Goal: Task Accomplishment & Management: Use online tool/utility

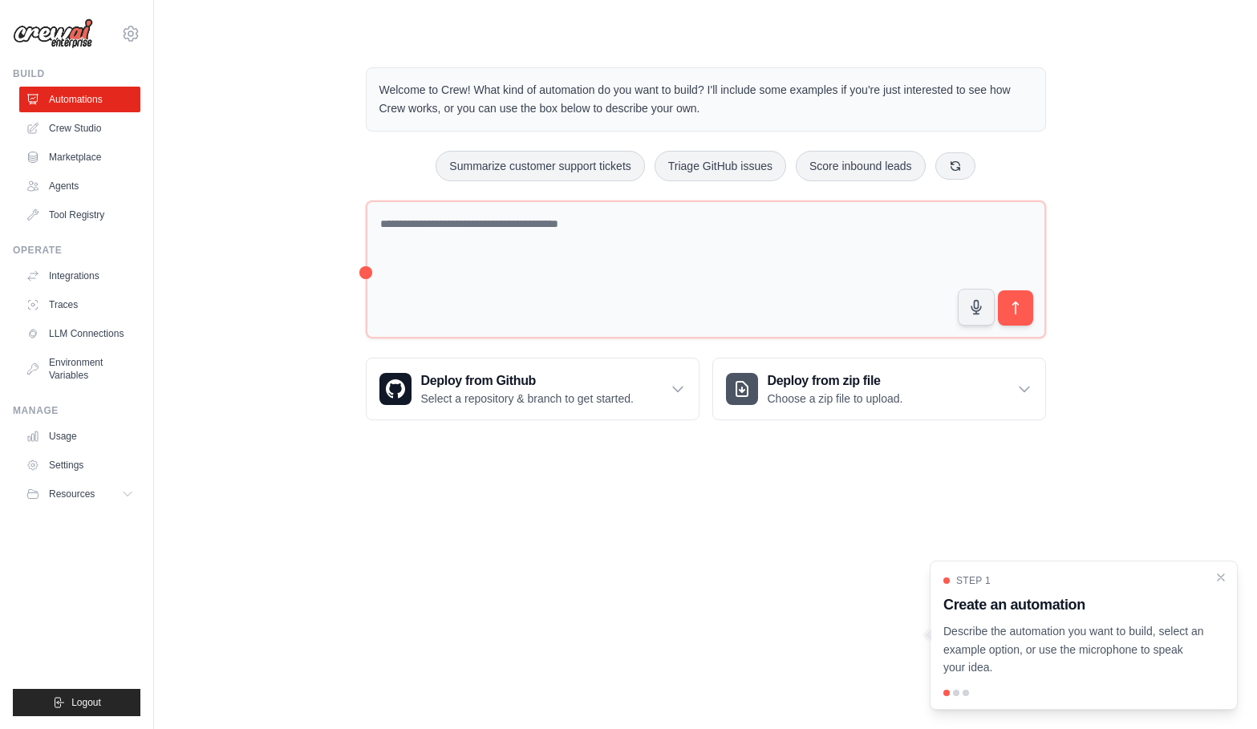
click at [1115, 230] on div "Welcome to Crew! What kind of automation do you want to build? I'll include som…" at bounding box center [706, 244] width 1052 height 404
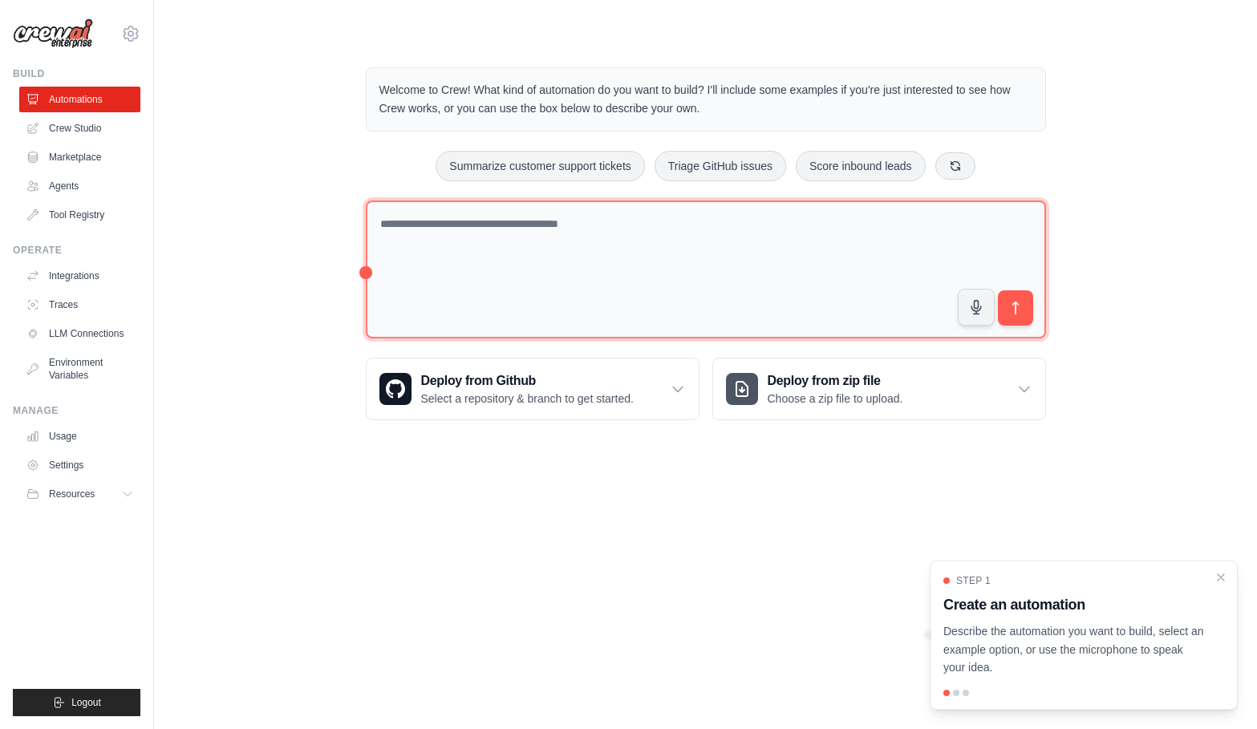
click at [765, 236] on textarea at bounding box center [706, 270] width 680 height 139
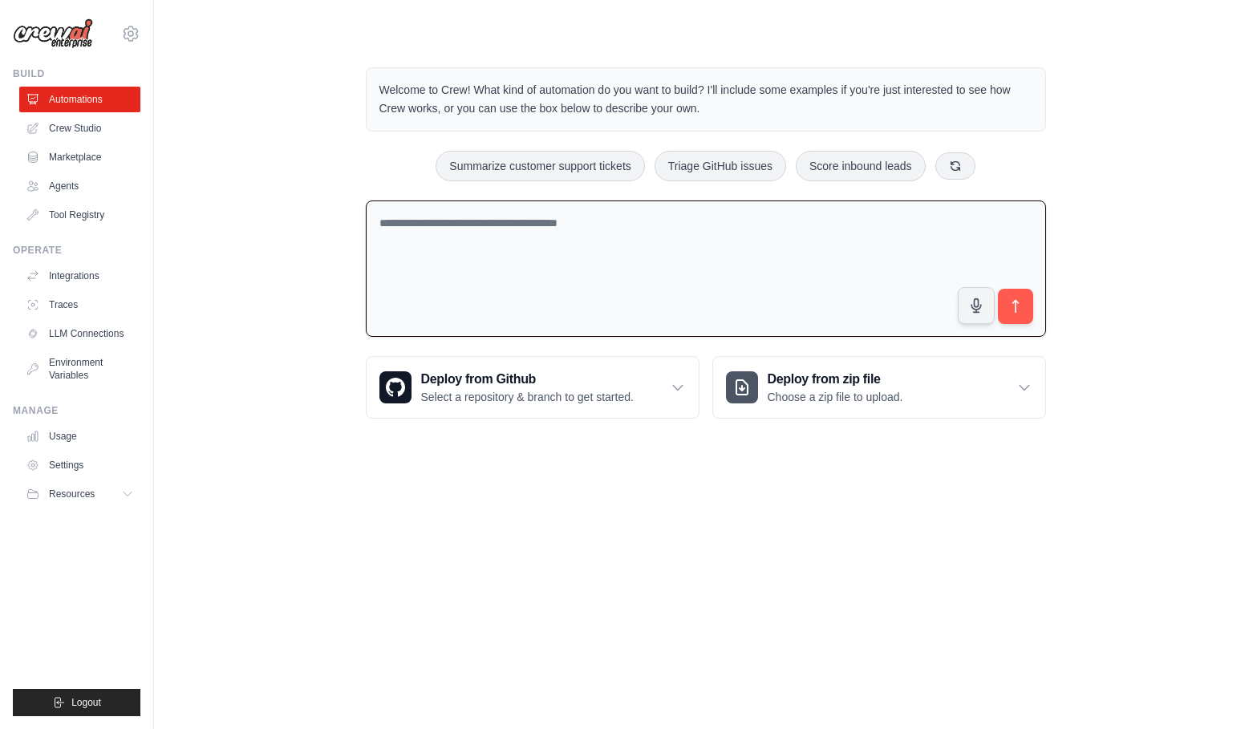
click at [1085, 221] on div "Welcome to Crew! What kind of automation do you want to build? I'll include som…" at bounding box center [706, 243] width 1052 height 403
click at [898, 239] on textarea at bounding box center [706, 269] width 680 height 137
click at [296, 231] on div "Welcome to Crew! What kind of automation do you want to build? I'll include som…" at bounding box center [706, 243] width 1052 height 403
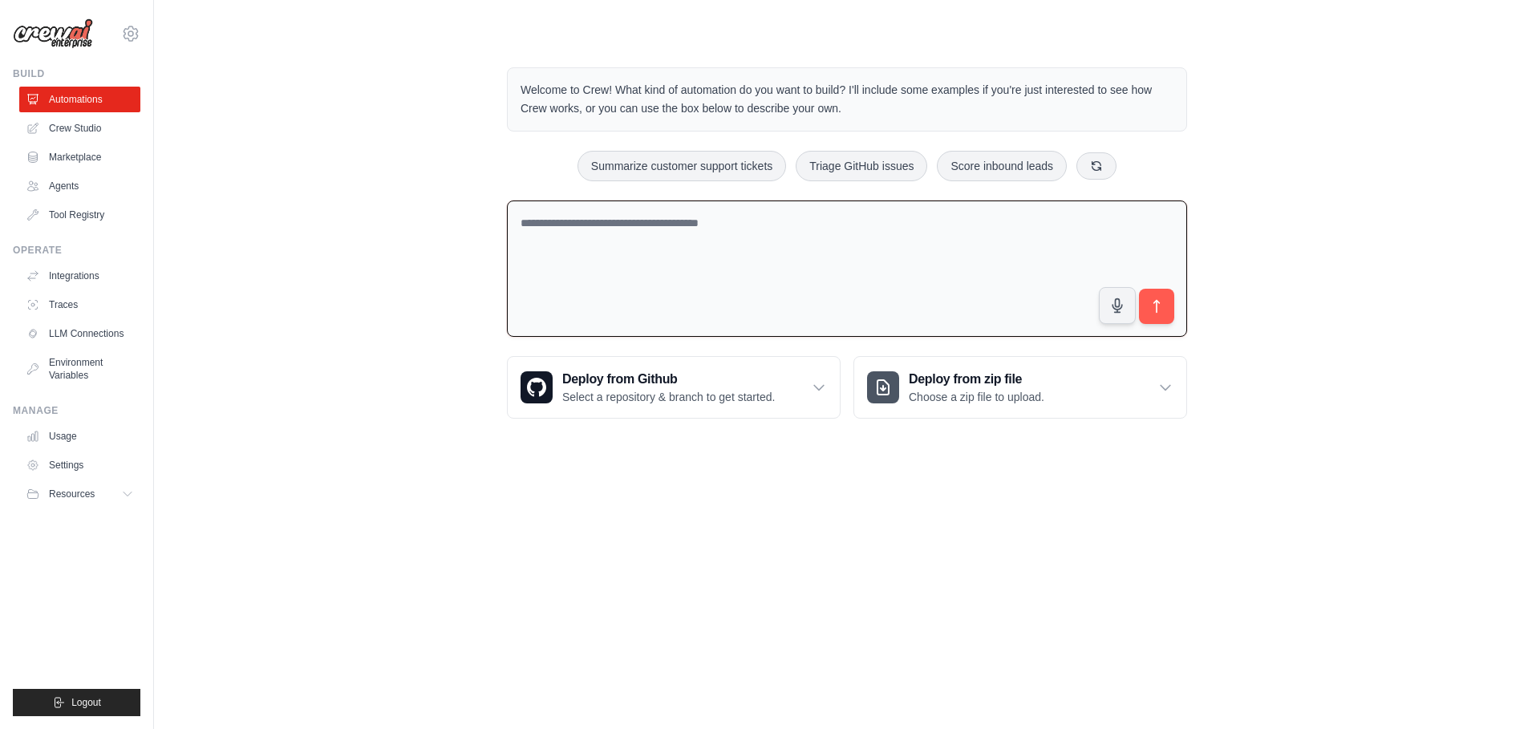
click at [843, 284] on textarea at bounding box center [847, 269] width 680 height 137
click at [425, 303] on div "Welcome to Crew! What kind of automation do you want to build? I'll include som…" at bounding box center [847, 243] width 1335 height 403
click at [756, 234] on textarea at bounding box center [847, 269] width 680 height 137
click at [919, 258] on textarea at bounding box center [847, 269] width 680 height 137
type textarea "*"
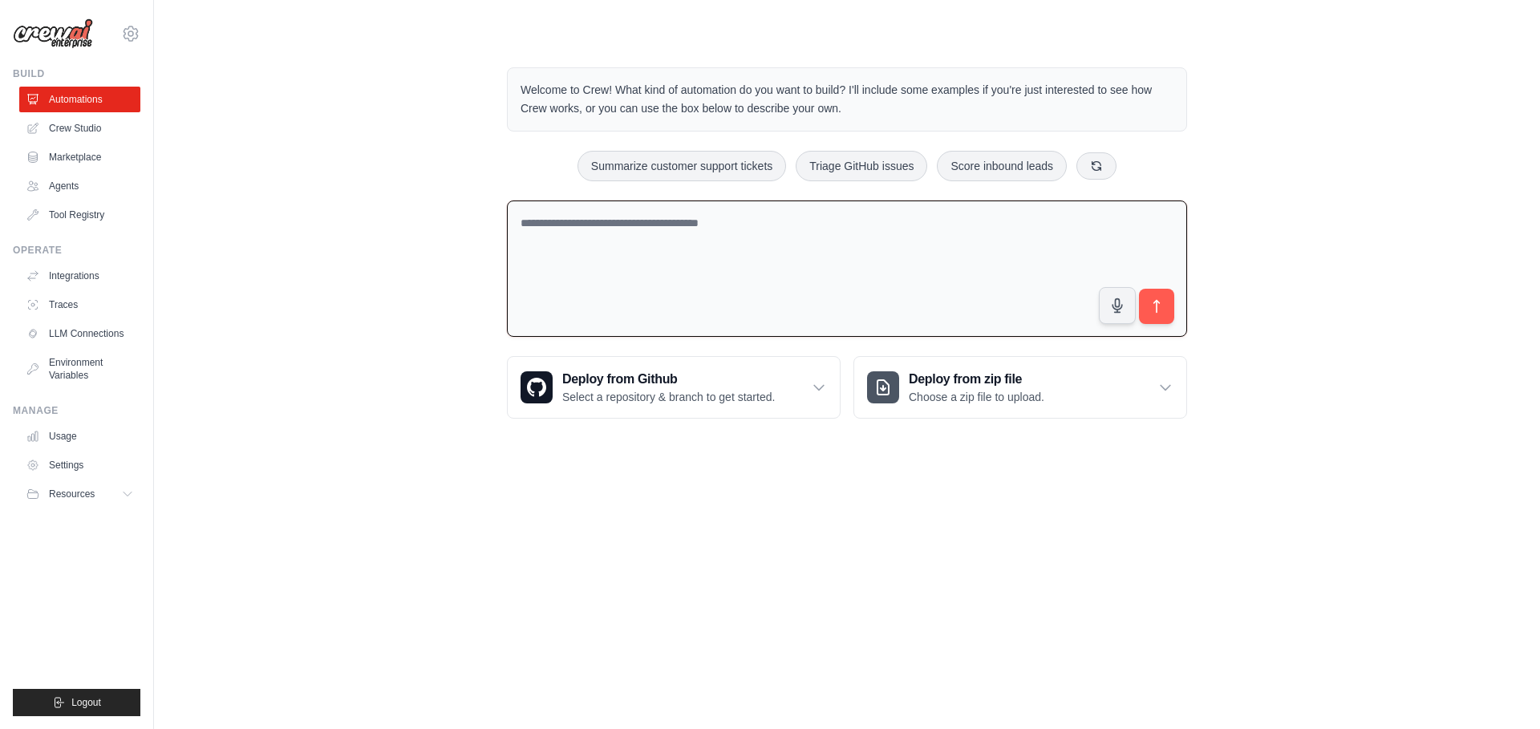
type textarea "*"
type textarea "**********"
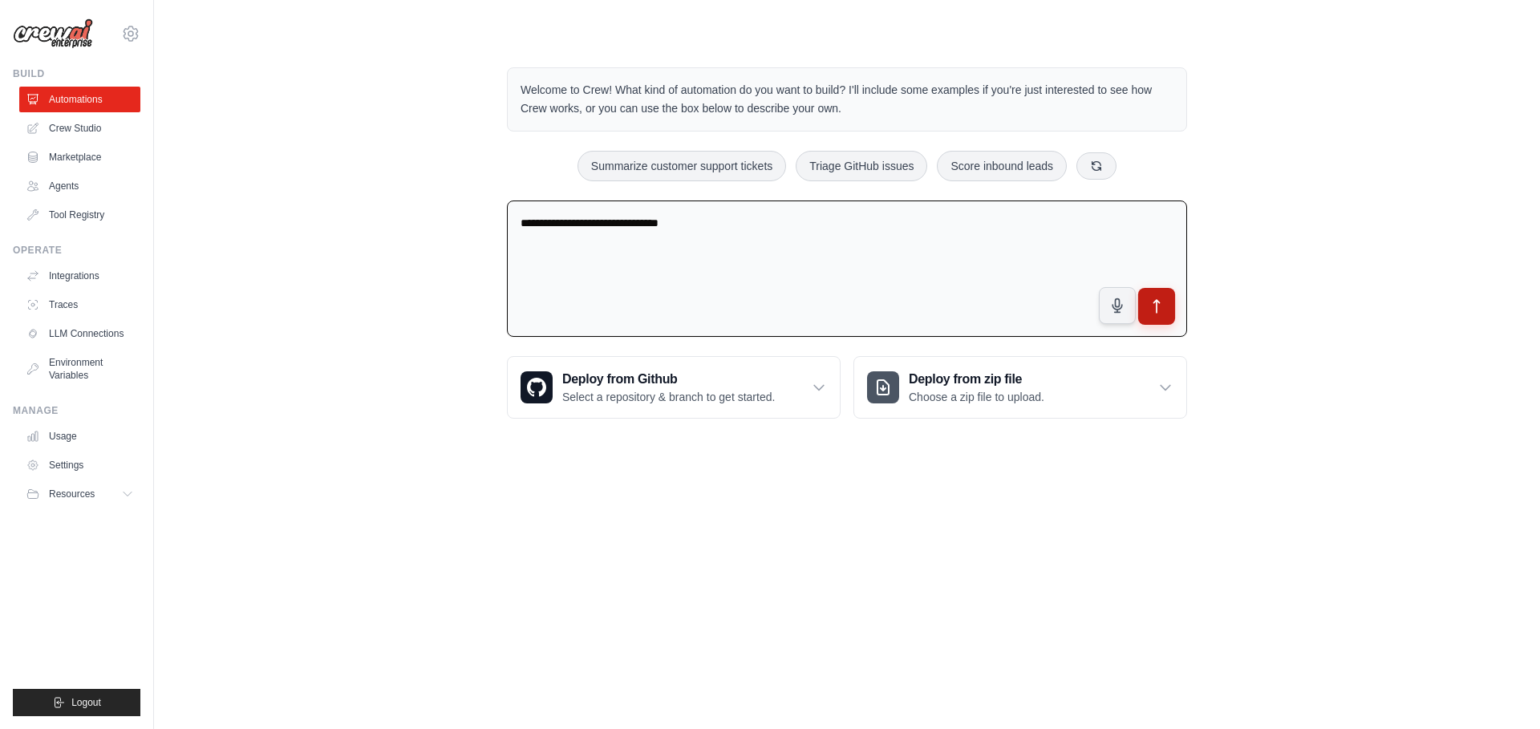
click at [1154, 312] on icon "submit" at bounding box center [1157, 306] width 17 height 17
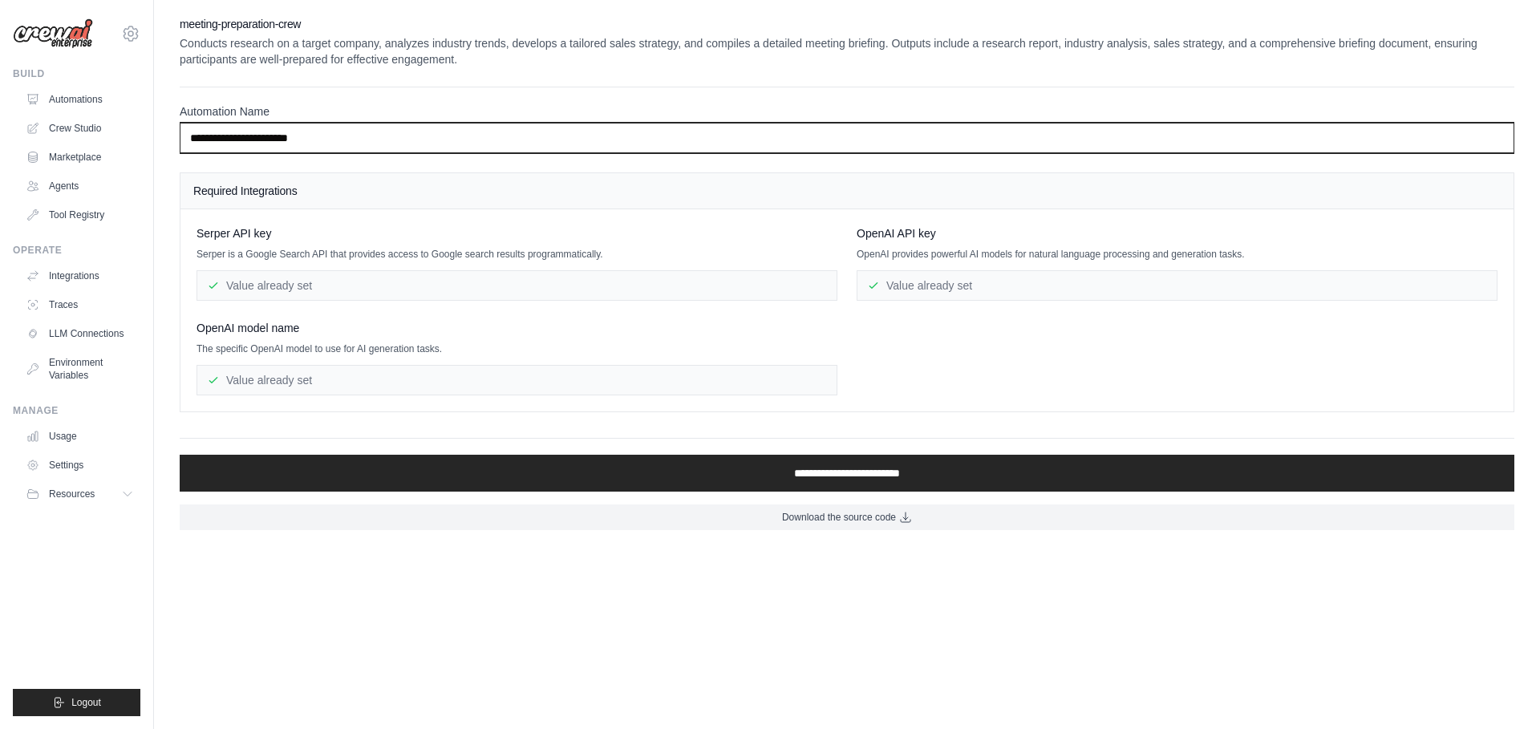
click at [379, 144] on input "**********" at bounding box center [847, 138] width 1335 height 30
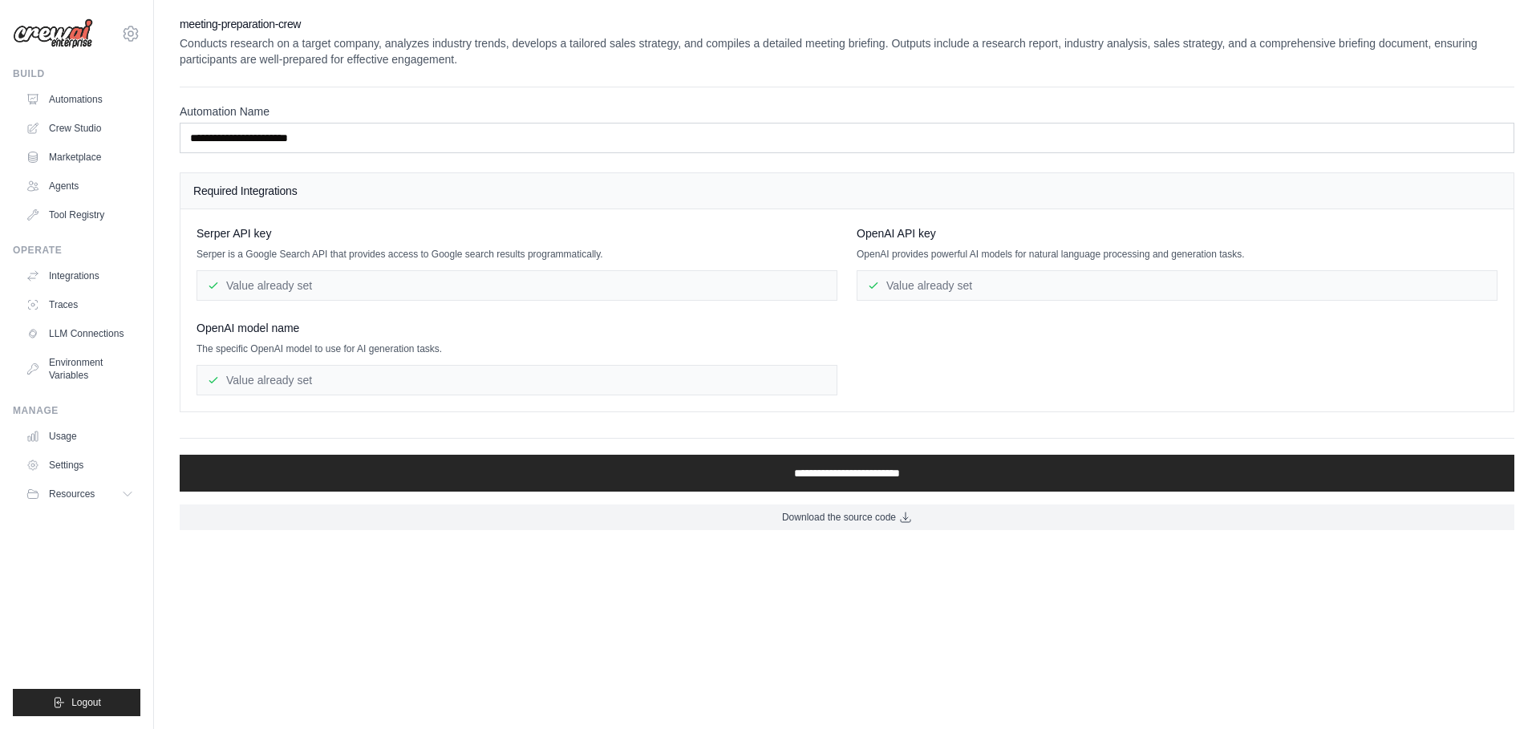
click at [451, 205] on div "Required Integrations" at bounding box center [846, 191] width 1333 height 36
click at [958, 371] on div "Serper API key Serper is a Google Search API that provides access to Google sea…" at bounding box center [847, 310] width 1301 height 170
click at [933, 286] on div "Value already set" at bounding box center [1177, 285] width 641 height 30
click at [927, 330] on div "Serper API key Serper is a Google Search API that provides access to Google sea…" at bounding box center [847, 310] width 1301 height 170
click at [916, 286] on div "Value already set" at bounding box center [1177, 285] width 641 height 30
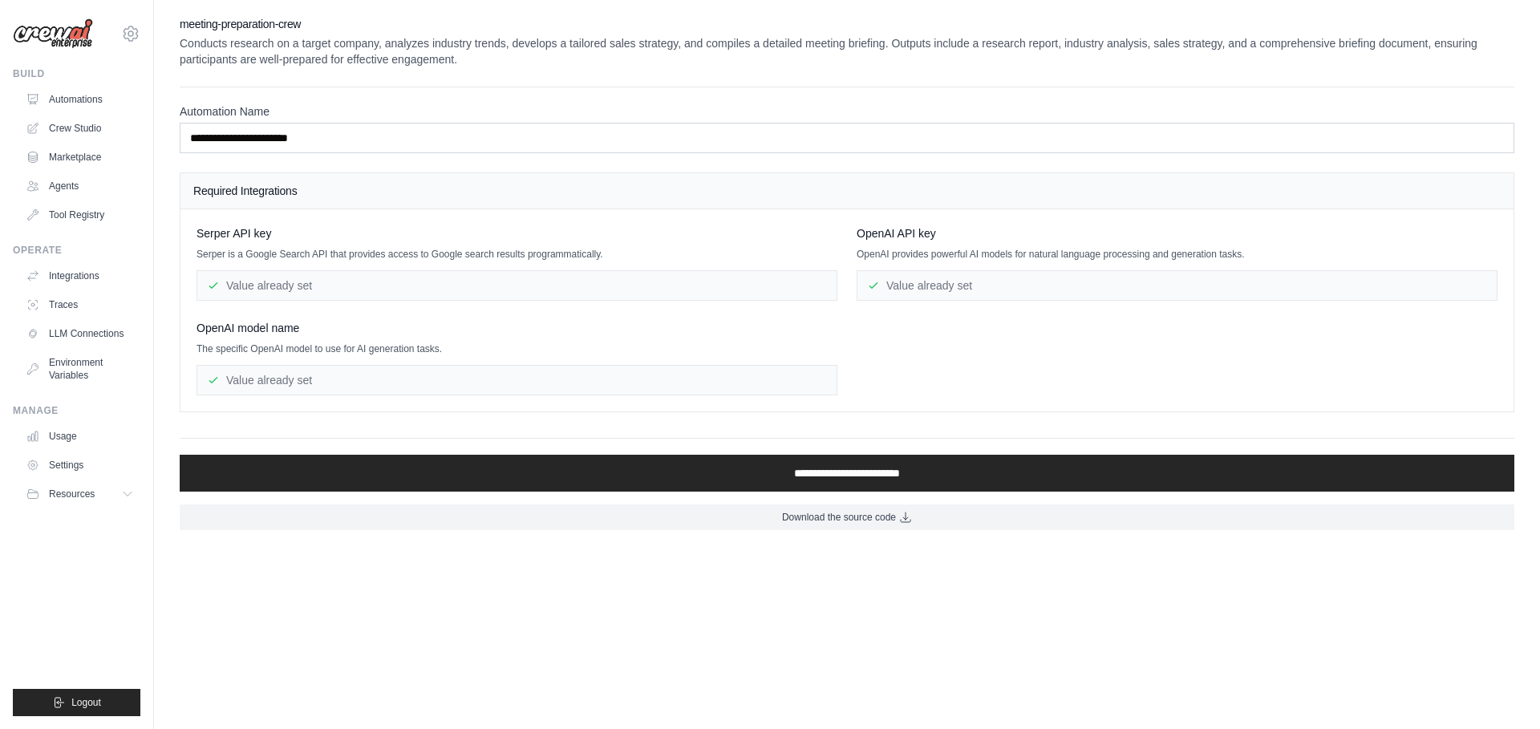
click at [920, 326] on div "Serper API key Serper is a Google Search API that provides access to Google sea…" at bounding box center [847, 310] width 1301 height 170
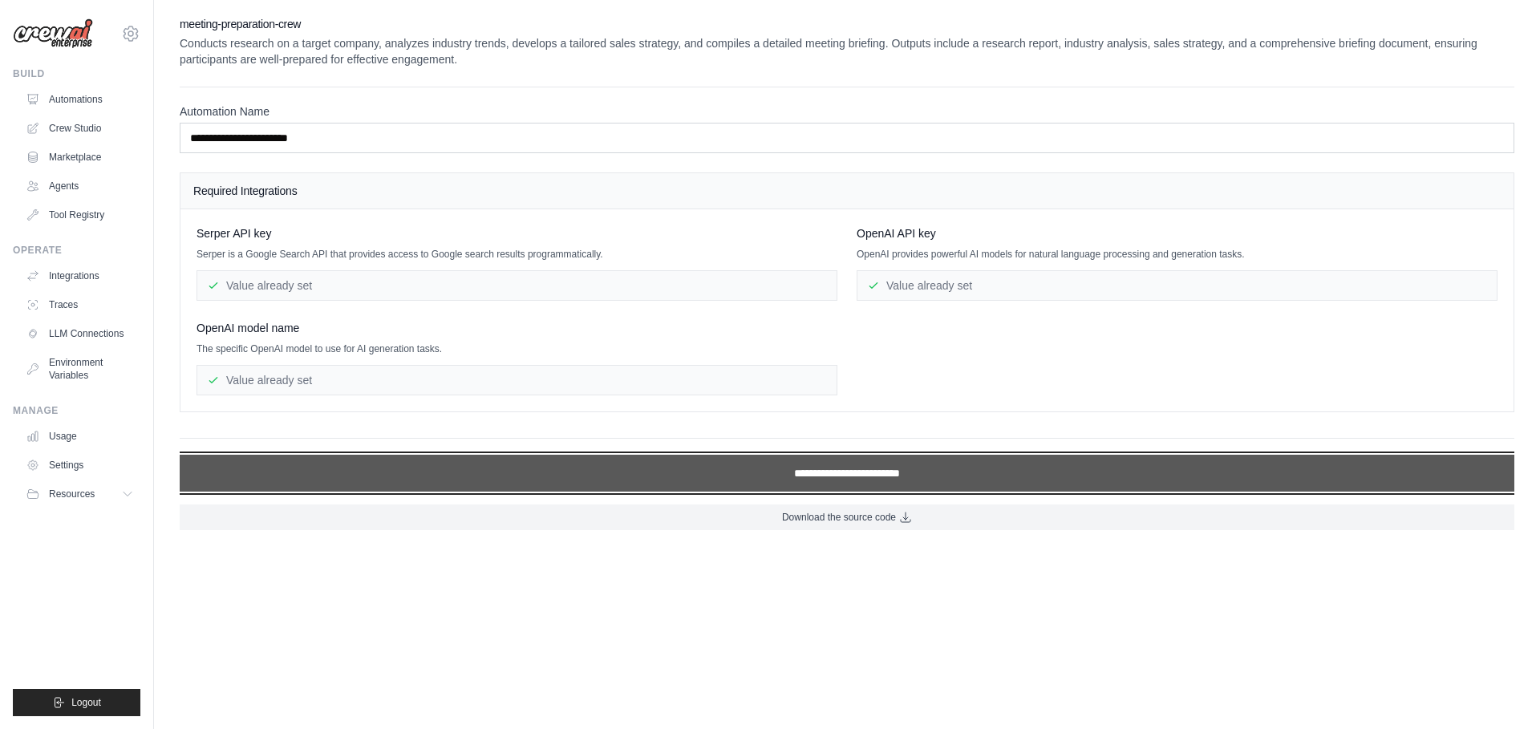
click at [761, 469] on input "**********" at bounding box center [847, 473] width 1335 height 37
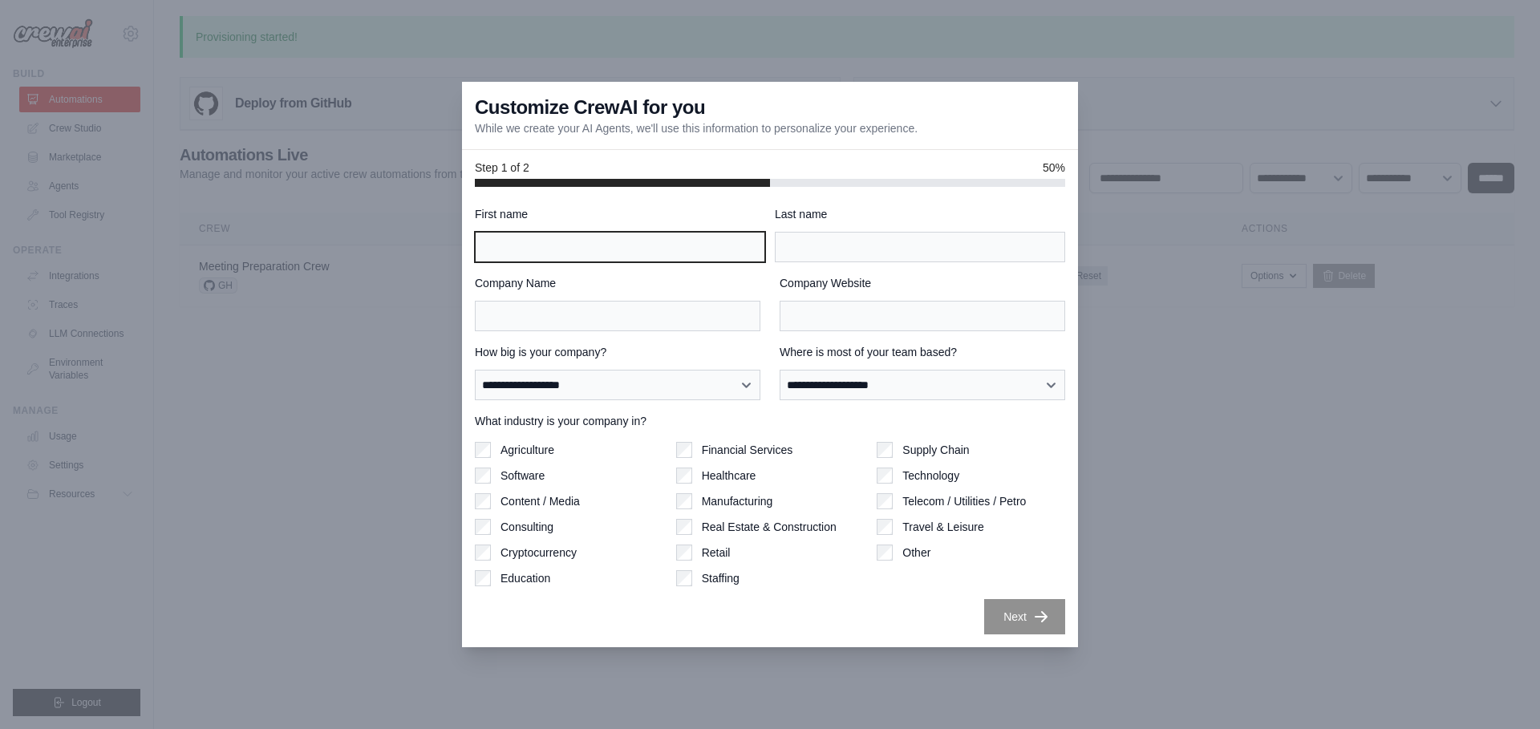
click at [700, 253] on input "First name" at bounding box center [620, 247] width 290 height 30
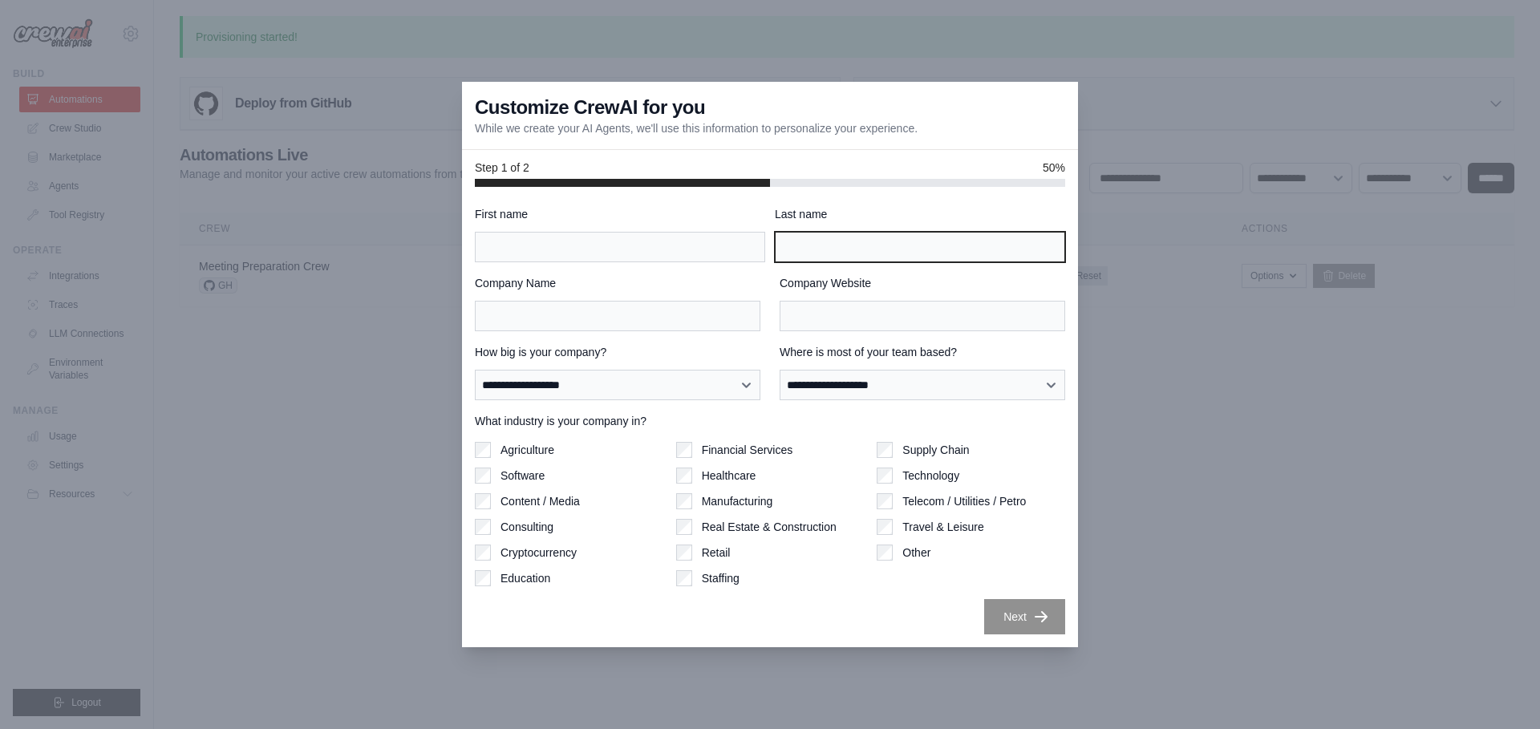
click at [851, 249] on input "Last name" at bounding box center [920, 247] width 290 height 30
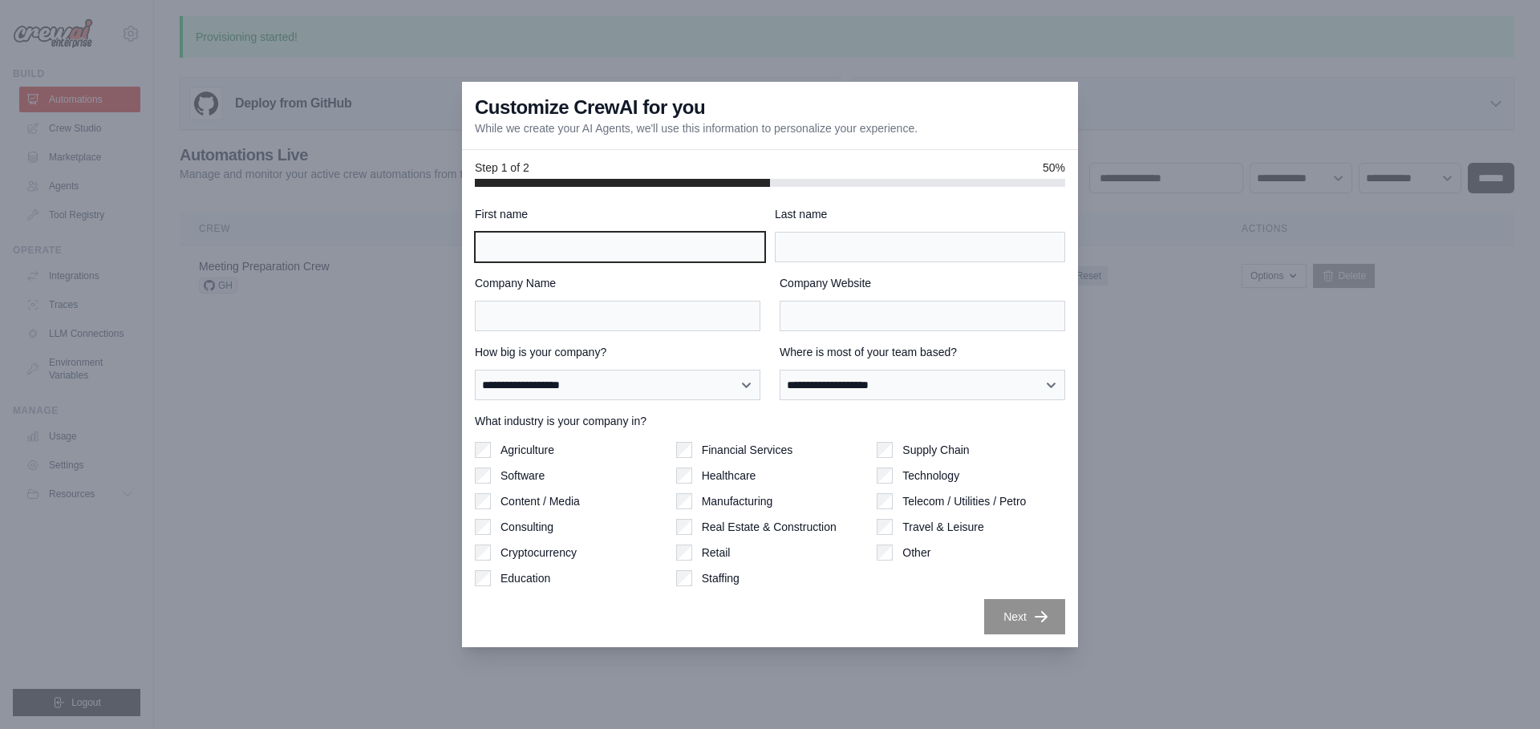
click at [646, 259] on input "First name" at bounding box center [620, 247] width 290 height 30
click at [1116, 148] on div at bounding box center [770, 364] width 1540 height 729
click at [1194, 18] on div at bounding box center [770, 364] width 1540 height 729
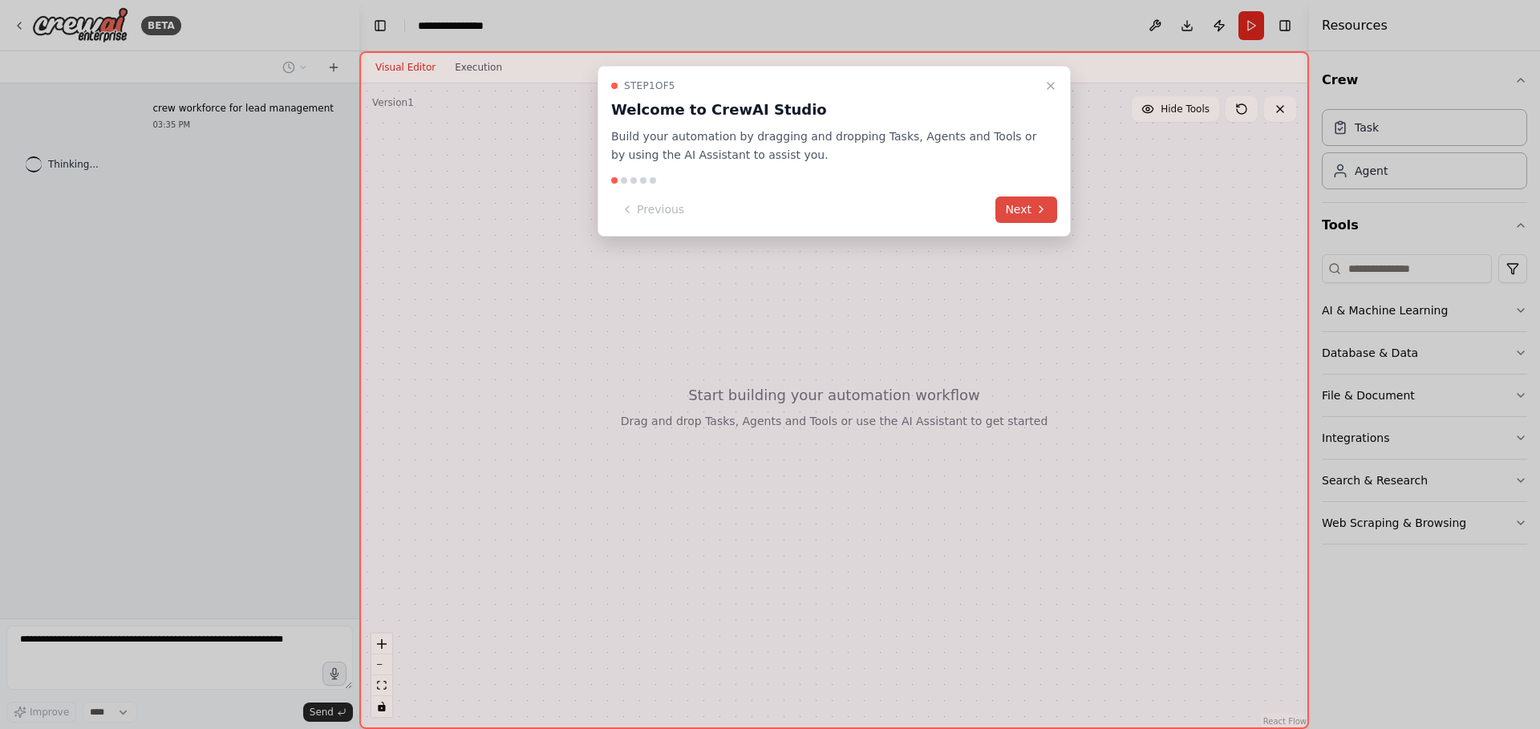
click at [1028, 213] on button "Next" at bounding box center [1027, 210] width 62 height 26
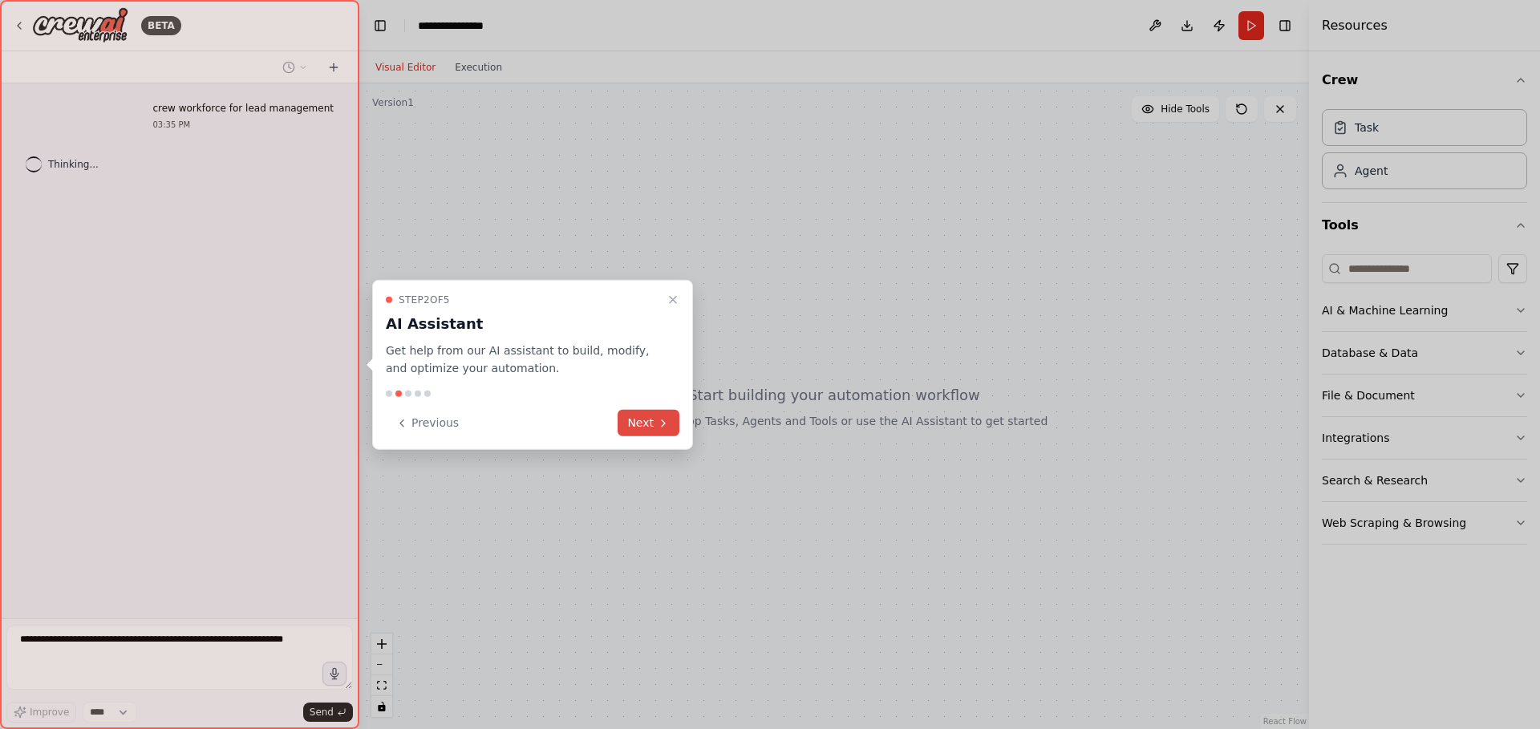
click at [663, 428] on icon at bounding box center [663, 422] width 13 height 13
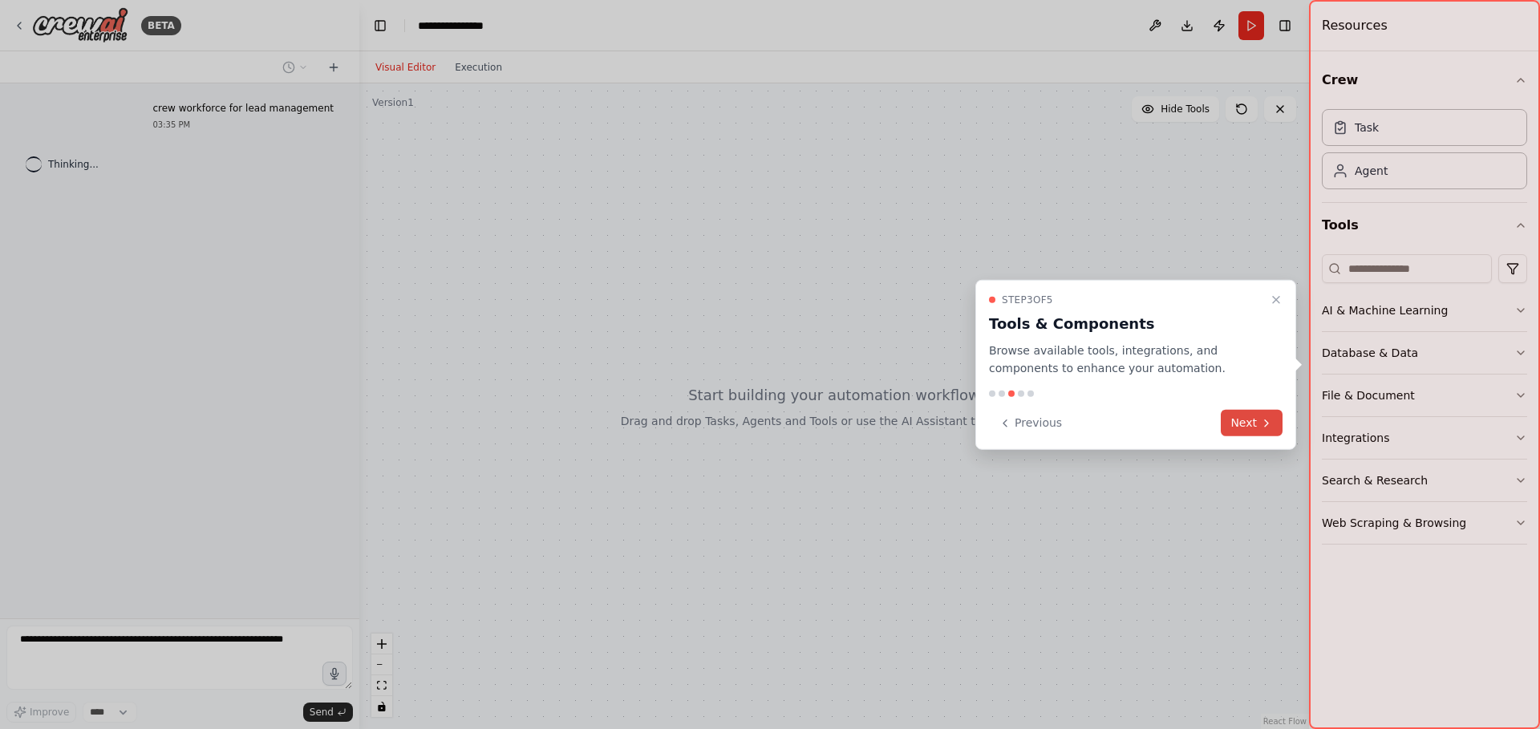
click at [1249, 415] on button "Next" at bounding box center [1252, 423] width 62 height 26
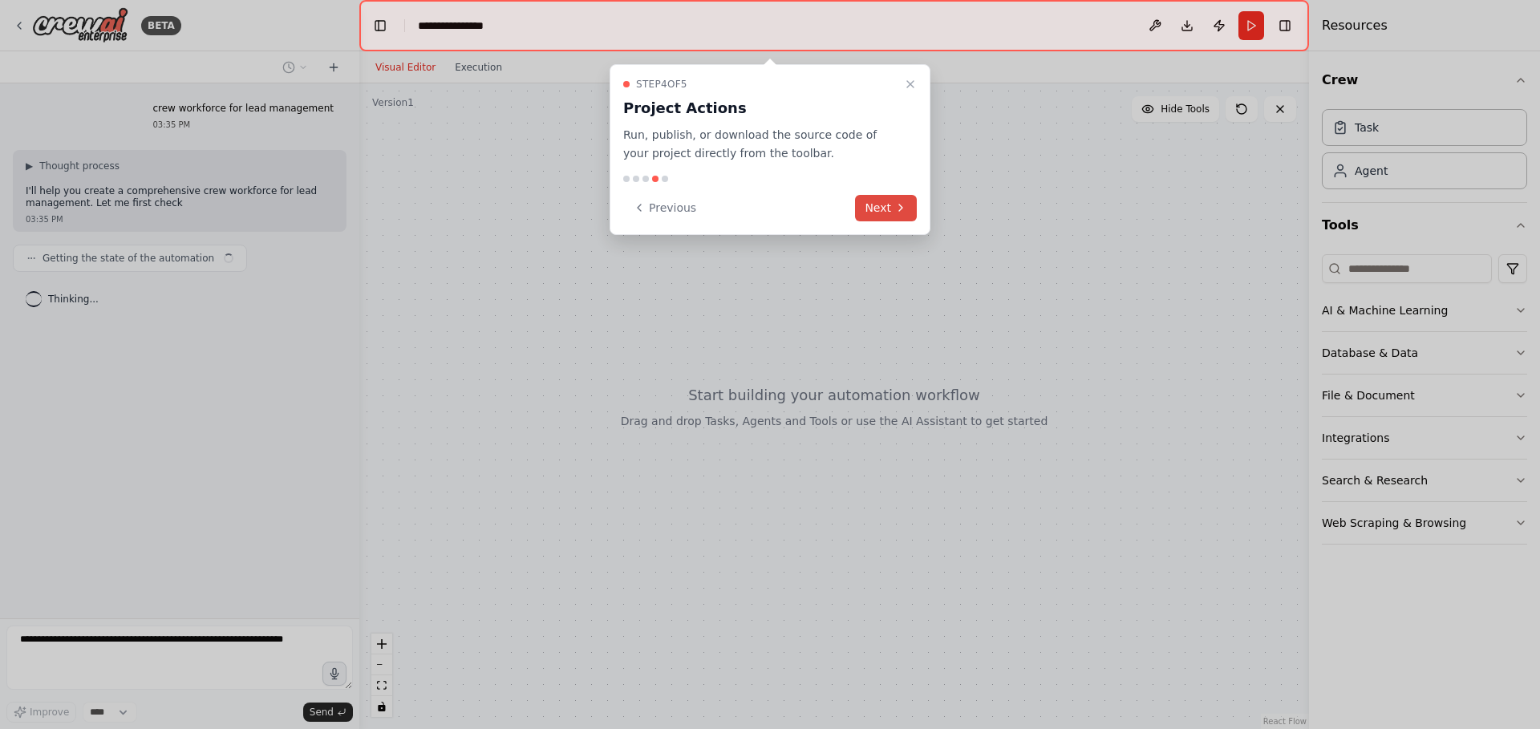
click at [890, 217] on button "Next" at bounding box center [886, 208] width 62 height 26
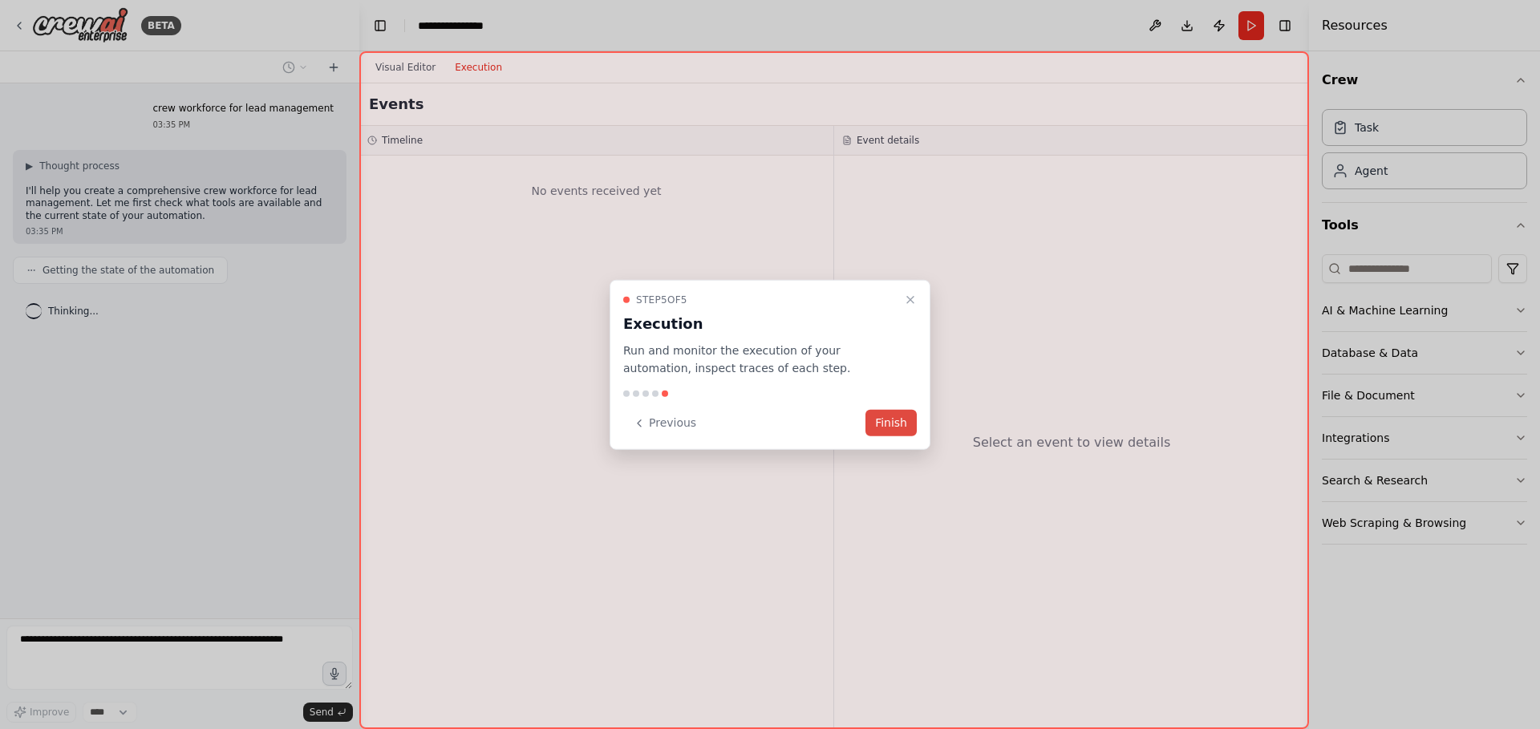
click at [895, 422] on button "Finish" at bounding box center [891, 423] width 51 height 26
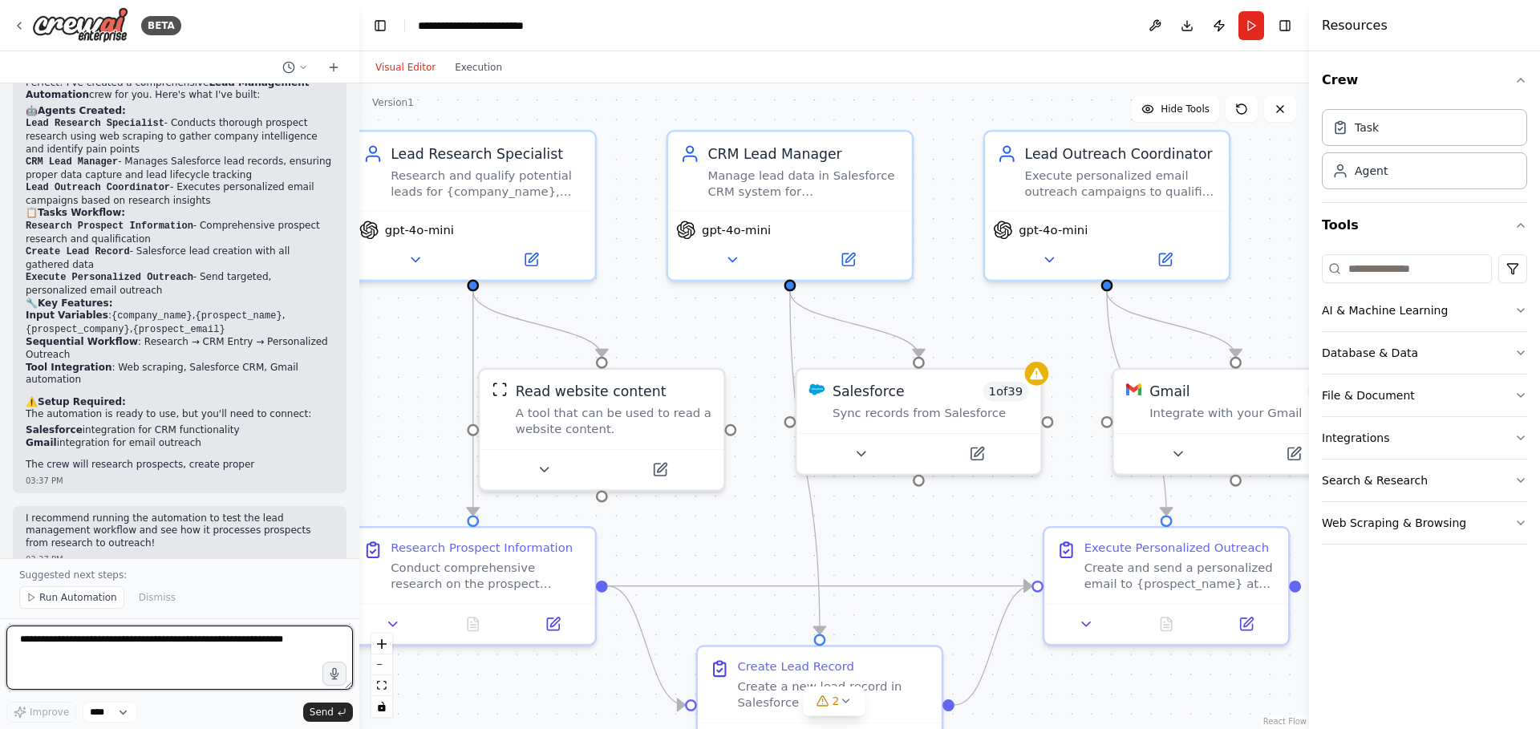
scroll to position [1011, 0]
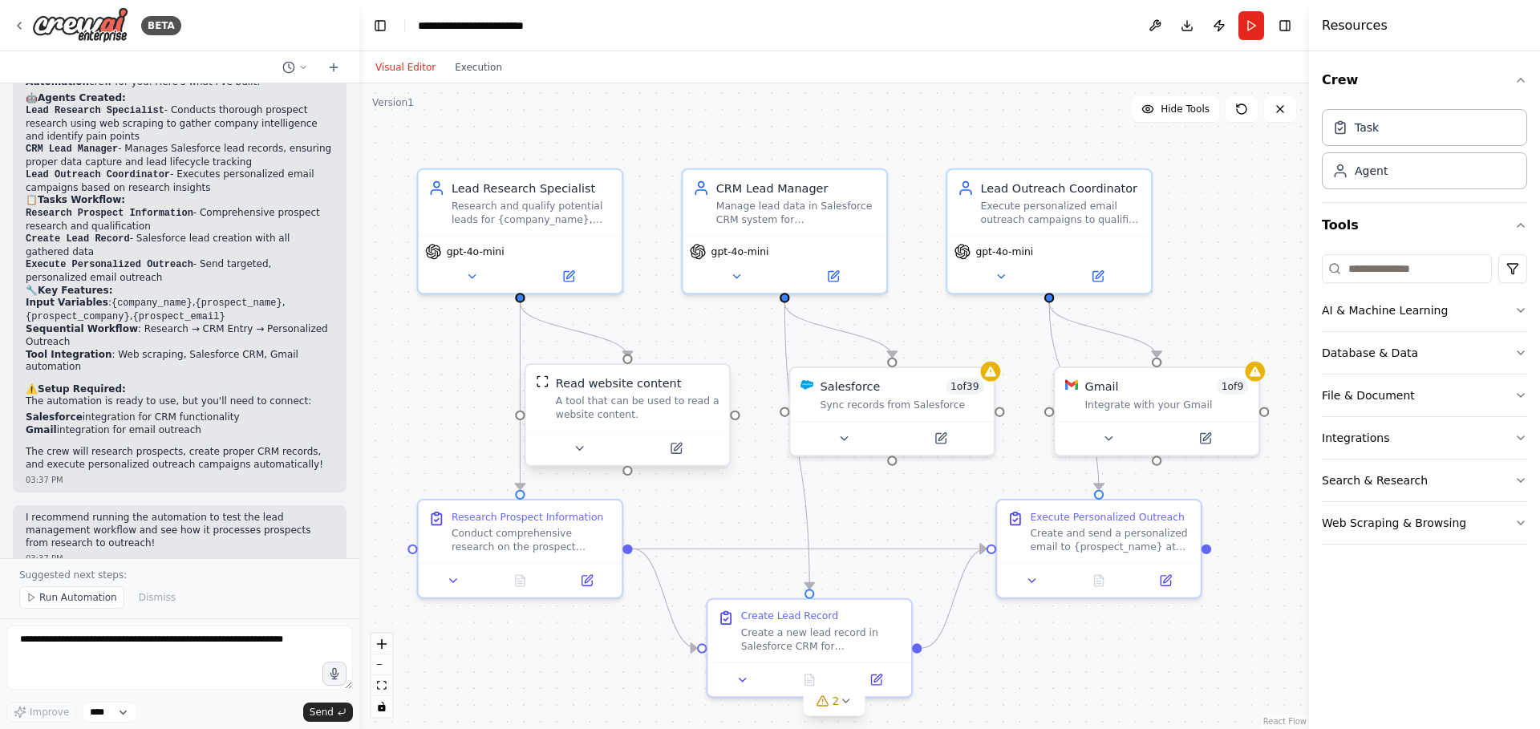
click at [665, 412] on div "A tool that can be used to read a website content." at bounding box center [638, 408] width 164 height 26
click at [606, 406] on div "A tool that can be used to read a website content." at bounding box center [638, 408] width 164 height 26
click at [580, 451] on icon at bounding box center [579, 448] width 13 height 13
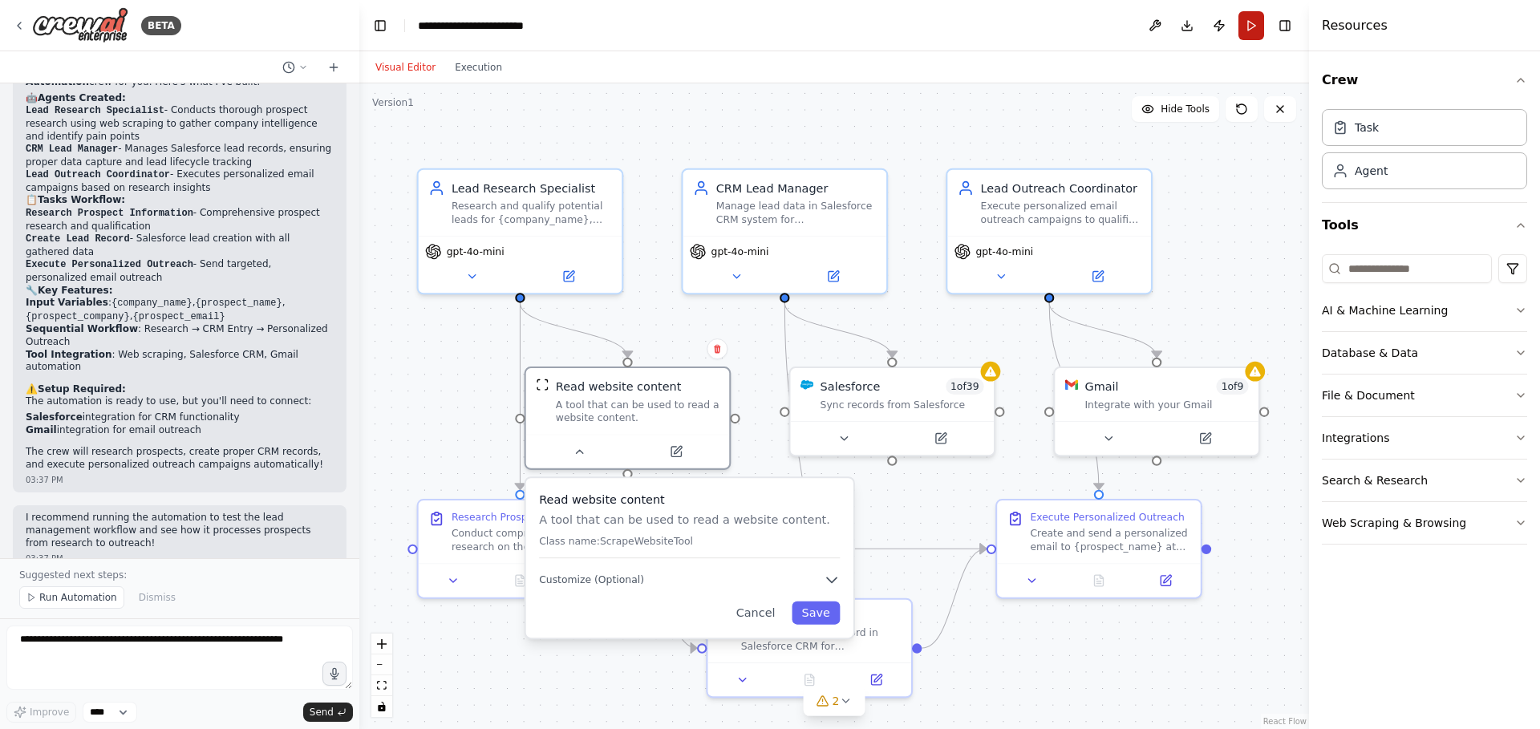
click at [1249, 25] on button "Run" at bounding box center [1252, 25] width 26 height 29
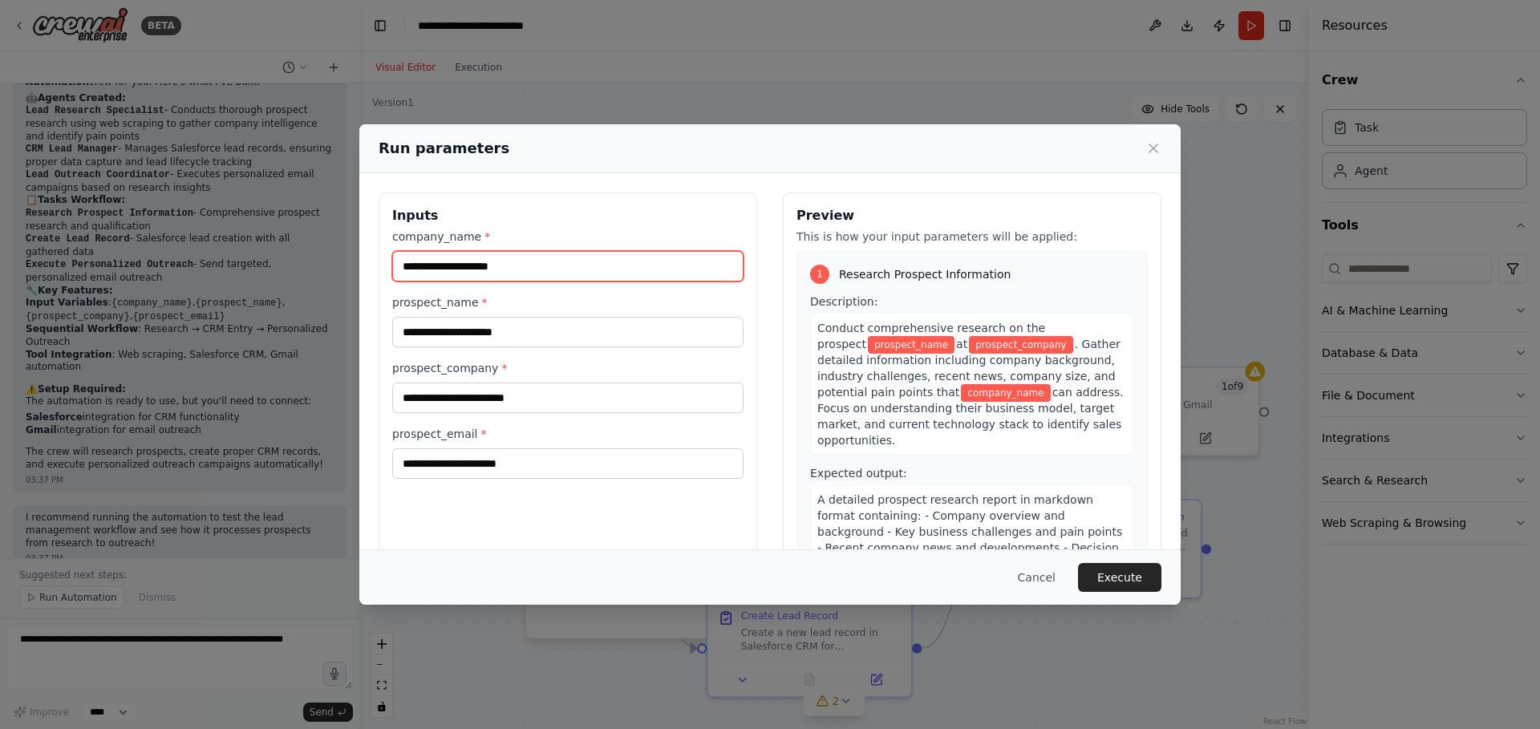
click at [685, 267] on input "company_name *" at bounding box center [567, 266] width 351 height 30
type input "*********"
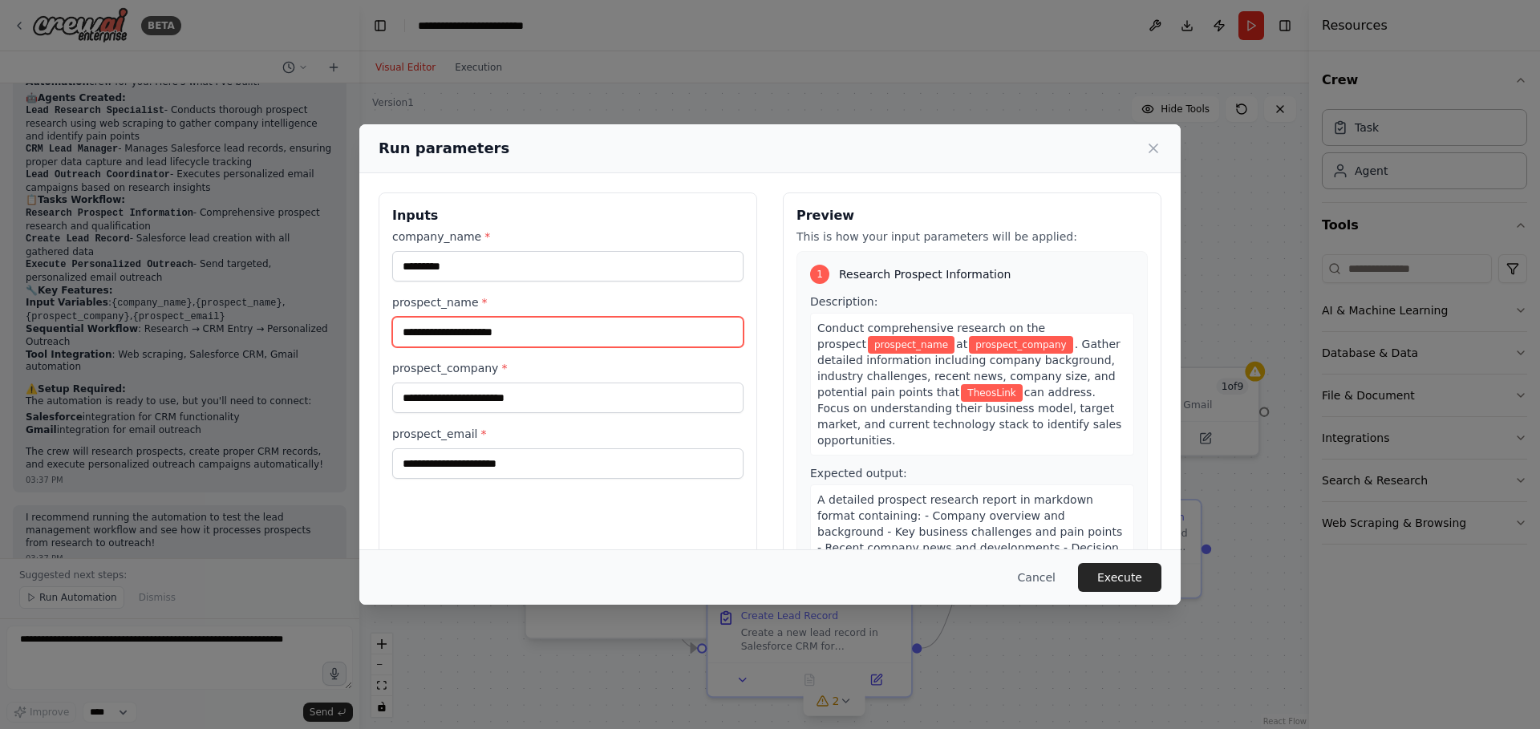
type input "*"
type input "*****"
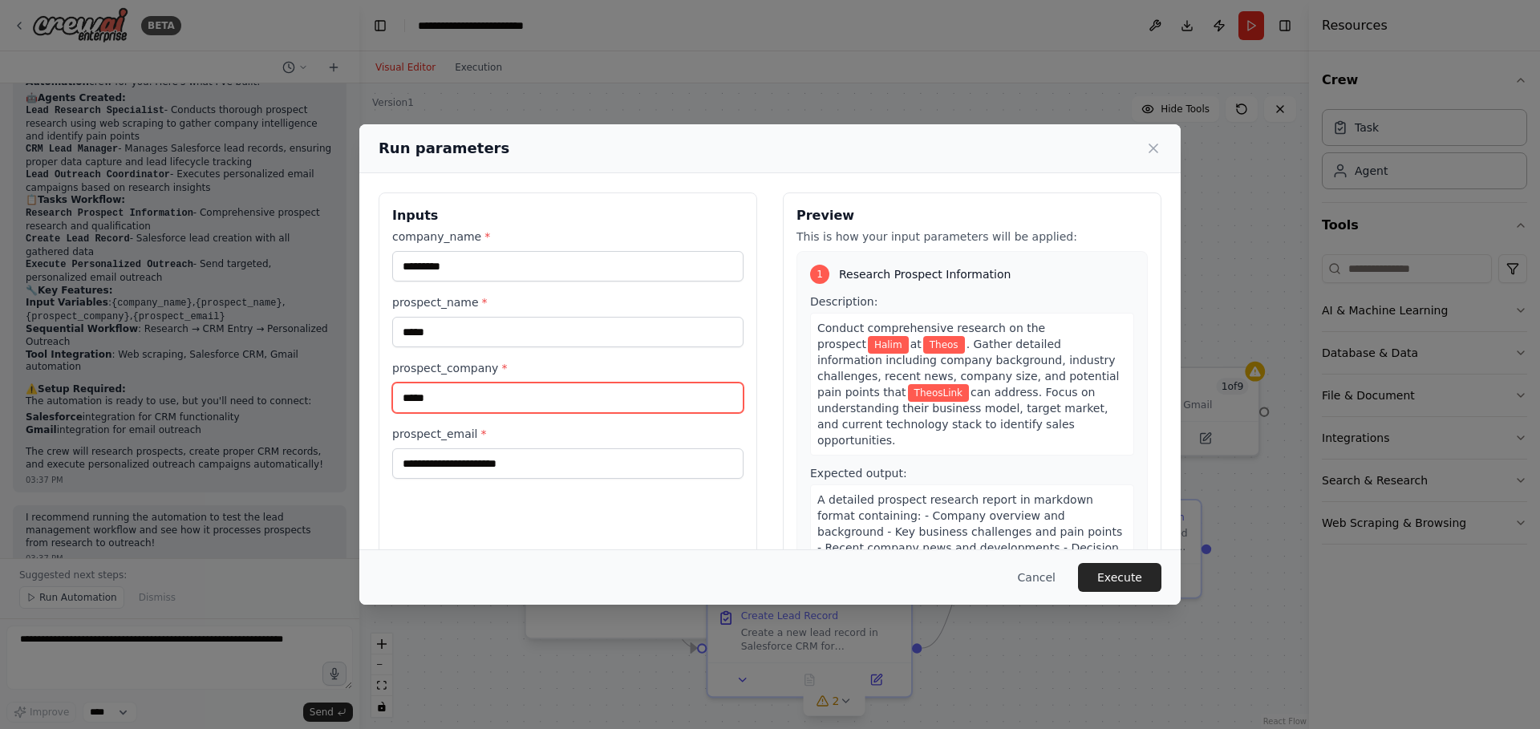
type input "*****"
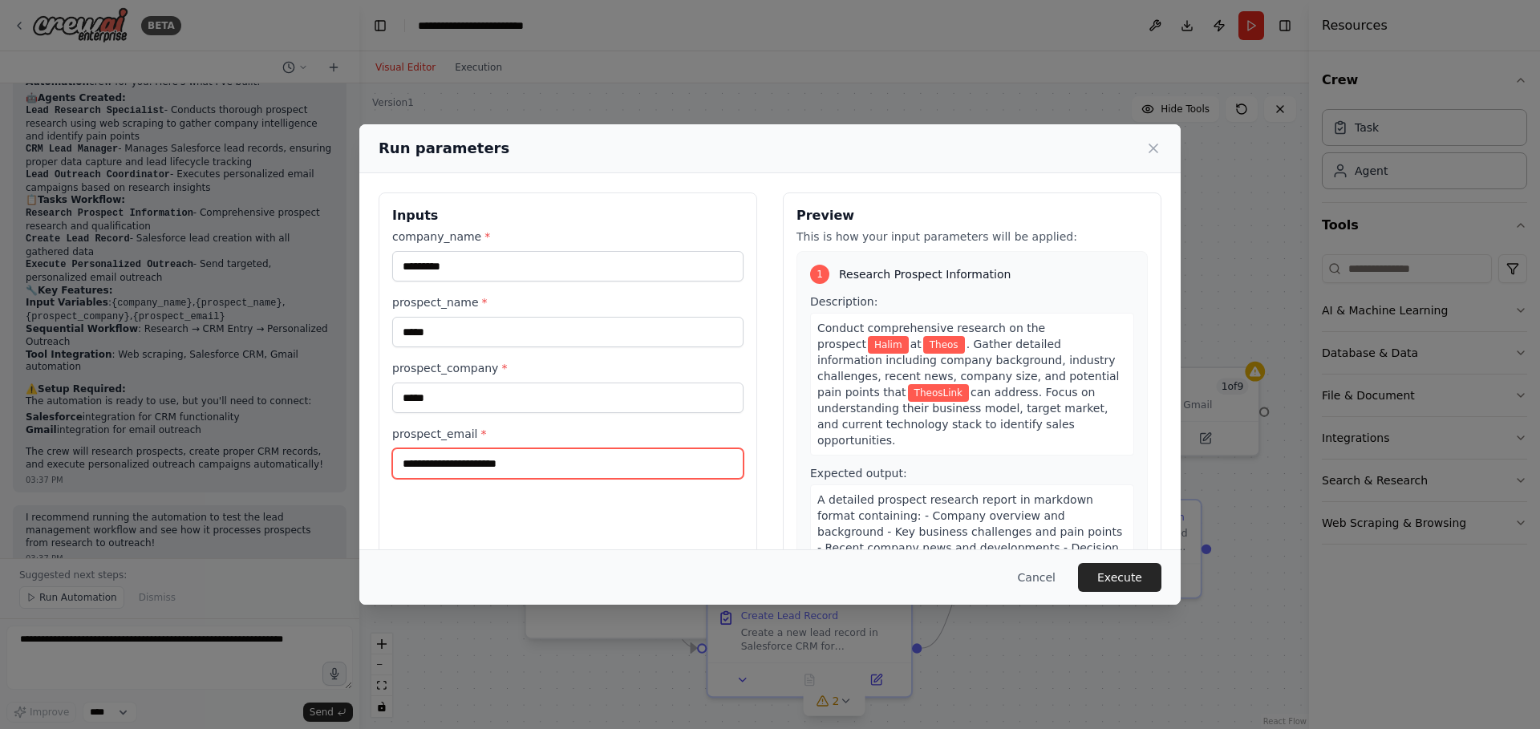
type input "*"
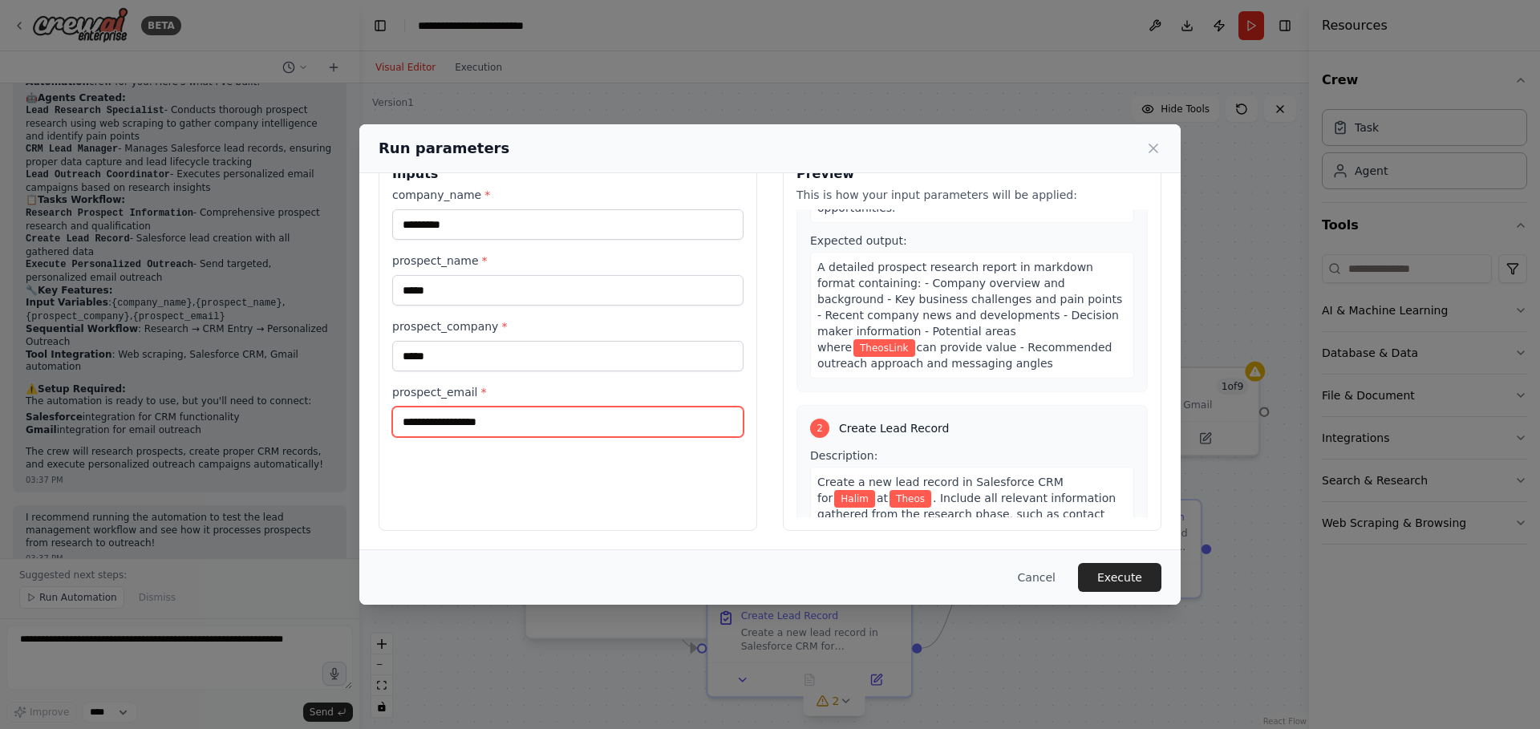
scroll to position [0, 0]
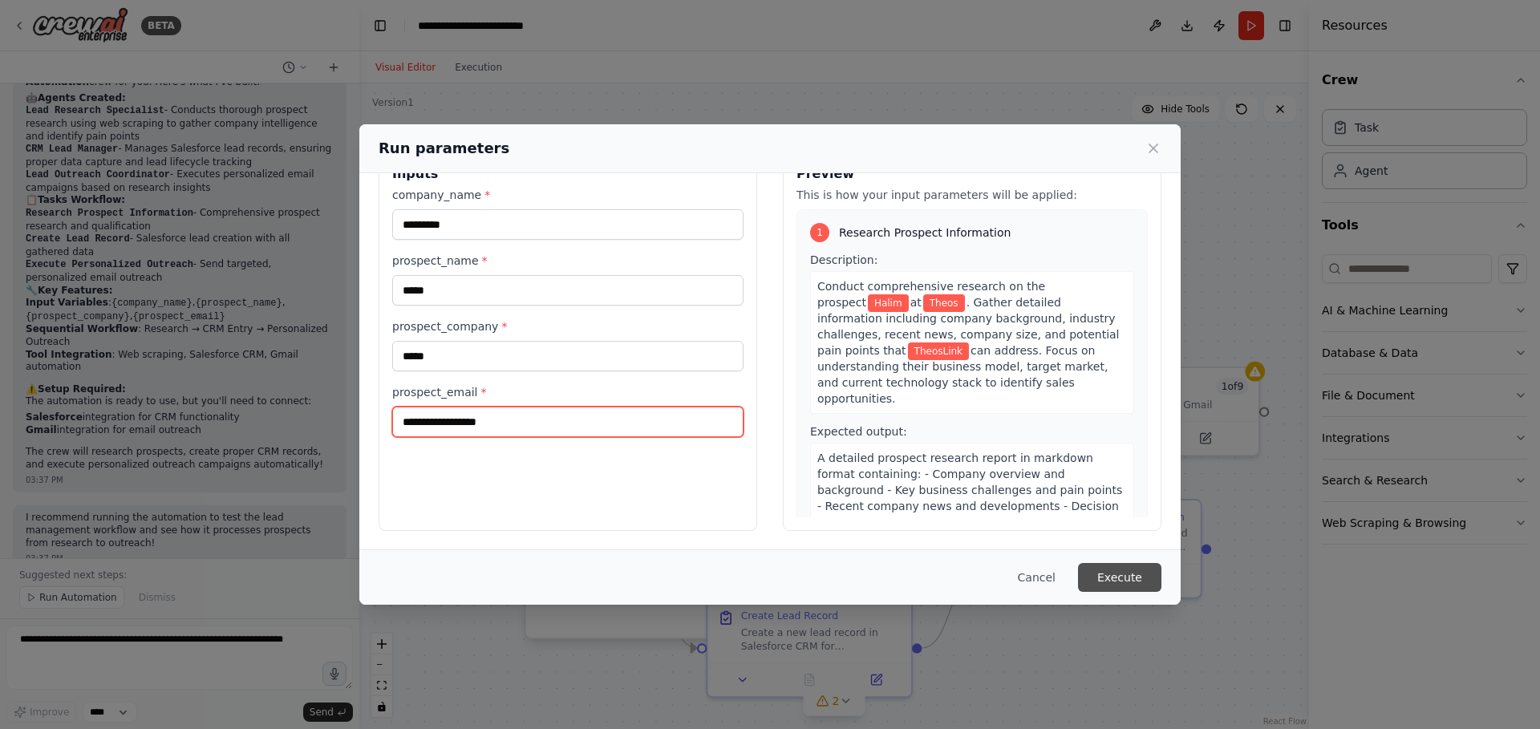
type input "**********"
click at [1109, 567] on button "Execute" at bounding box center [1119, 577] width 83 height 29
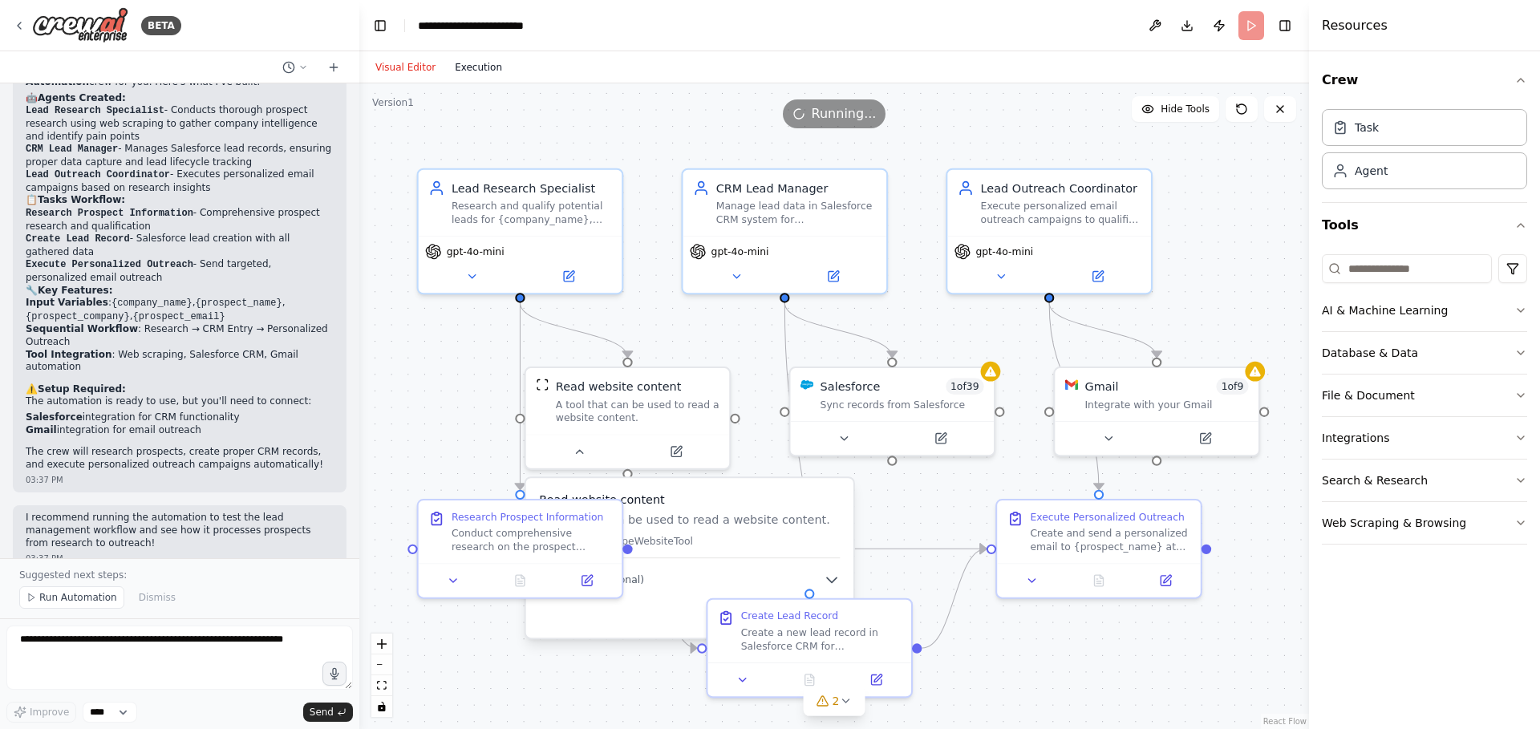
click at [454, 58] on button "Execution" at bounding box center [478, 67] width 67 height 19
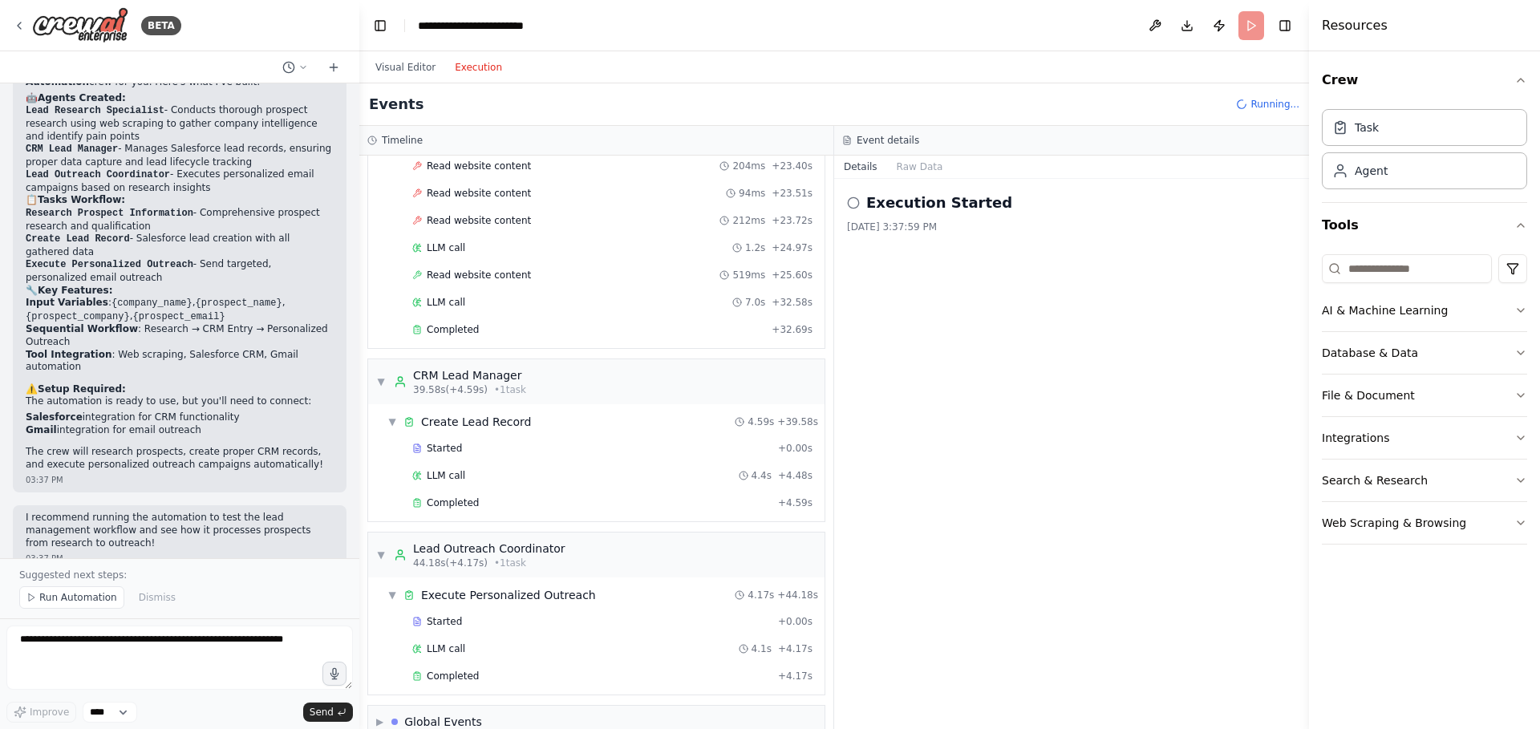
scroll to position [988, 0]
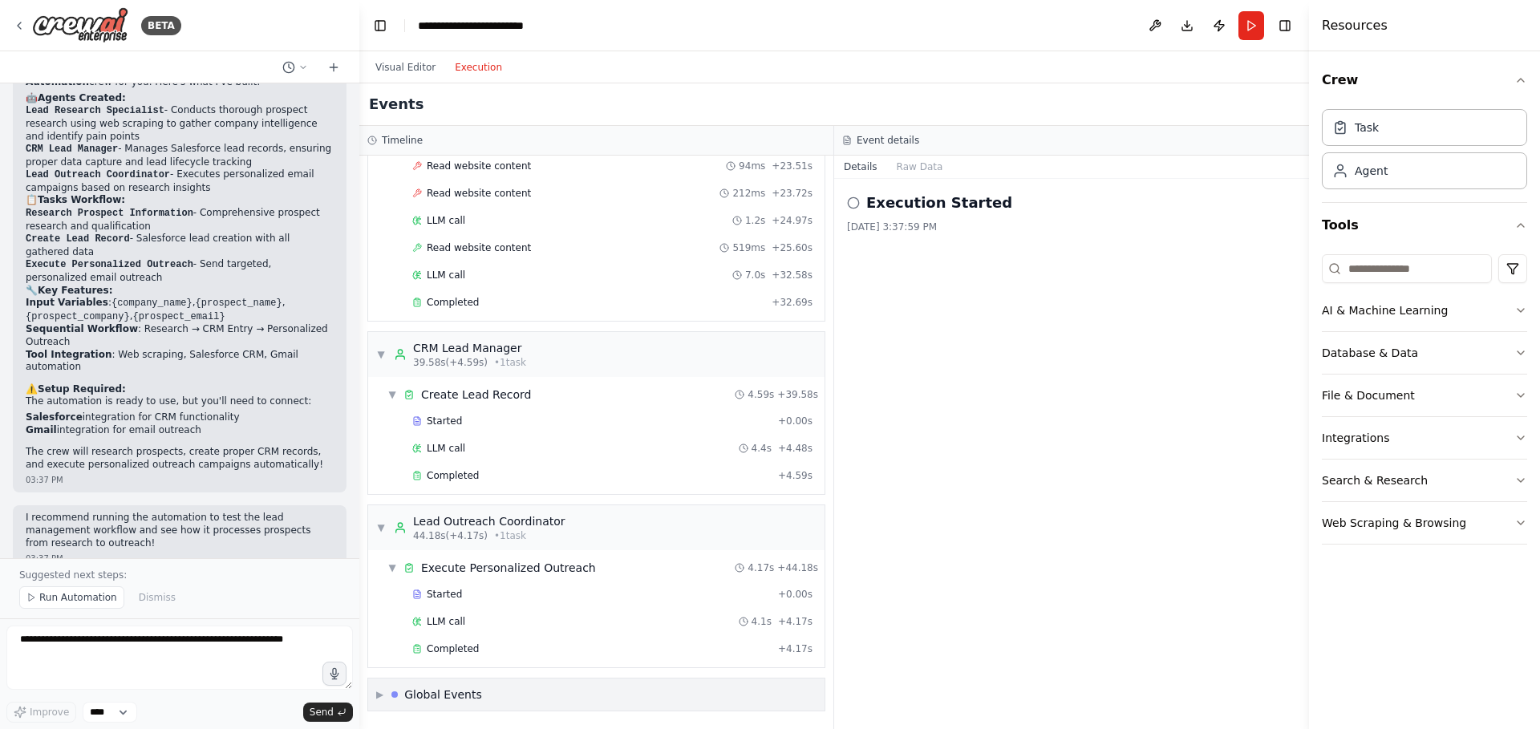
click at [663, 694] on div "▶ Global Events" at bounding box center [596, 695] width 456 height 32
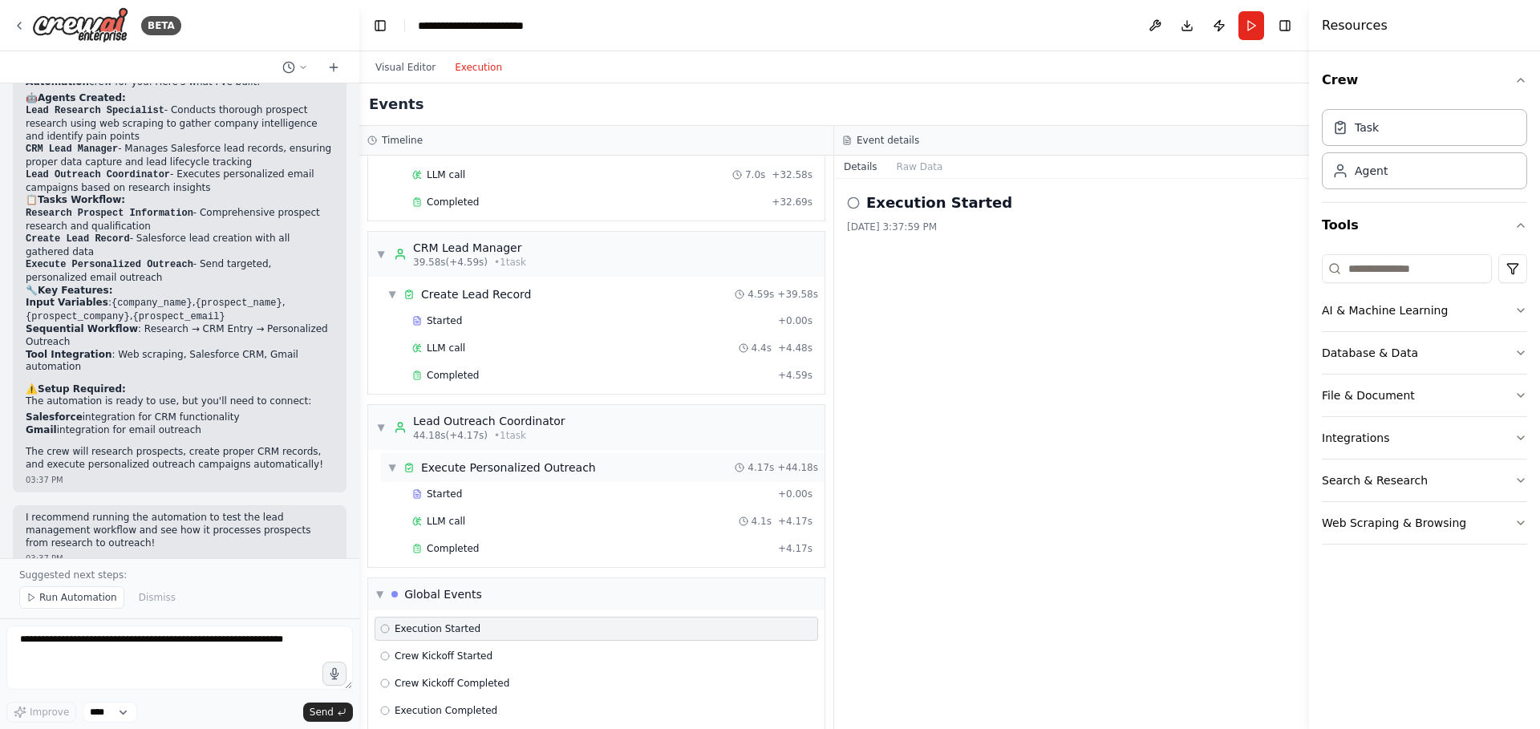
scroll to position [1106, 0]
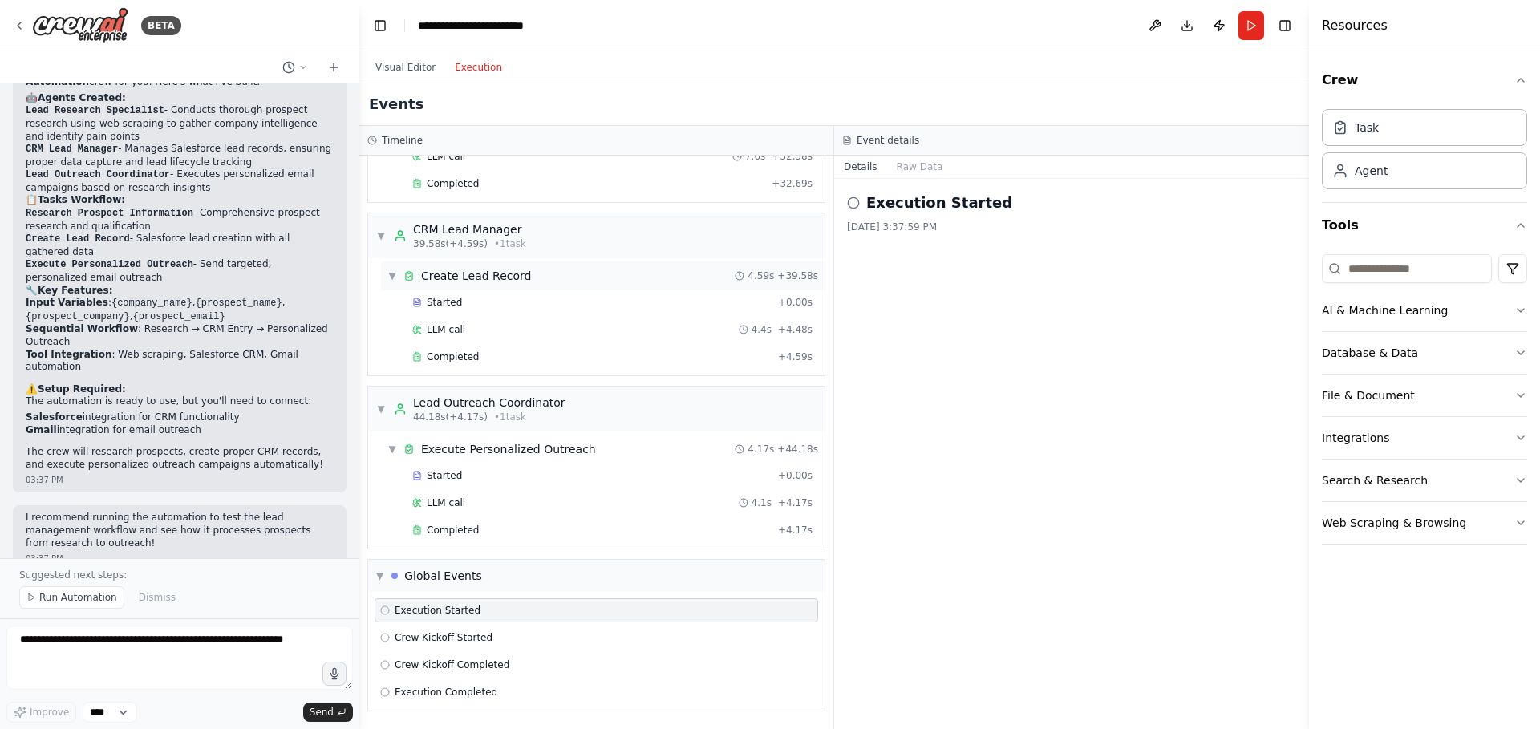
click at [603, 280] on div "▼ Create Lead Record 4.59s + 39.58s" at bounding box center [603, 276] width 444 height 29
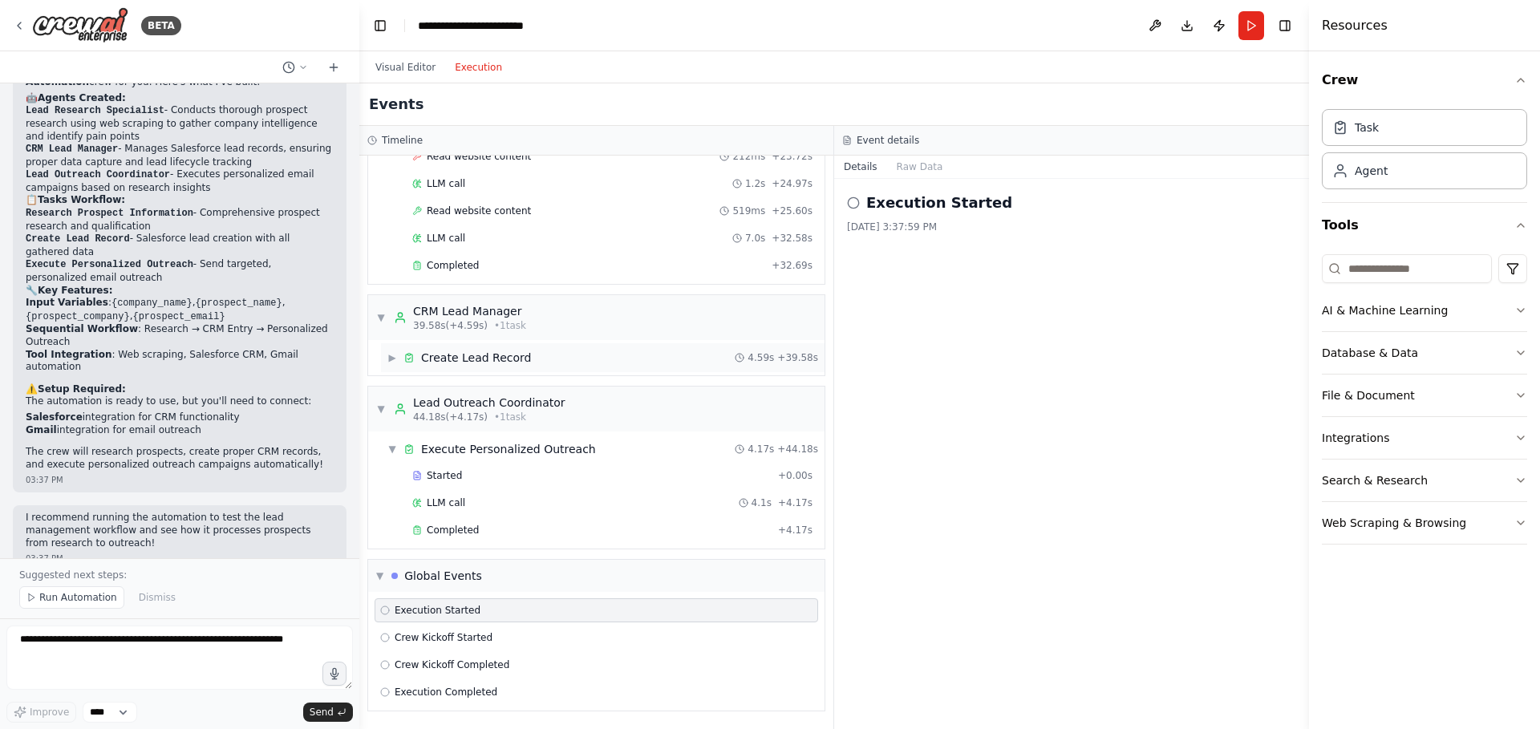
click at [596, 361] on div "▶ Create Lead Record 4.59s + 39.58s" at bounding box center [603, 357] width 444 height 29
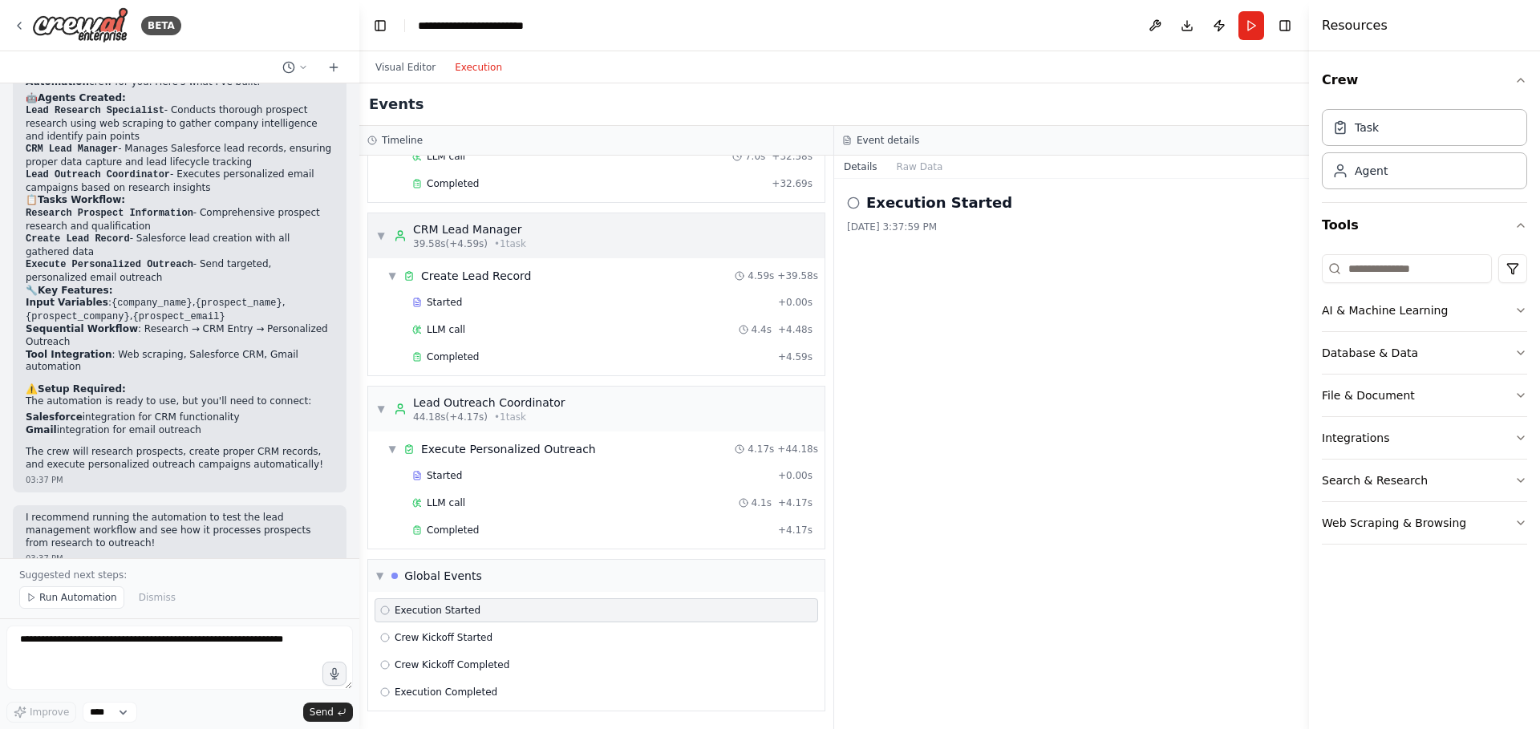
click at [567, 253] on div "▼ CRM Lead Manager 39.58s (+4.59s) • 1 task" at bounding box center [596, 235] width 456 height 45
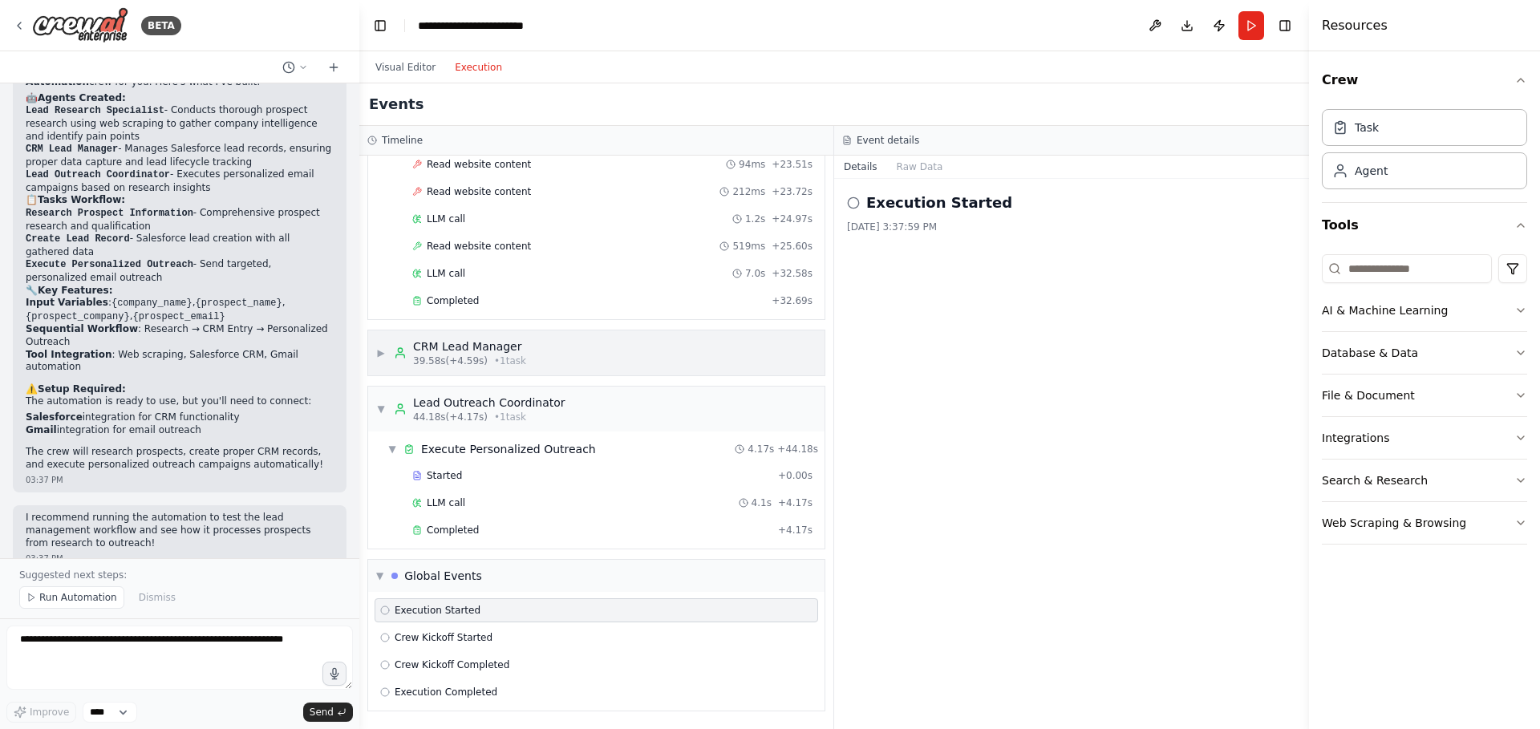
click at [544, 351] on div "▶ CRM Lead Manager 39.58s (+4.59s) • 1 task" at bounding box center [596, 353] width 456 height 45
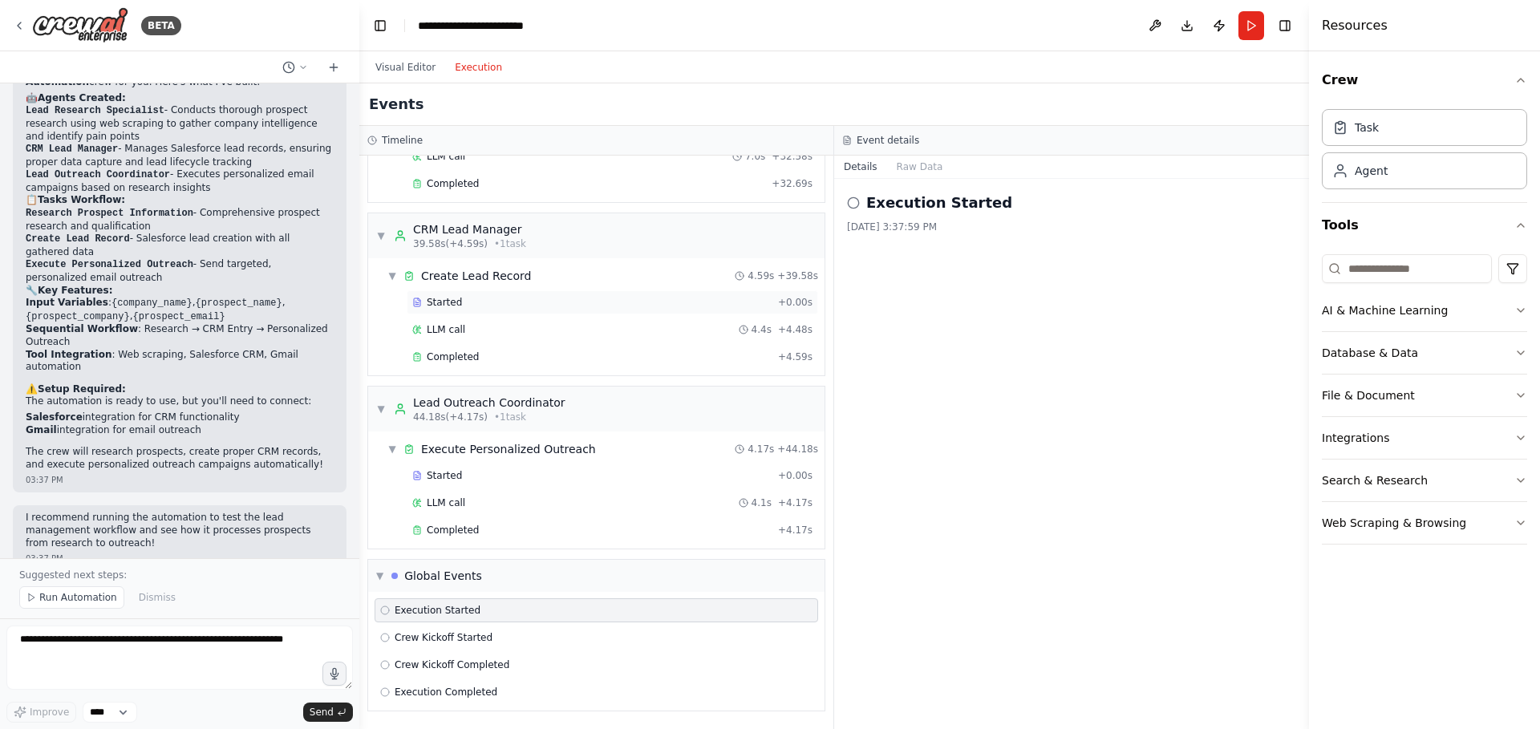
click at [496, 308] on div "Started" at bounding box center [591, 302] width 359 height 13
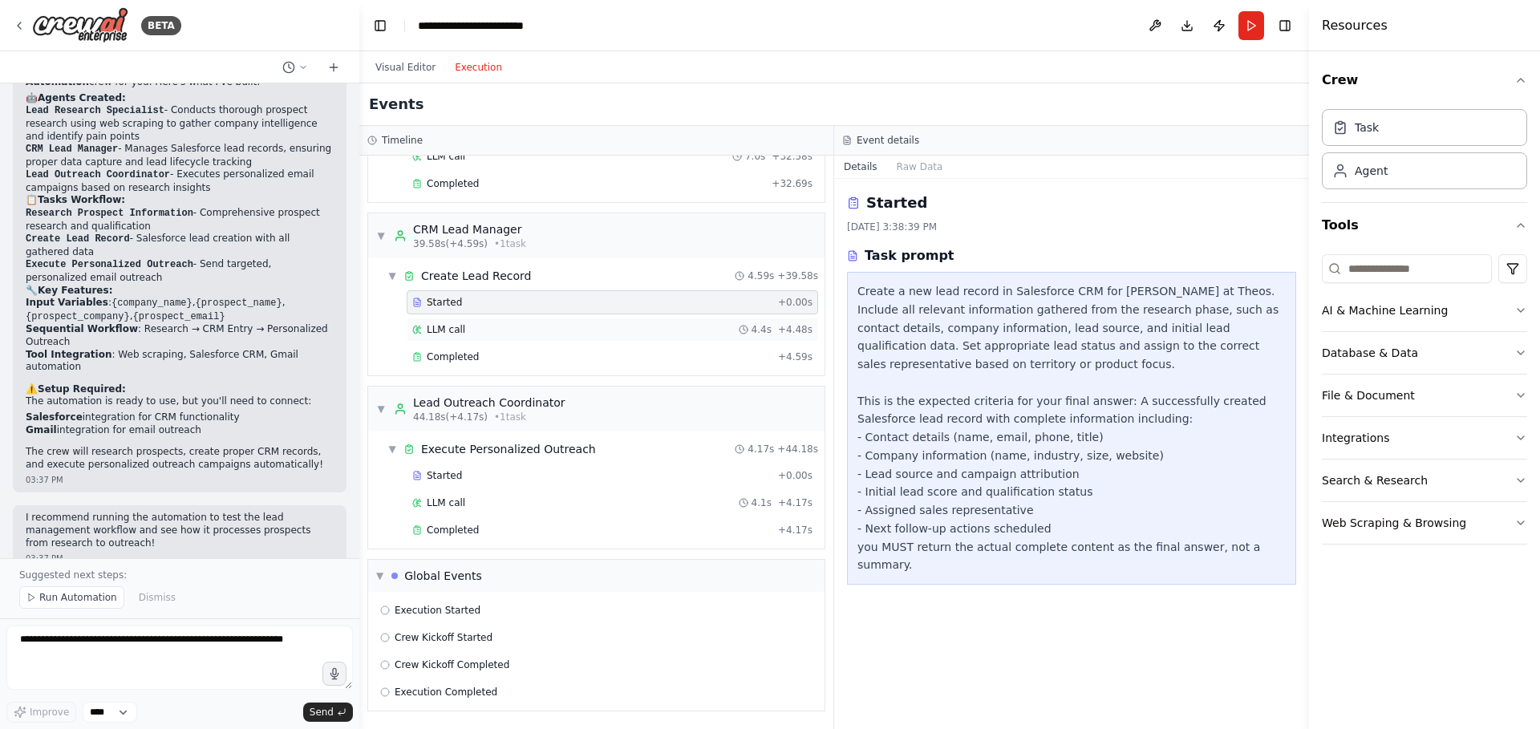
click at [632, 330] on div "LLM call 4.4s + 4.48s" at bounding box center [612, 329] width 400 height 13
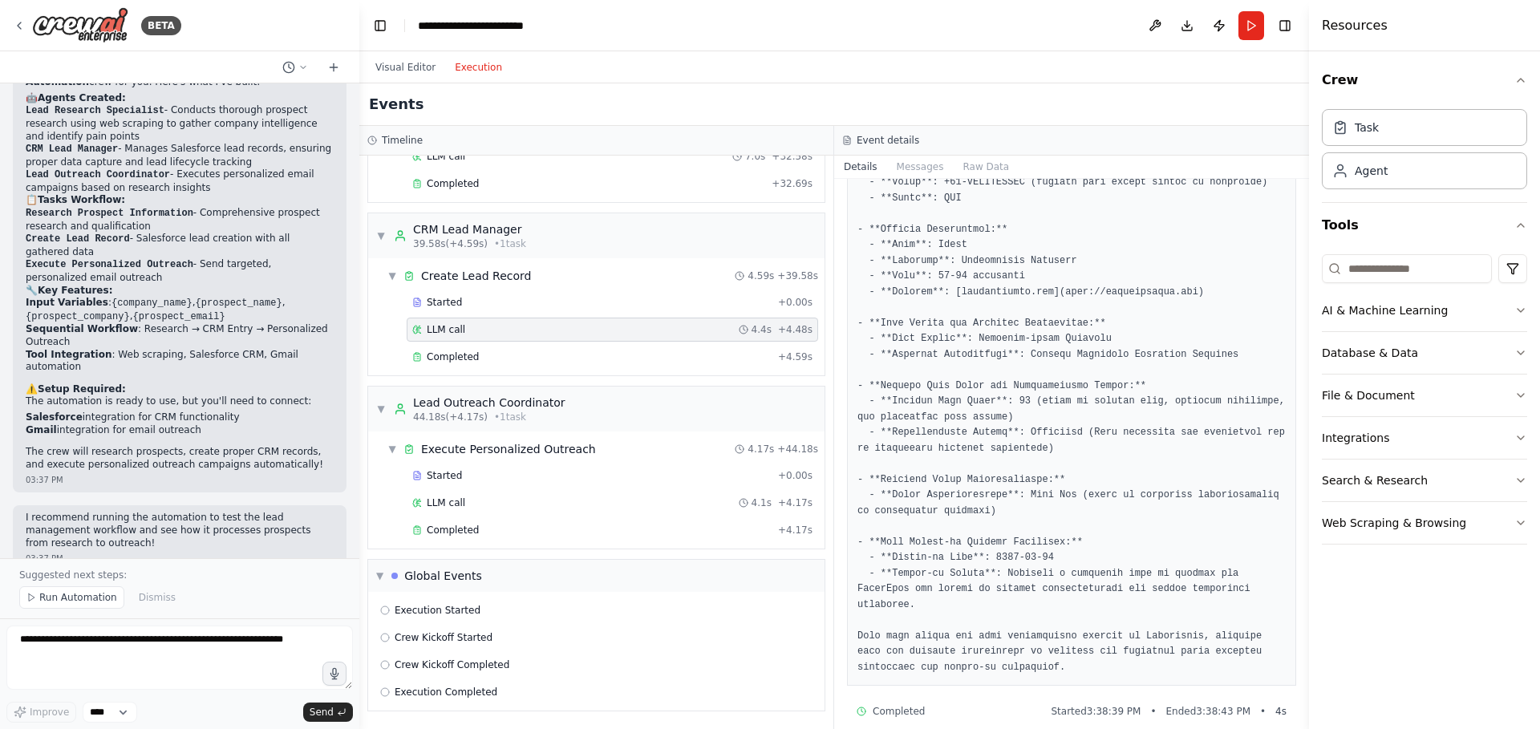
scroll to position [250, 0]
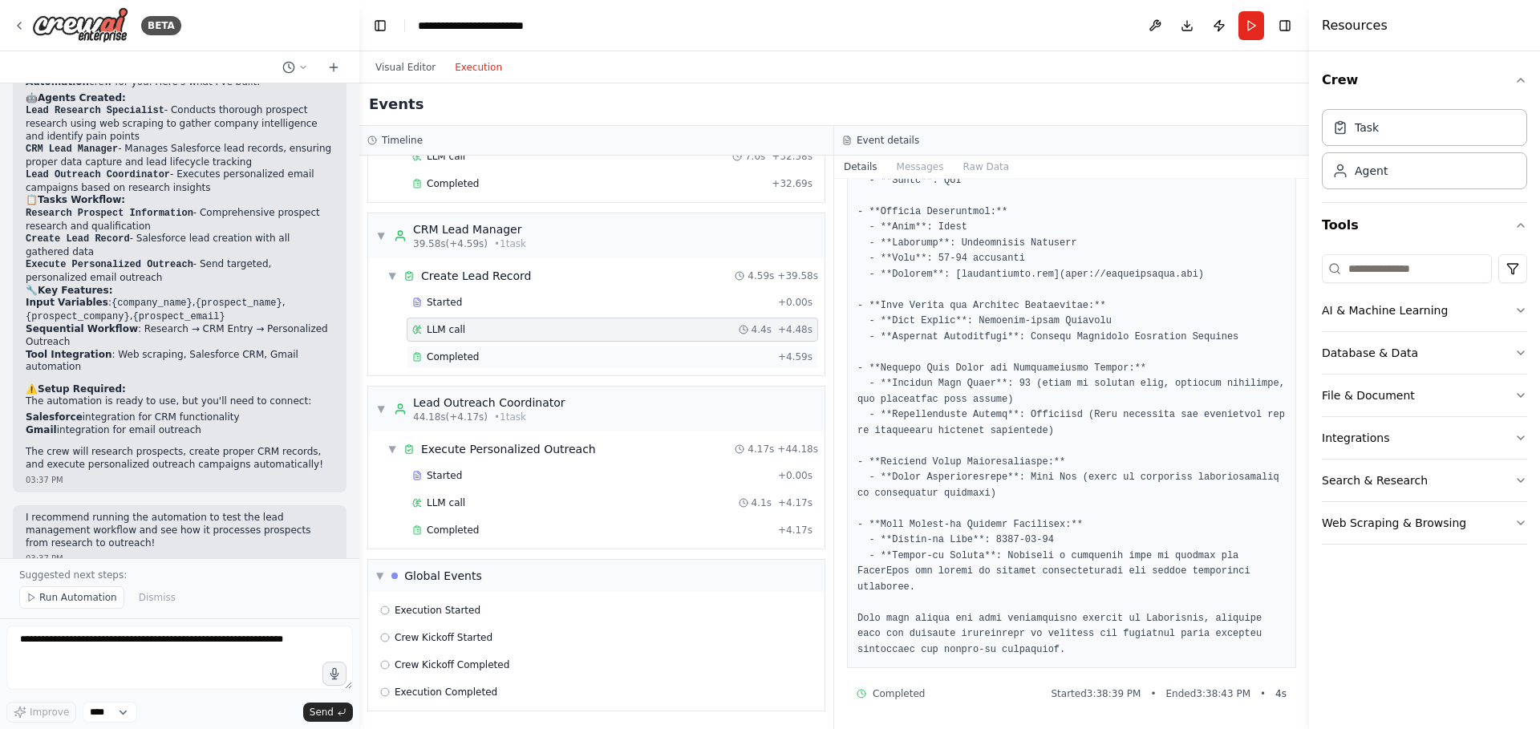
click at [680, 361] on div "Completed" at bounding box center [591, 357] width 359 height 13
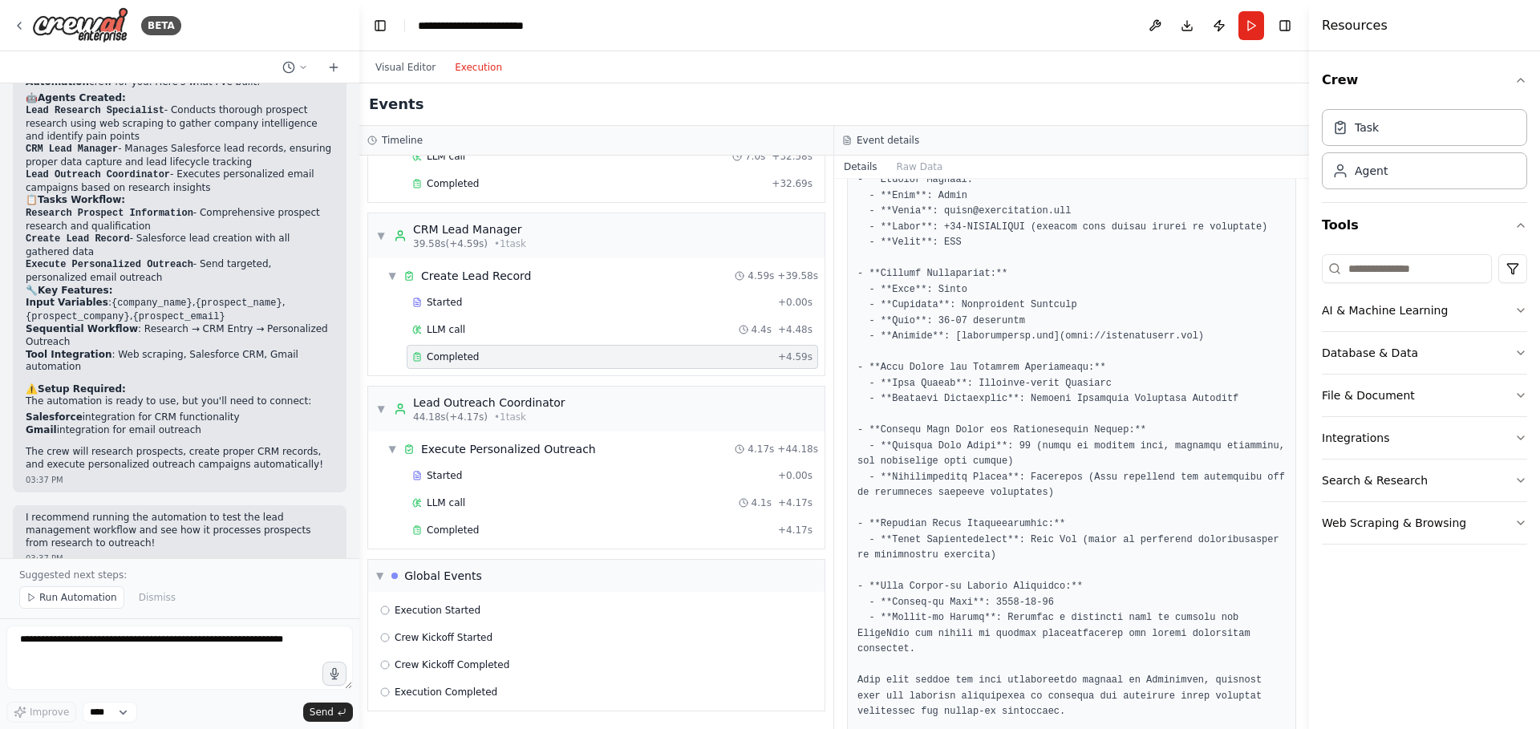
scroll to position [168, 0]
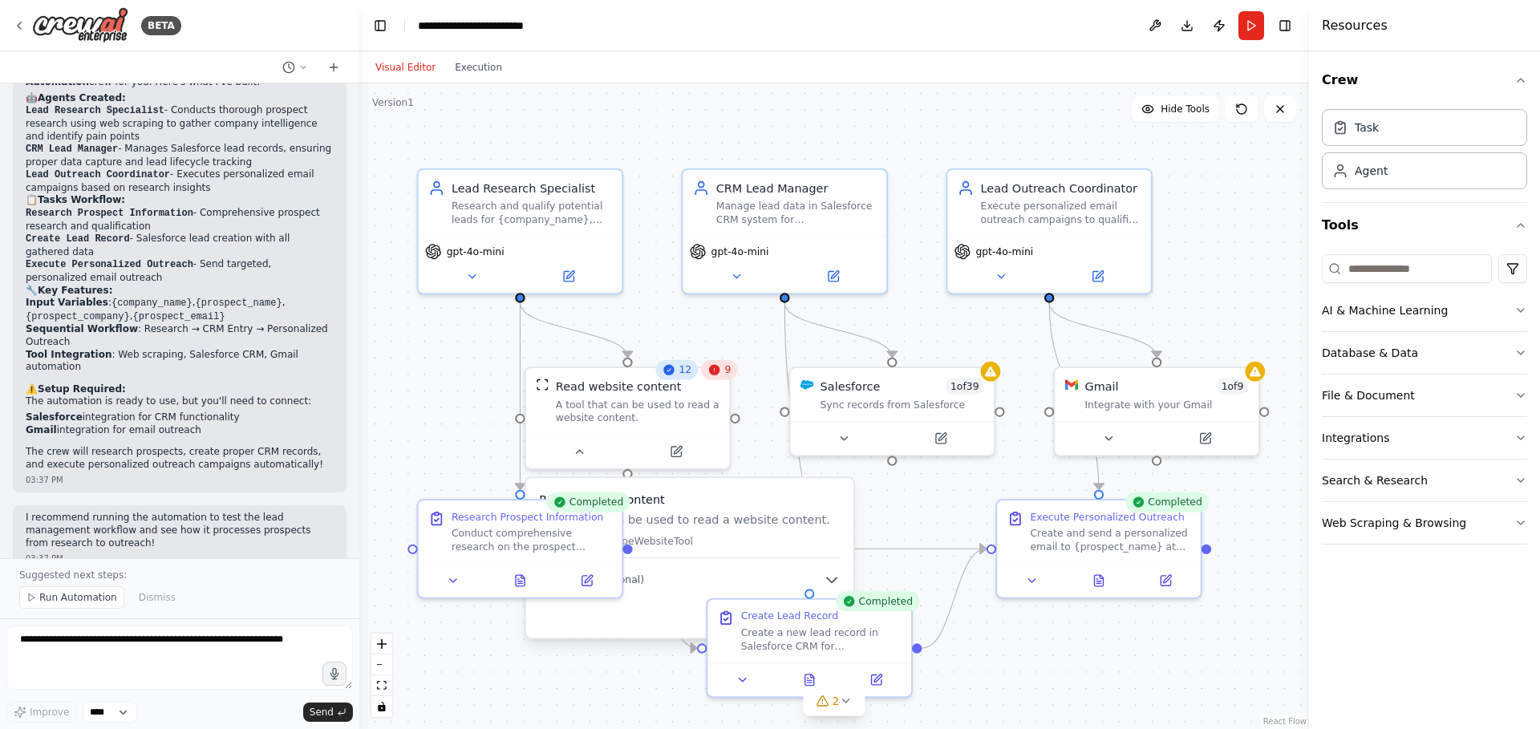
click at [429, 63] on button "Visual Editor" at bounding box center [405, 67] width 79 height 19
click at [1262, 29] on button "Run" at bounding box center [1252, 25] width 26 height 29
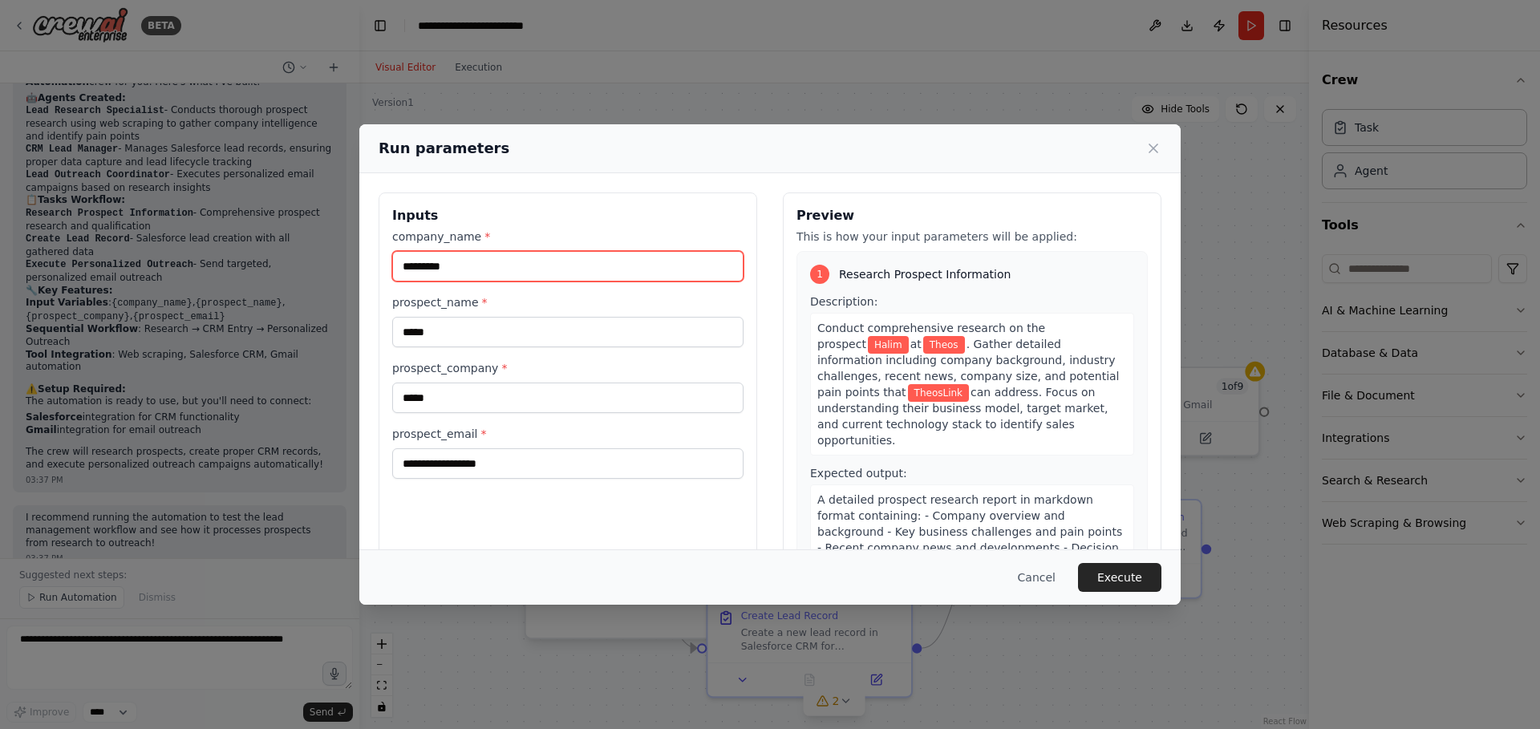
click at [683, 251] on input "*********" at bounding box center [567, 266] width 351 height 30
type input "*********"
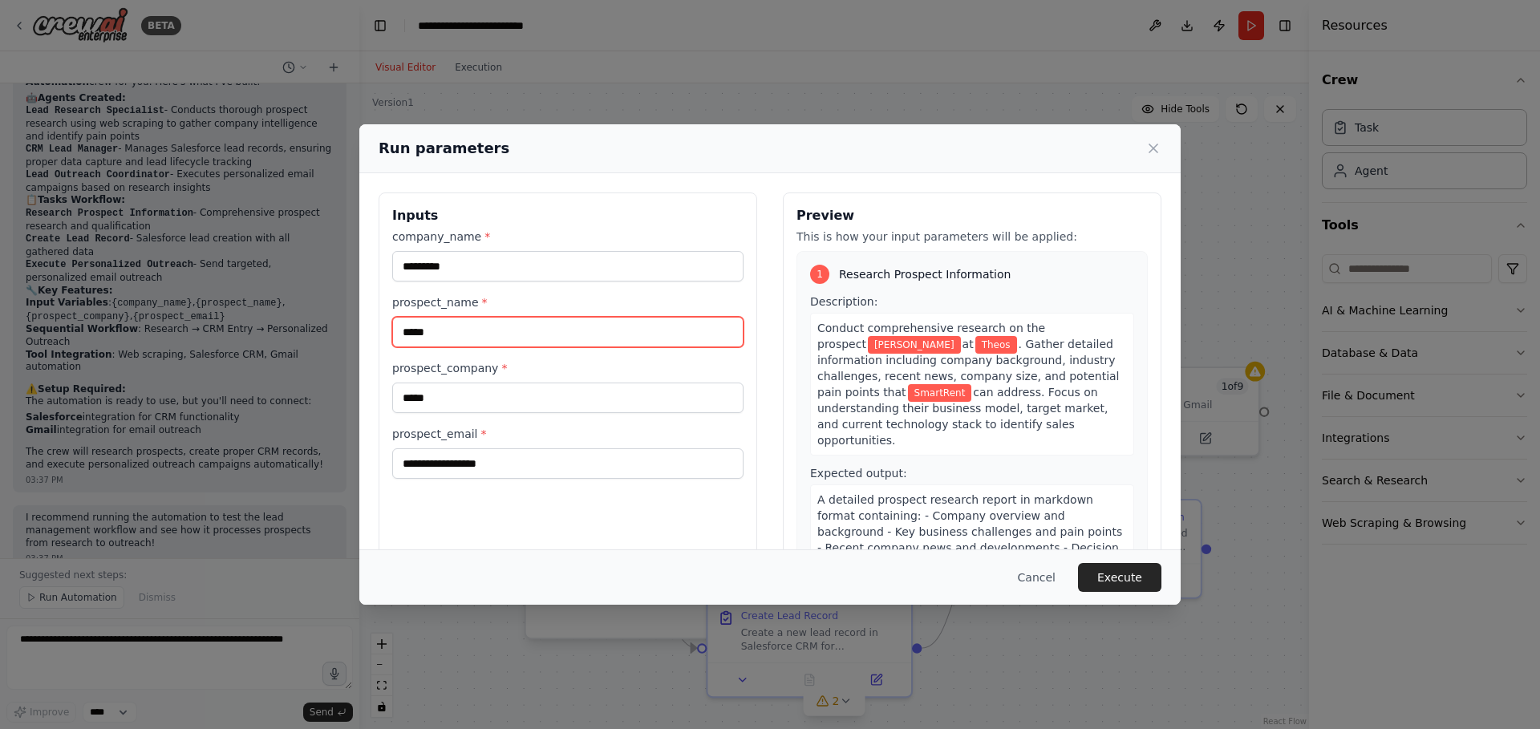
type input "*****"
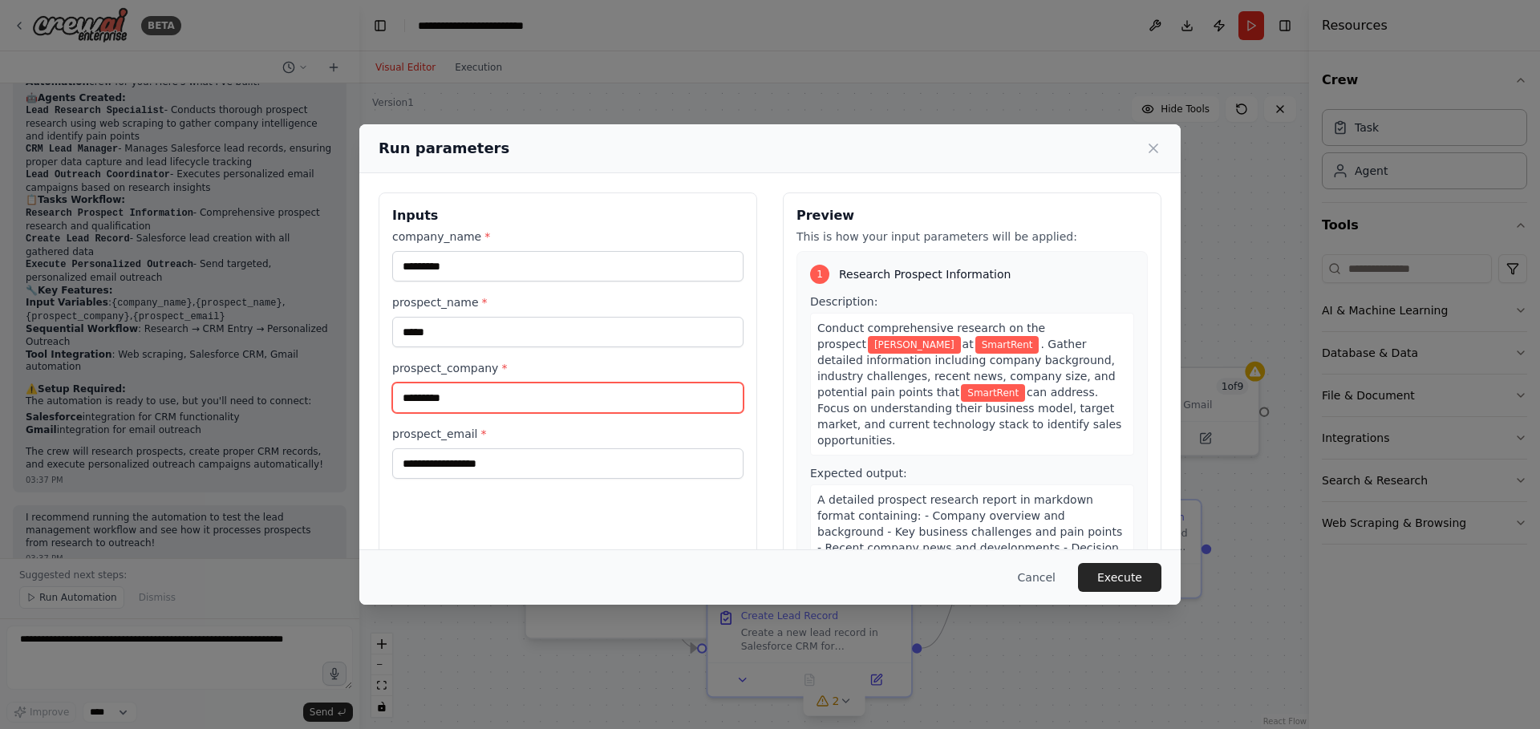
type input "*********"
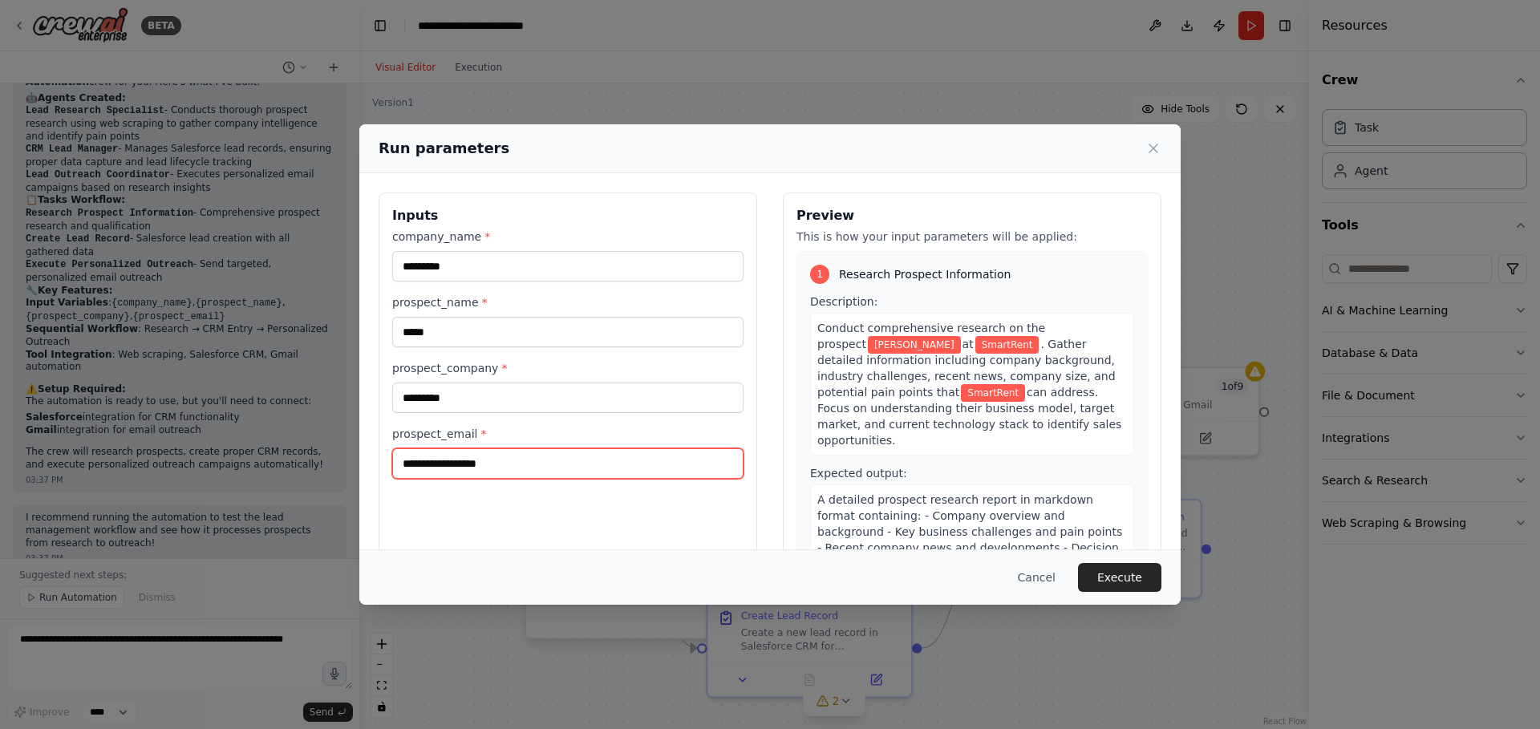
type input "*"
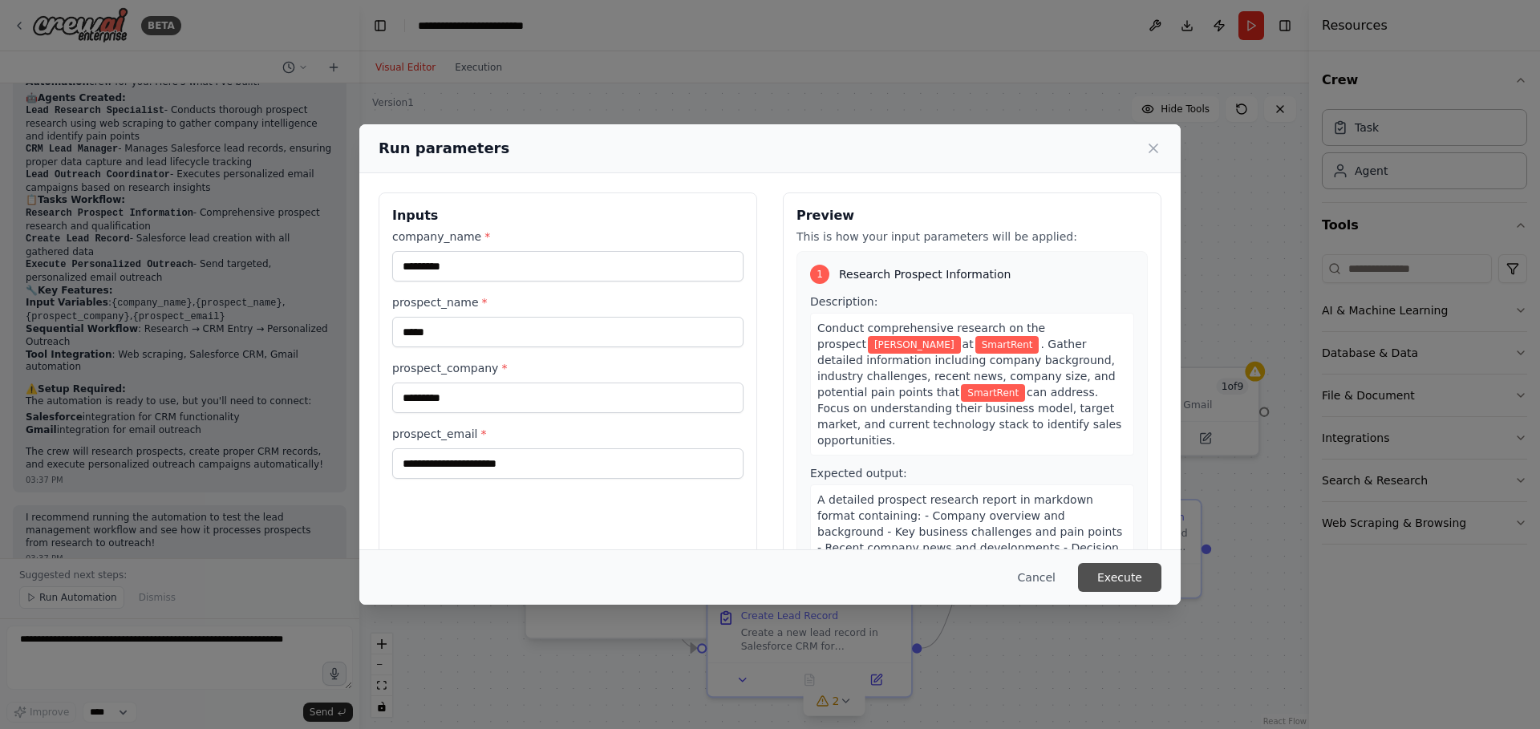
click at [1129, 580] on button "Execute" at bounding box center [1119, 577] width 83 height 29
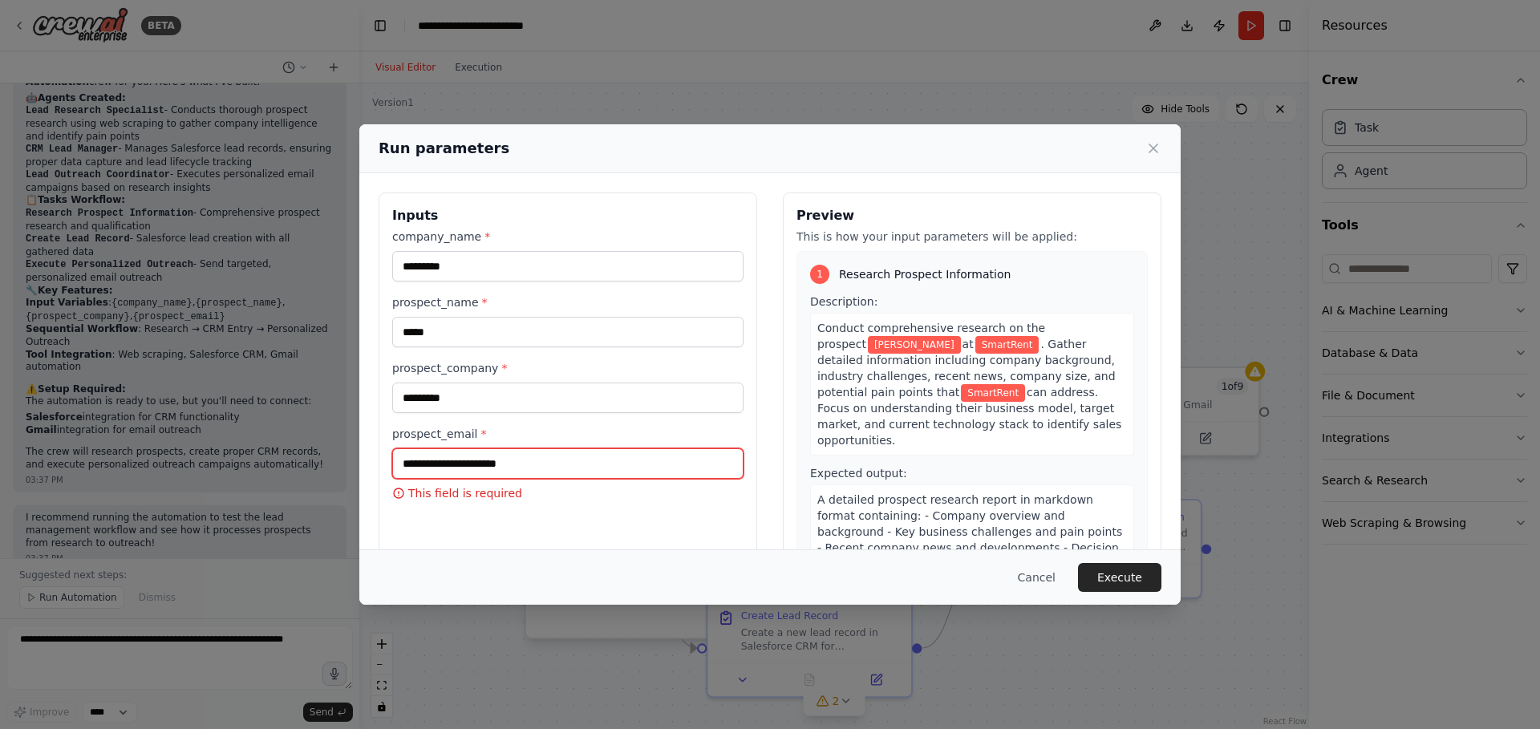
click at [695, 462] on input "prospect_email *" at bounding box center [567, 463] width 351 height 30
type input "*"
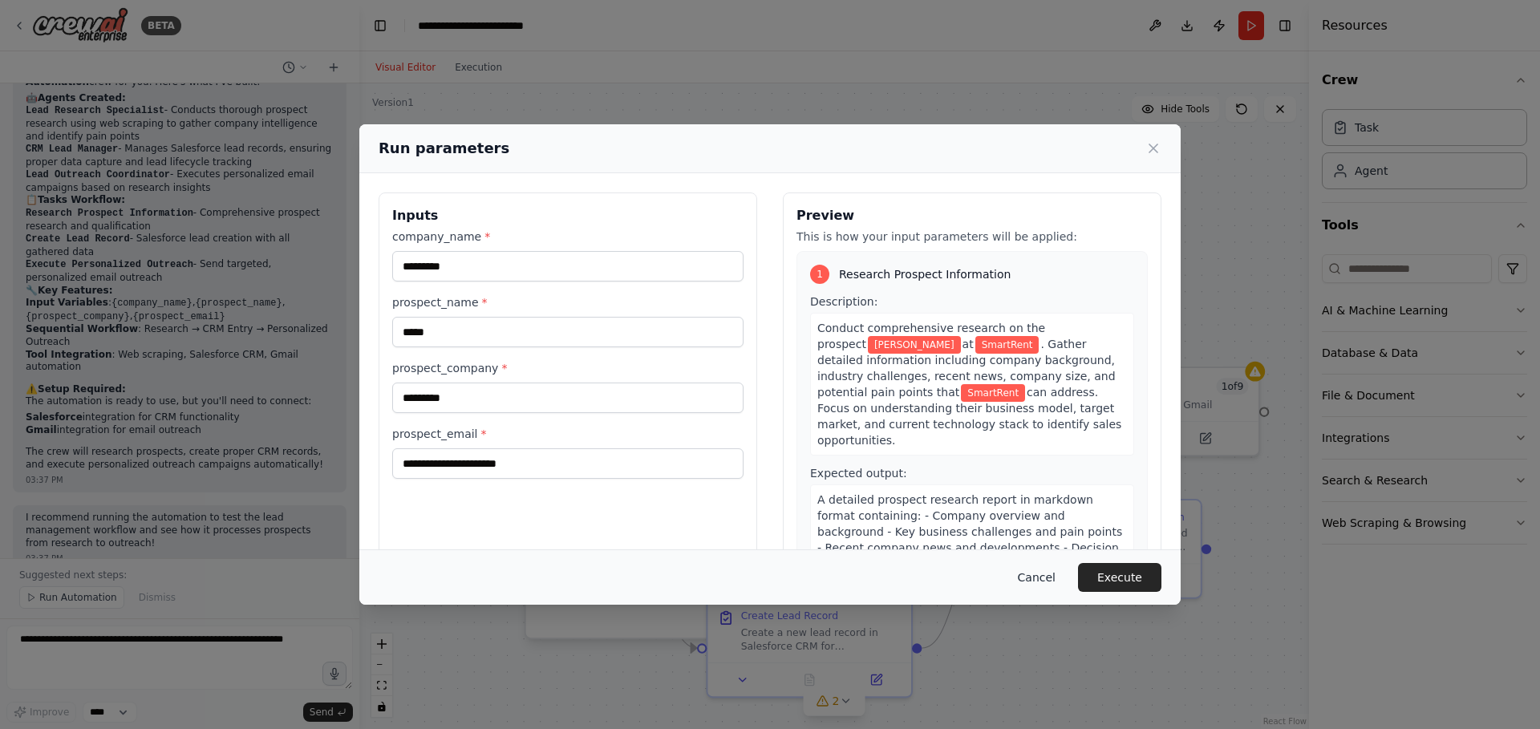
click at [1025, 582] on button "Cancel" at bounding box center [1036, 577] width 63 height 29
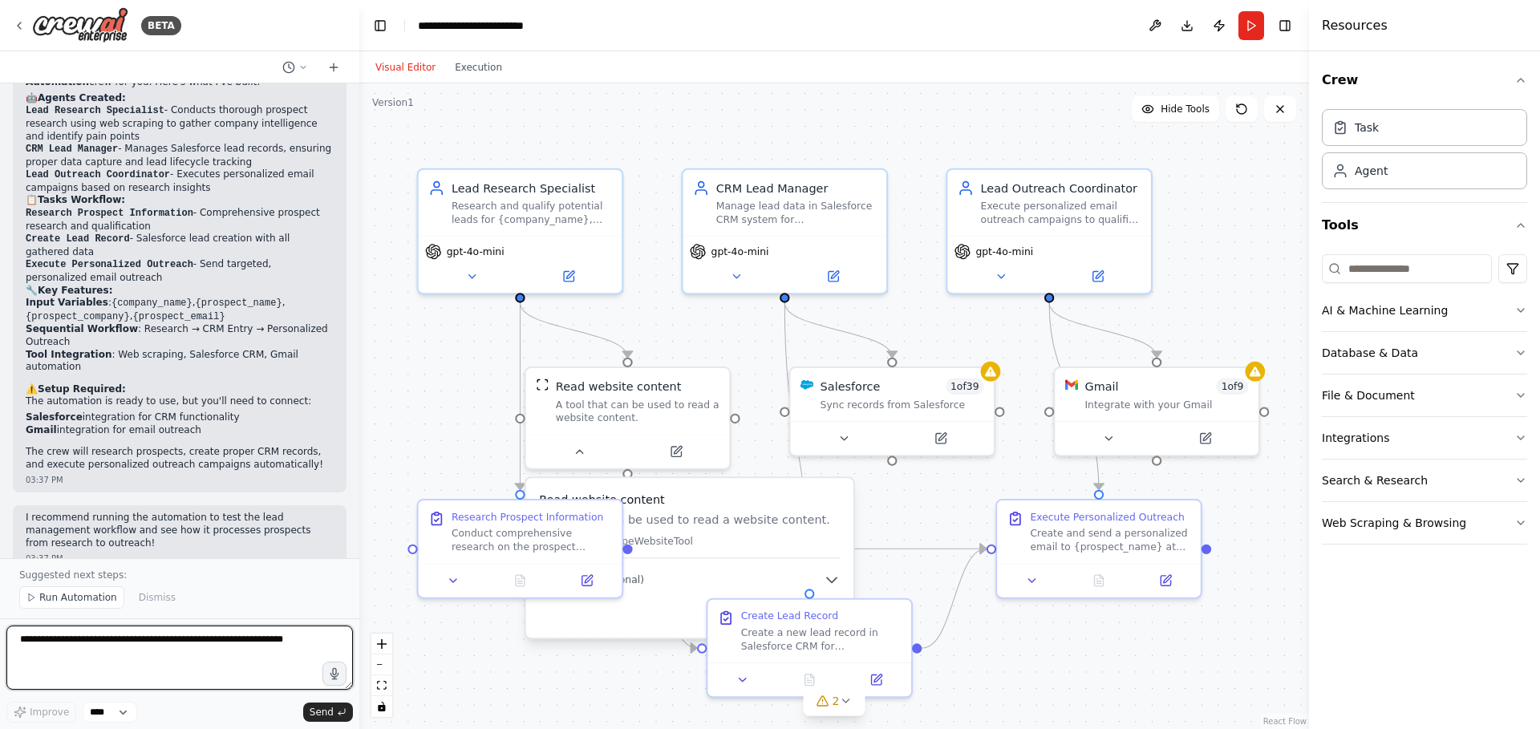
click at [209, 653] on textarea at bounding box center [179, 658] width 347 height 64
type textarea "*"
click at [334, 677] on icon "button" at bounding box center [335, 673] width 8 height 11
click at [330, 634] on textarea at bounding box center [179, 658] width 347 height 64
click at [335, 674] on circle "button" at bounding box center [334, 673] width 3 height 3
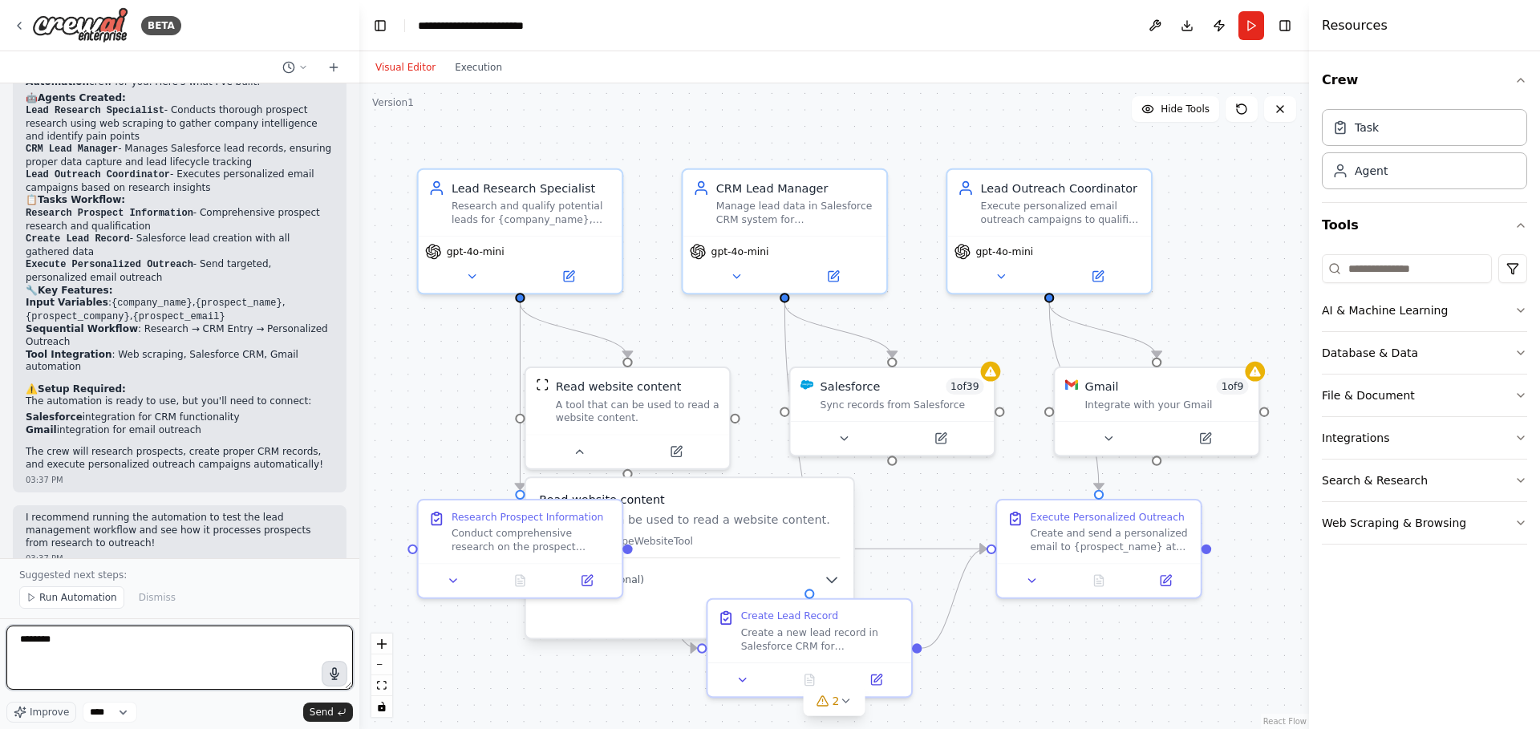
click at [275, 647] on textarea "********" at bounding box center [179, 658] width 347 height 64
type textarea "*"
click at [336, 682] on button "button" at bounding box center [335, 674] width 26 height 26
click at [292, 647] on textarea at bounding box center [179, 658] width 347 height 64
click at [334, 679] on circle "button" at bounding box center [335, 674] width 12 height 12
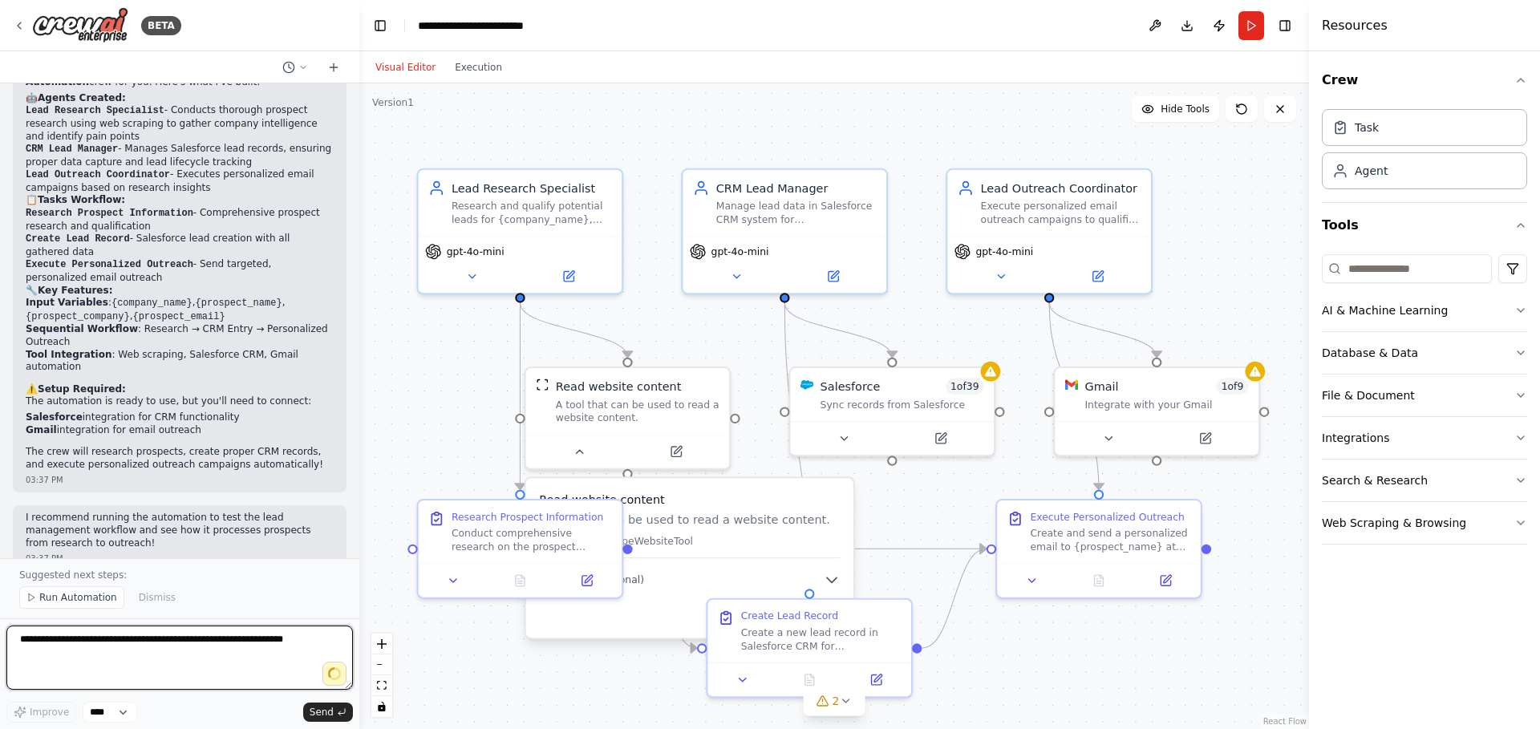
type textarea "**********"
click at [246, 690] on textarea "**********" at bounding box center [179, 658] width 347 height 64
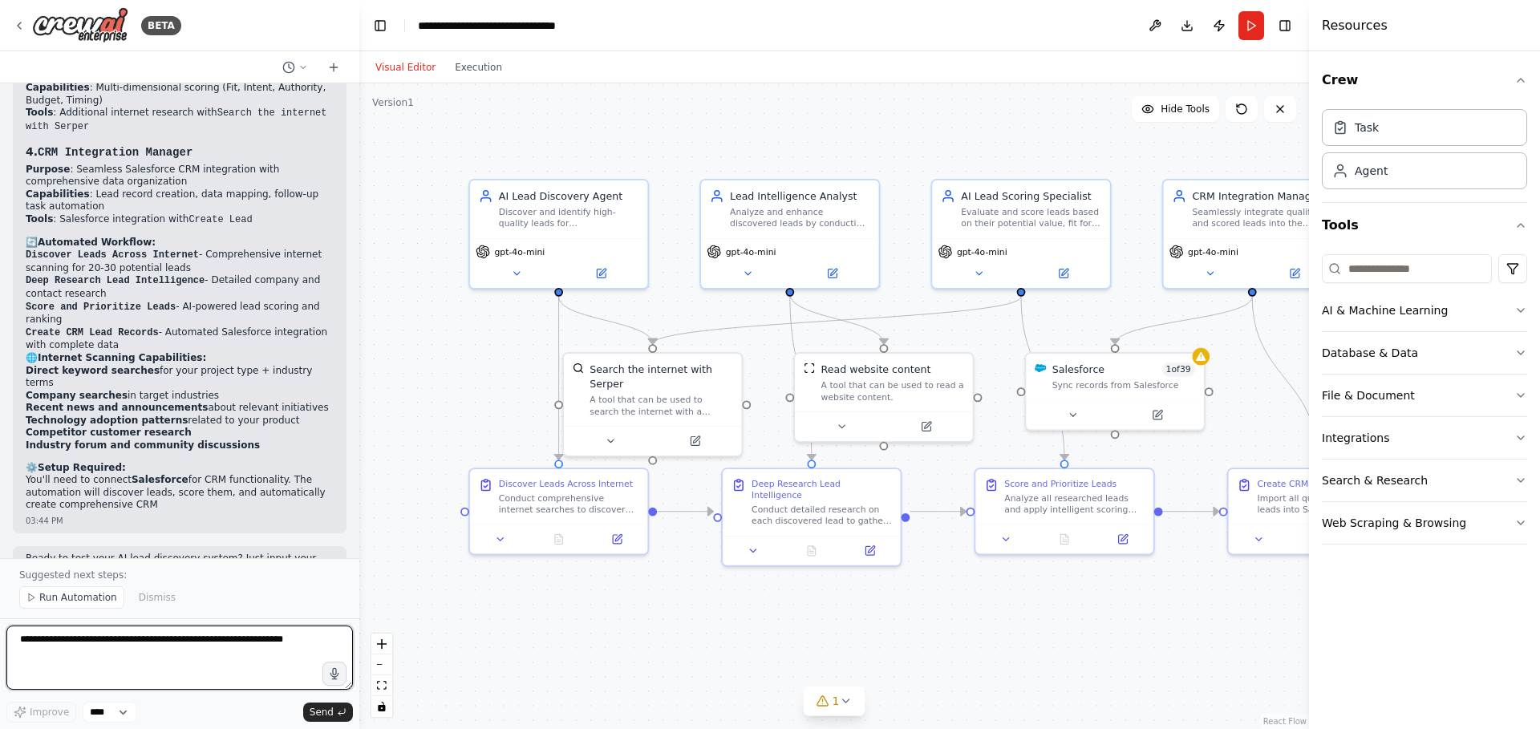
scroll to position [4174, 0]
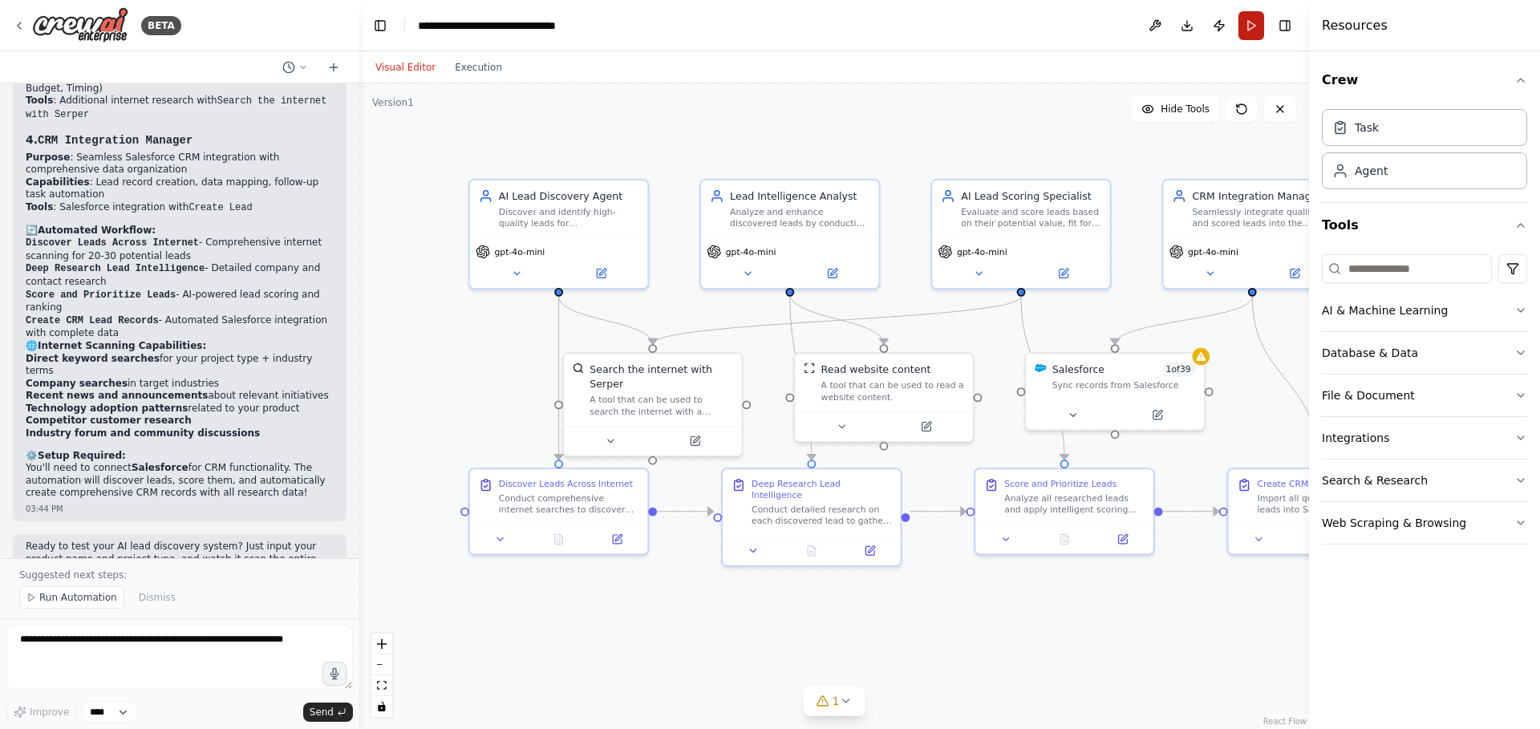
click at [1256, 28] on button "Run" at bounding box center [1252, 25] width 26 height 29
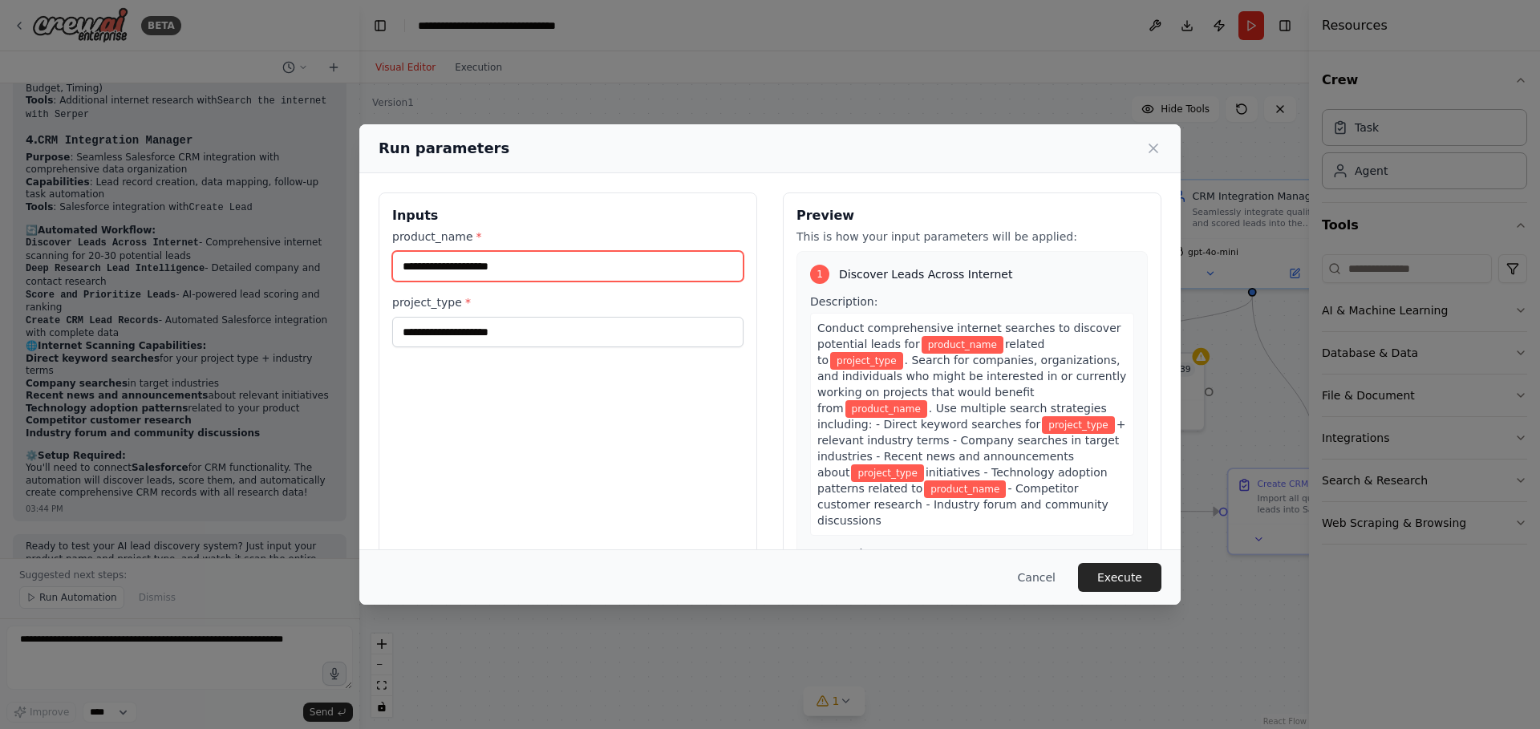
click at [598, 274] on input "product_name *" at bounding box center [567, 266] width 351 height 30
type input "*"
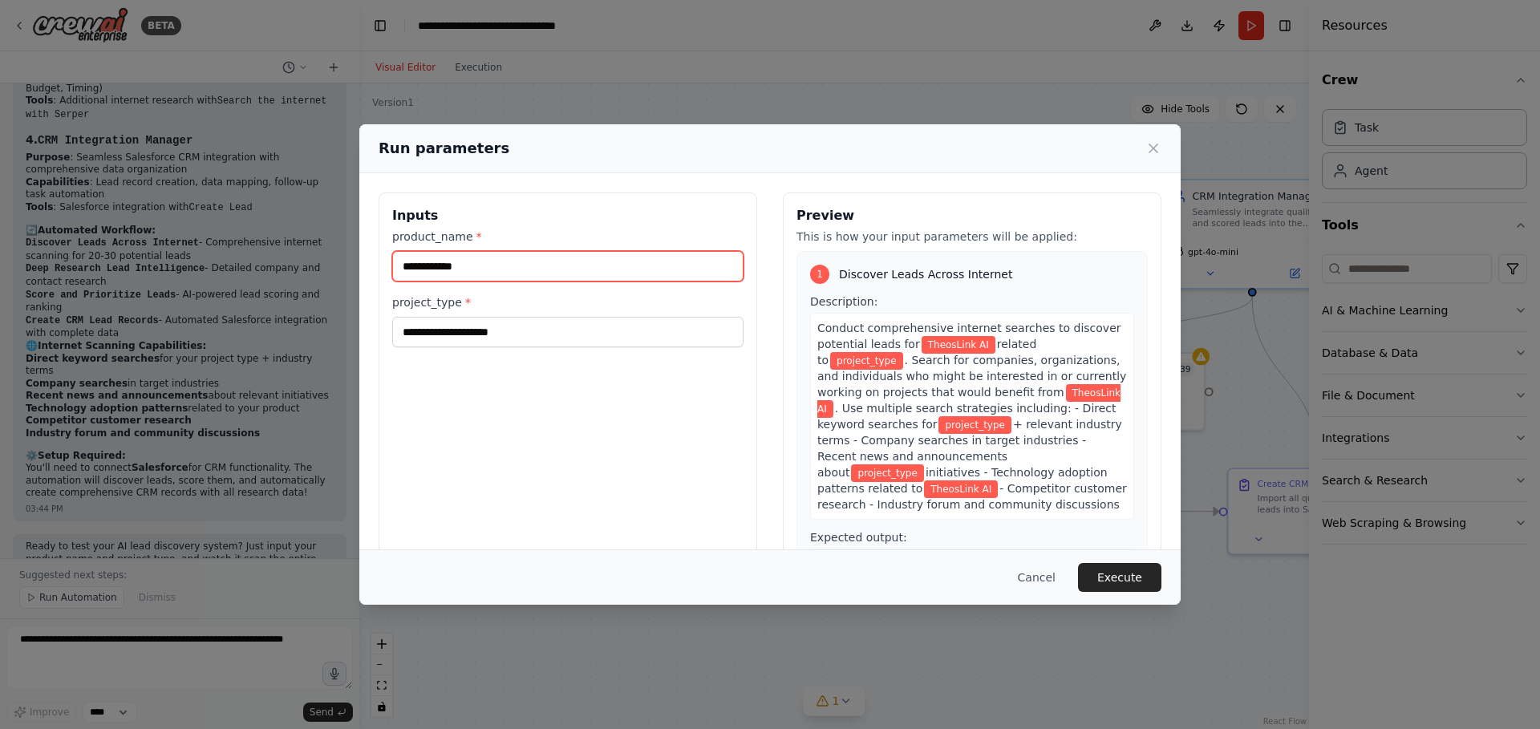
type input "**********"
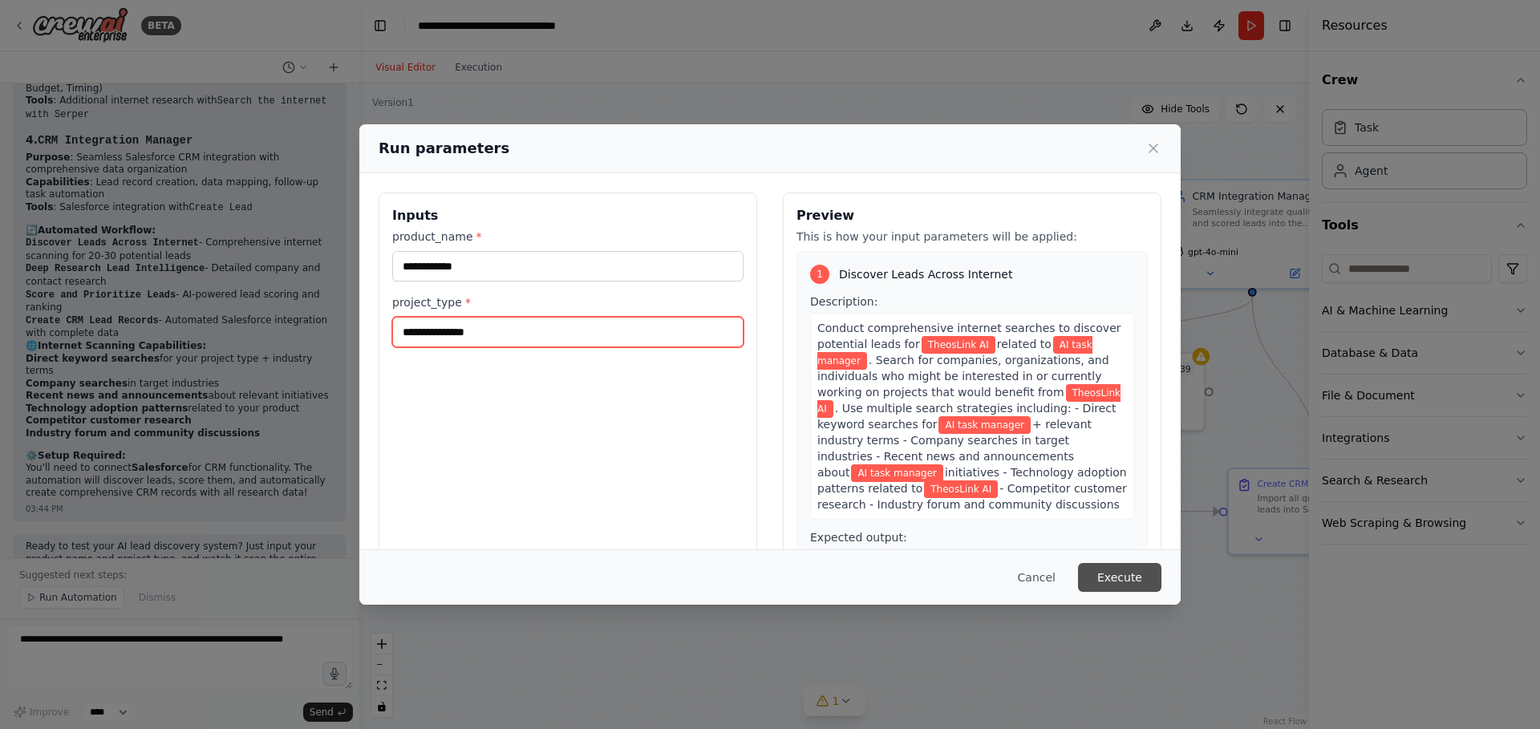
type input "**********"
click at [1149, 574] on button "Execute" at bounding box center [1119, 577] width 83 height 29
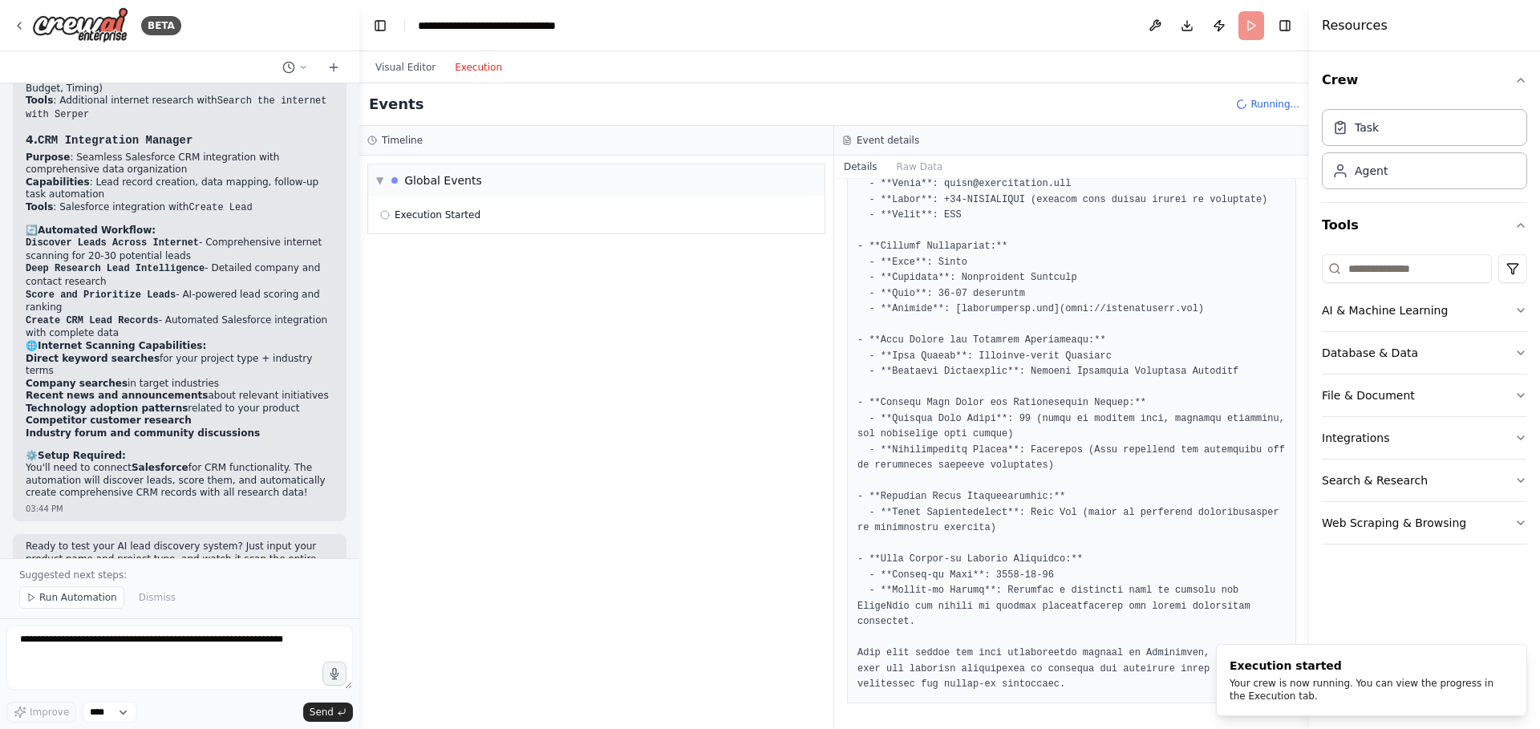
scroll to position [0, 0]
click at [497, 70] on button "Execution" at bounding box center [478, 67] width 67 height 19
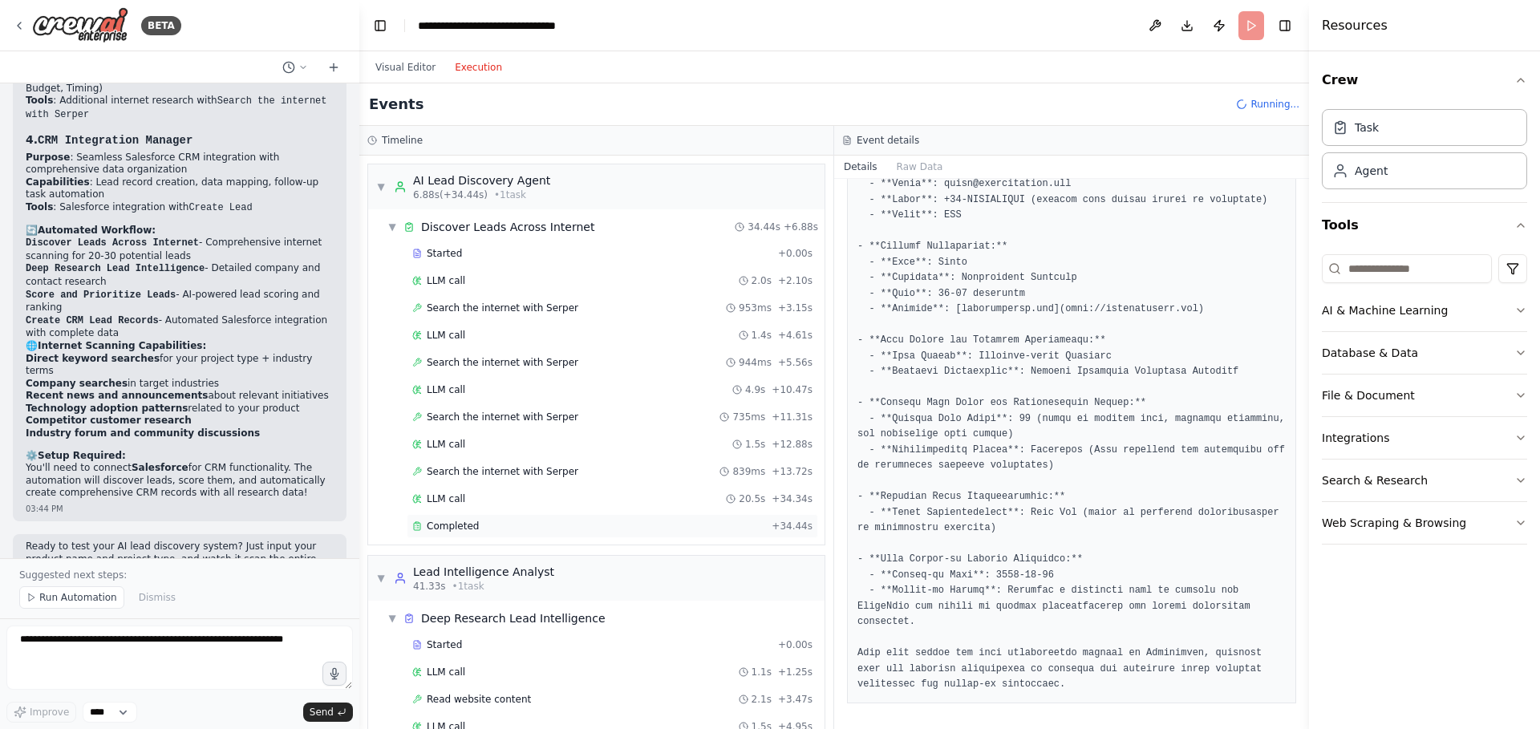
click at [460, 530] on span "Completed" at bounding box center [453, 526] width 52 height 13
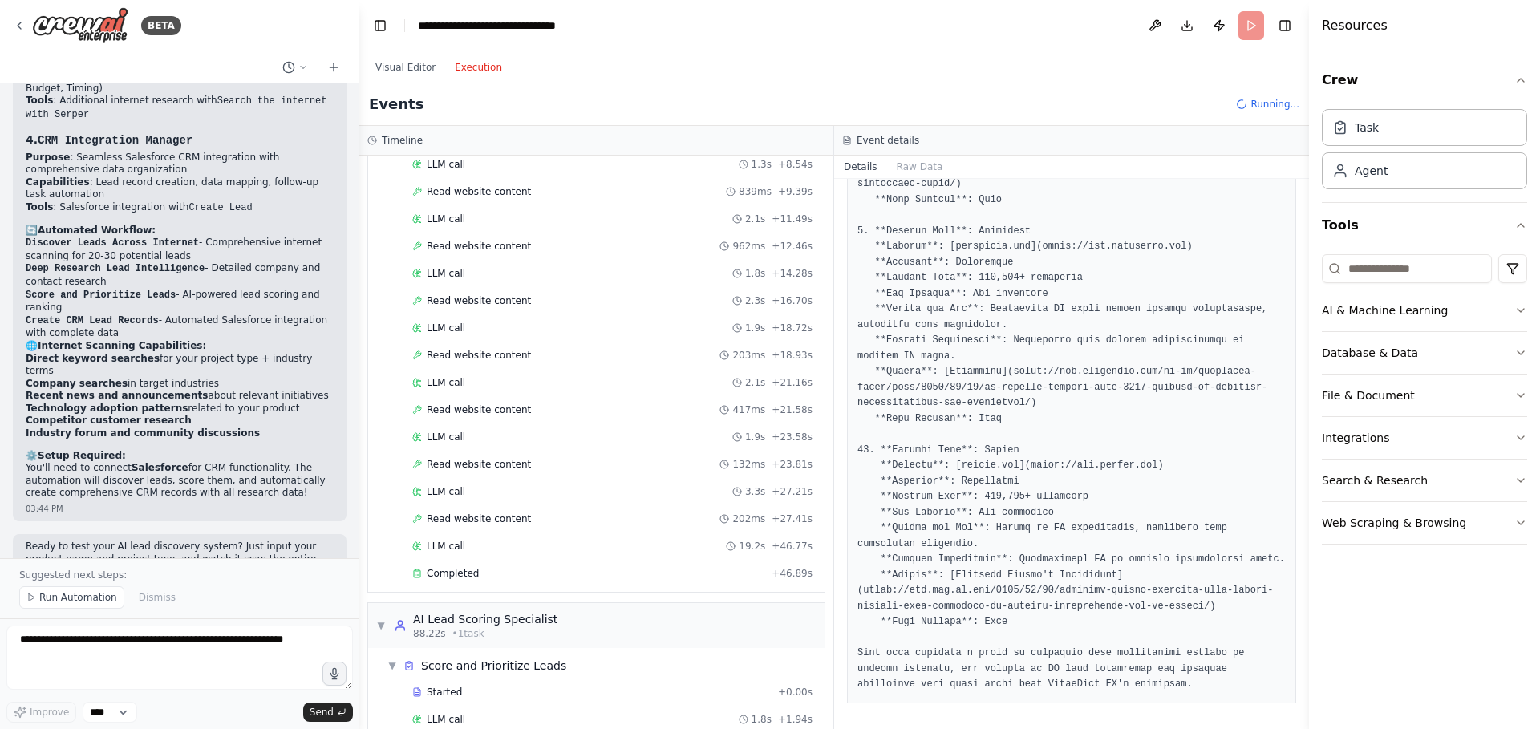
scroll to position [673, 0]
click at [655, 585] on div "Started + 0.00s LLM call 1.1s + 1.25s Read website content 2.1s + 3.47s LLM cal…" at bounding box center [603, 273] width 444 height 627
click at [677, 566] on div "Completed" at bounding box center [588, 572] width 353 height 13
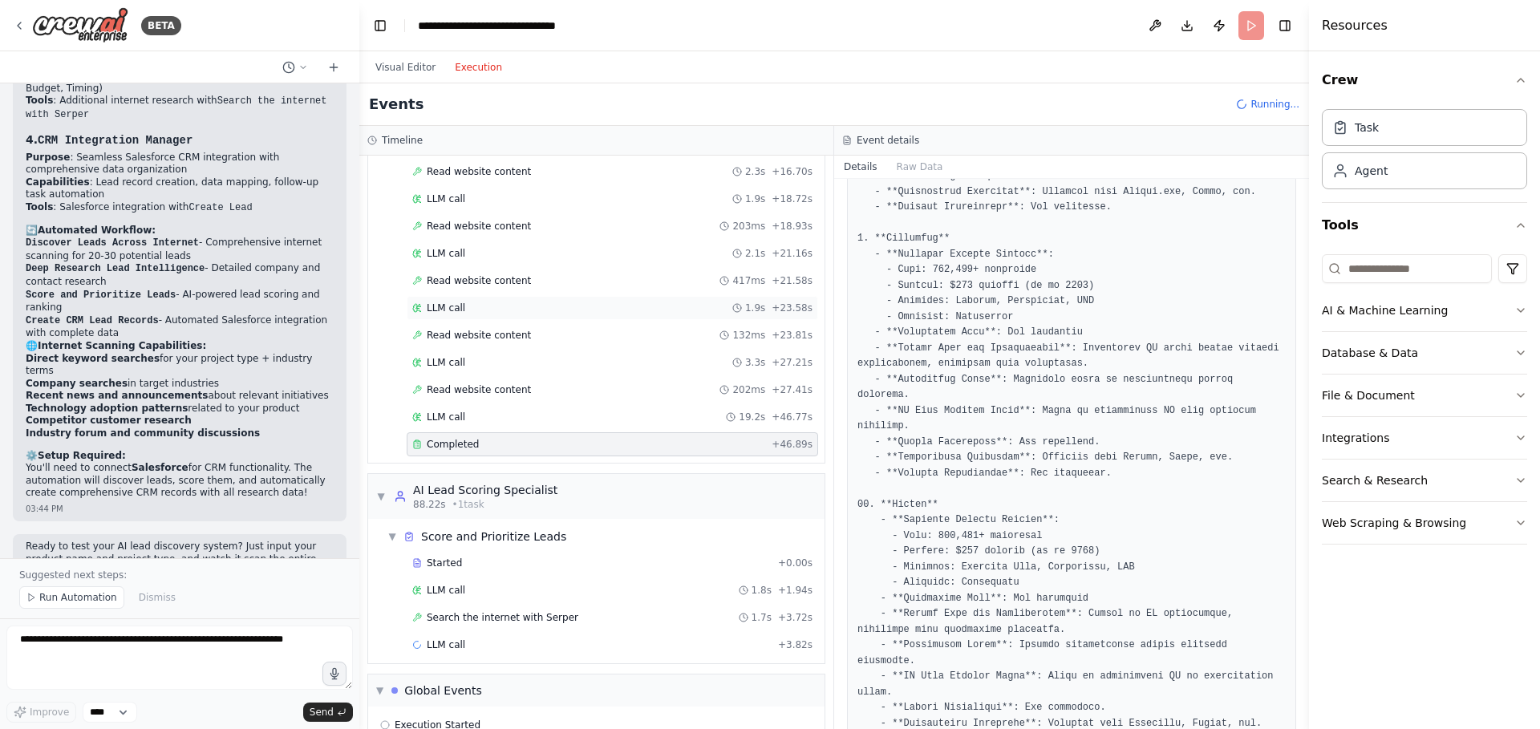
scroll to position [861, 0]
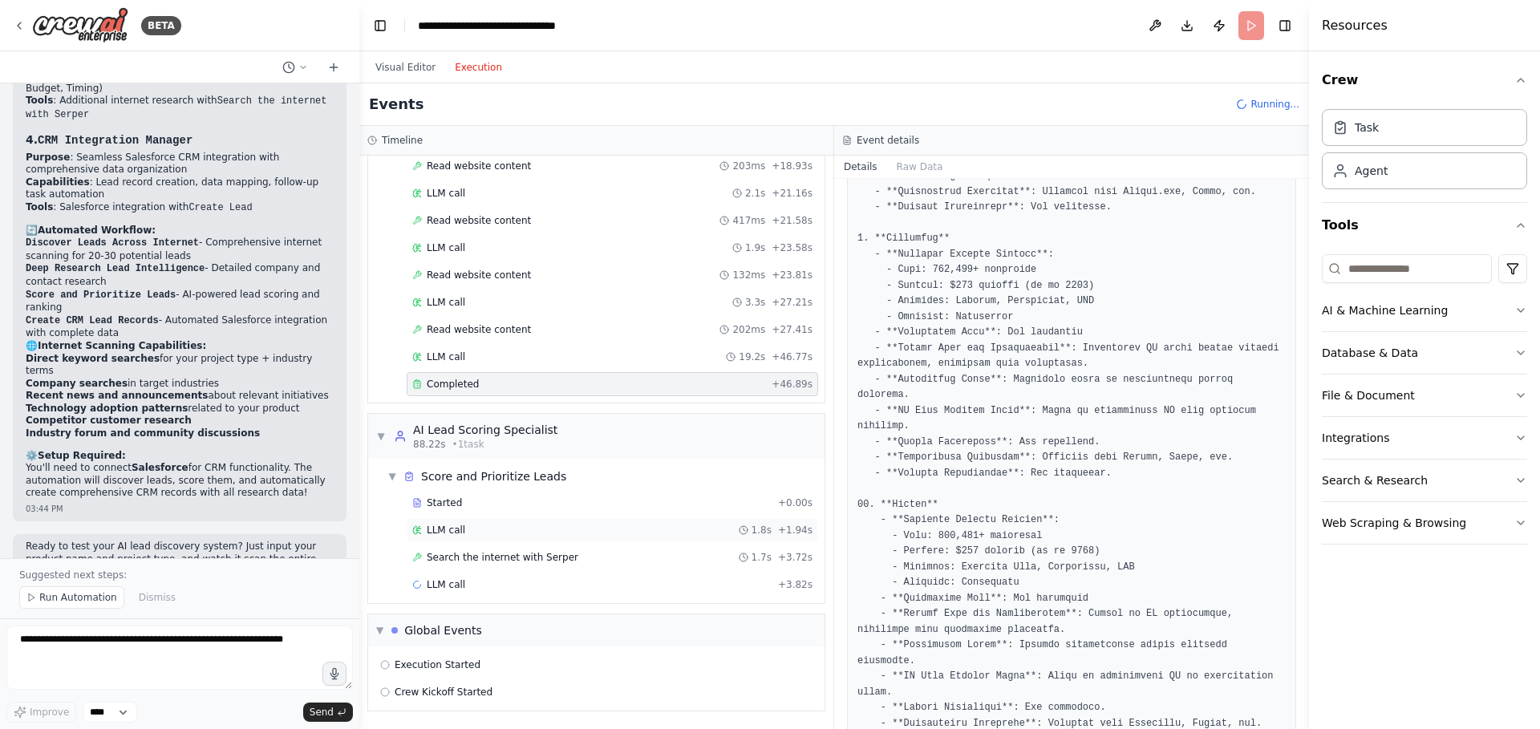
click at [578, 525] on div "LLM call 1.8s + 1.94s" at bounding box center [612, 530] width 400 height 13
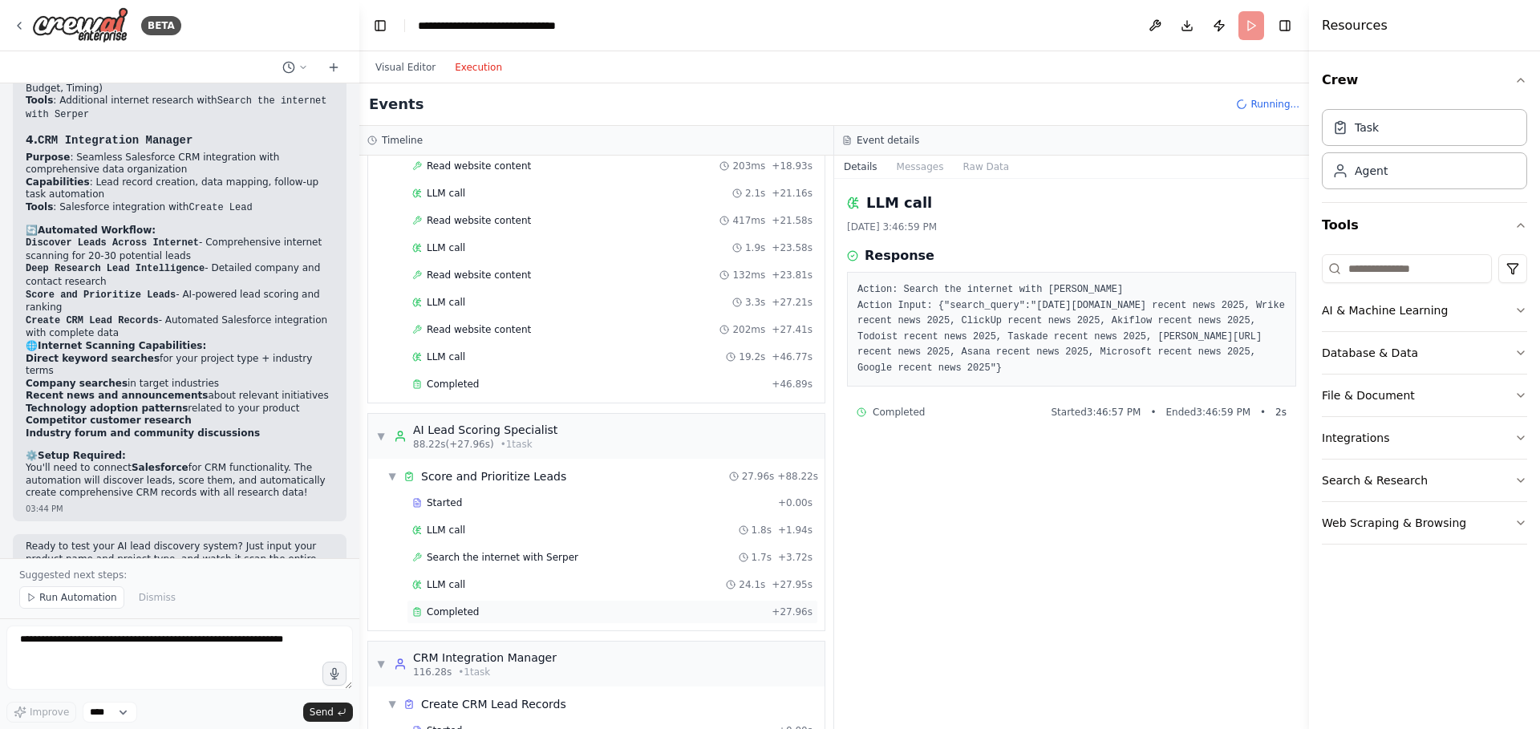
click at [549, 611] on div "Completed" at bounding box center [588, 612] width 353 height 13
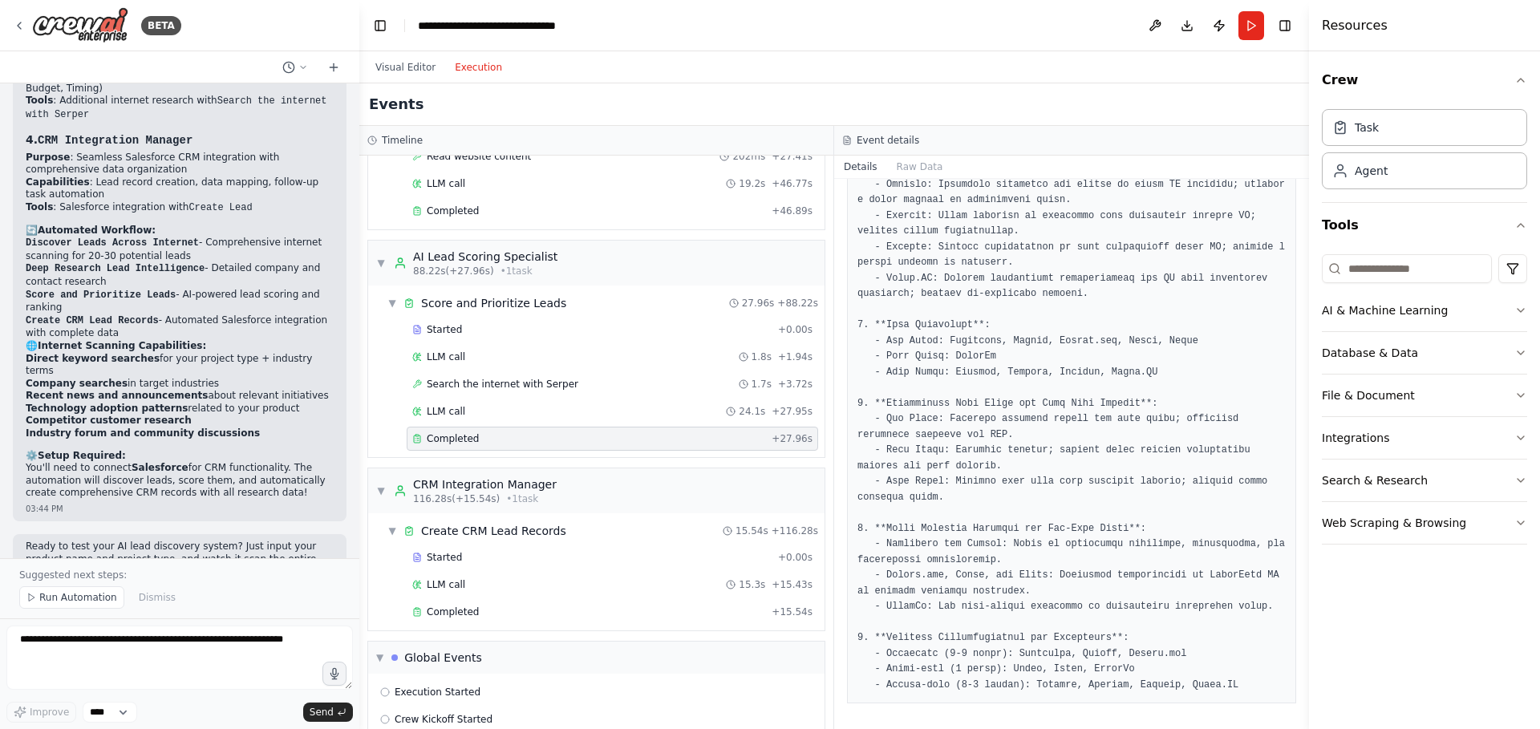
scroll to position [1116, 0]
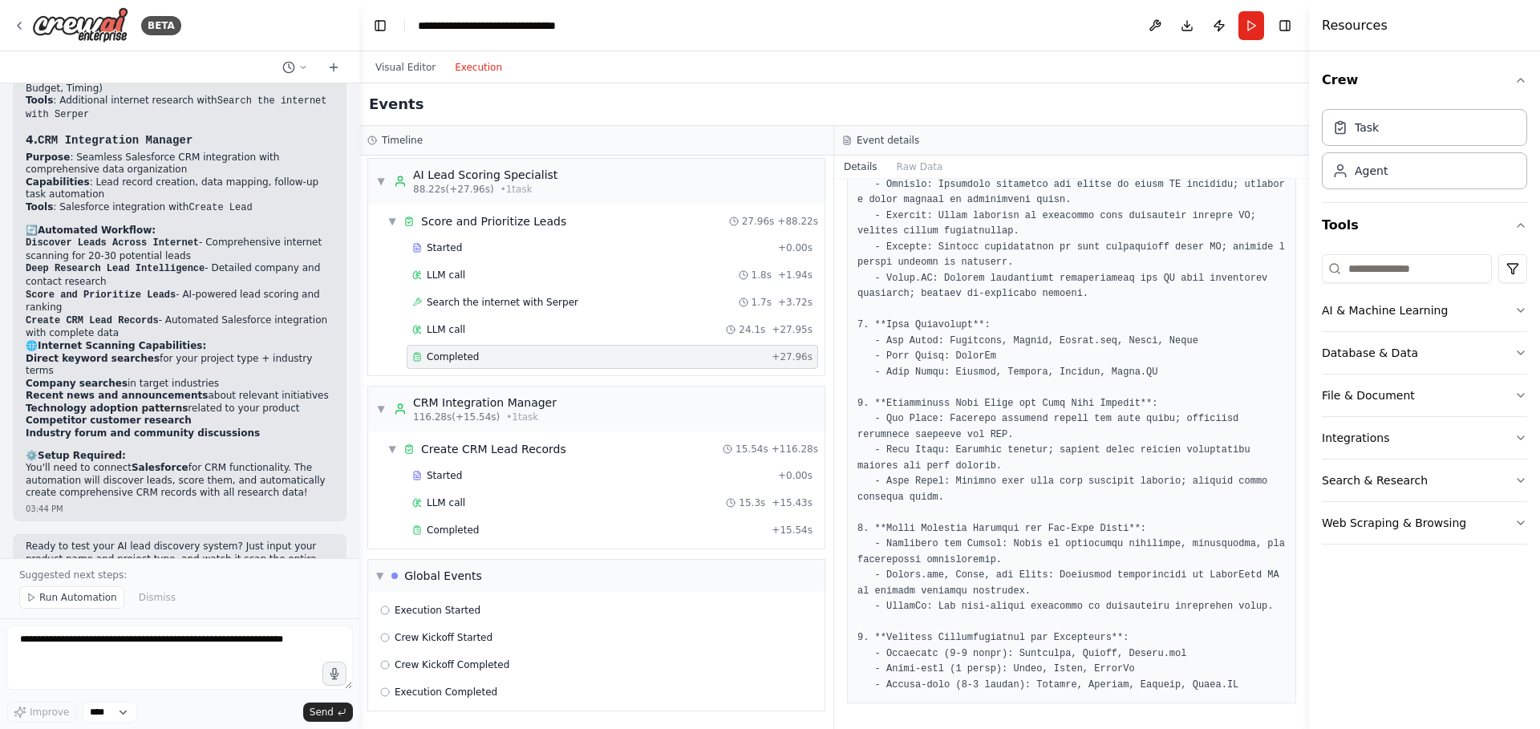
click at [489, 707] on div "Execution Started Crew Kickoff Started Crew Kickoff Completed Execution Complet…" at bounding box center [596, 651] width 456 height 119
click at [489, 692] on span "Execution Completed" at bounding box center [446, 692] width 103 height 13
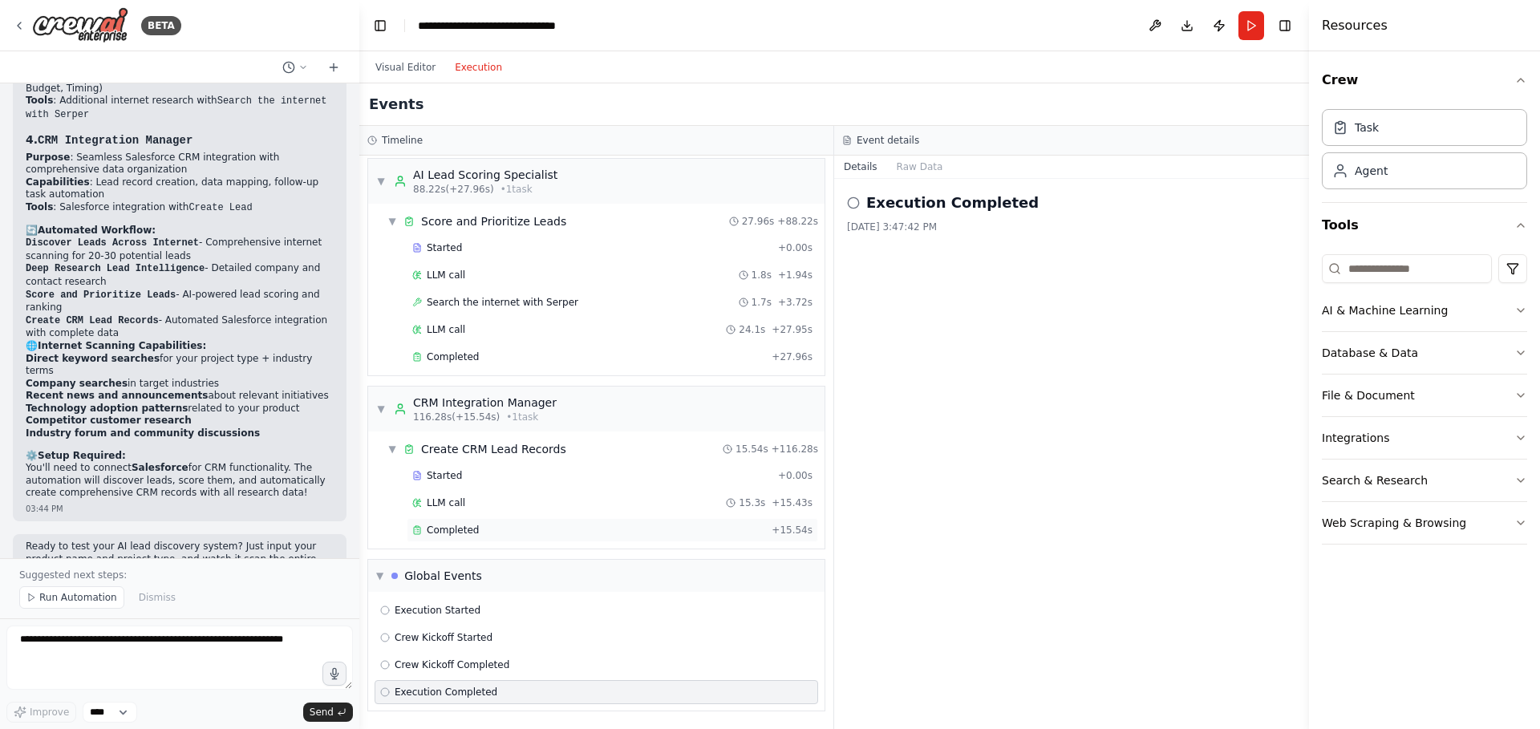
click at [480, 534] on div "Completed" at bounding box center [588, 530] width 353 height 13
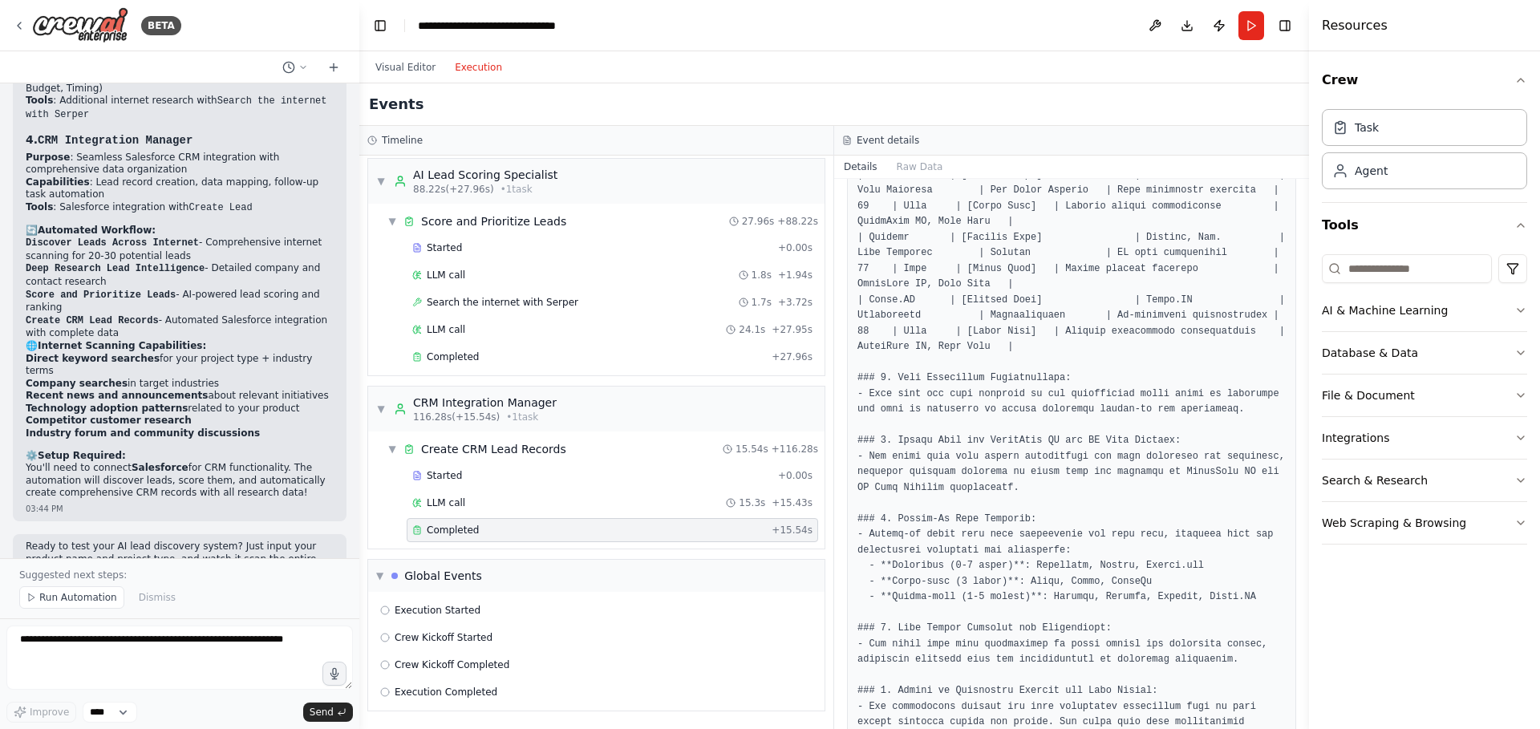
scroll to position [915, 0]
click at [1045, 333] on pre at bounding box center [1072, 141] width 428 height 1549
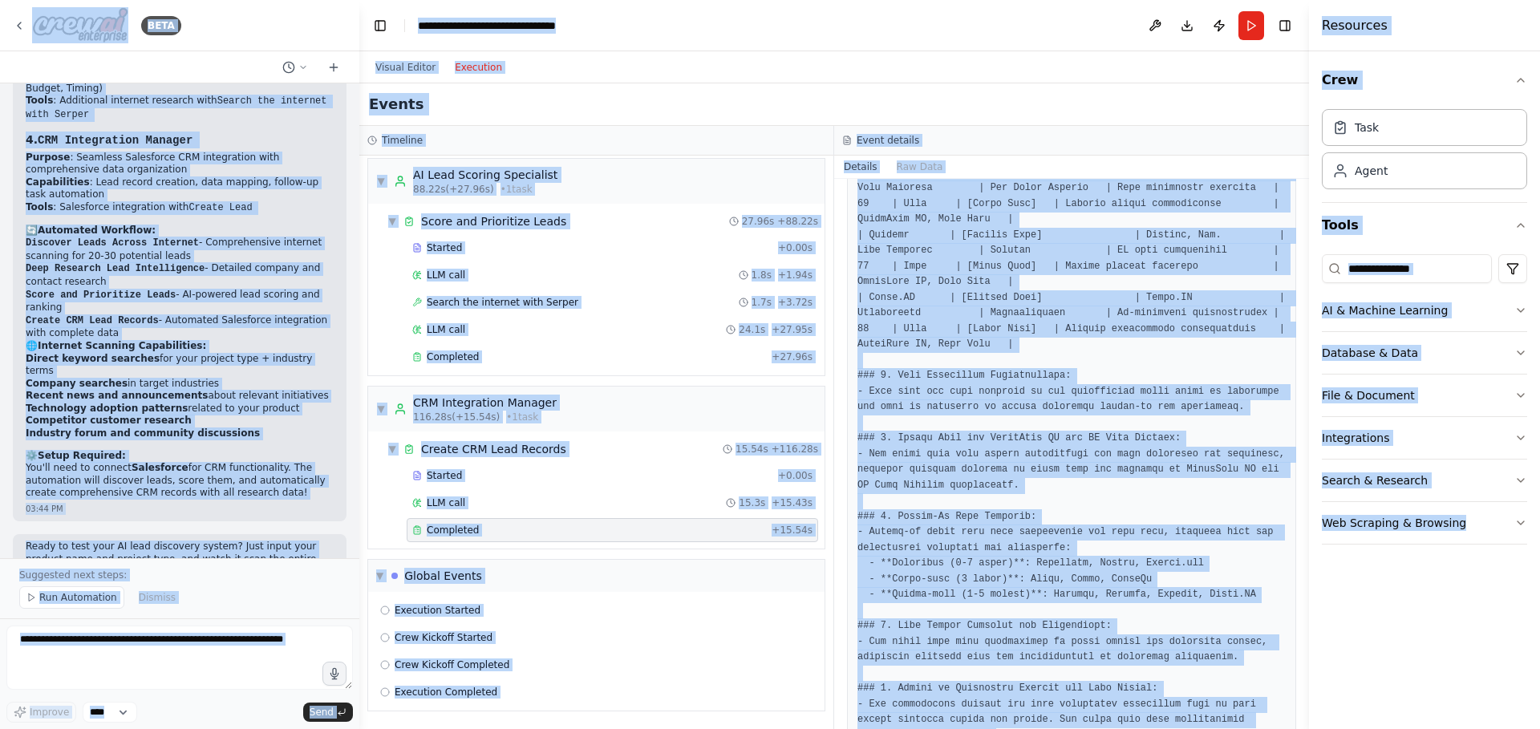
click at [1045, 333] on pre at bounding box center [1072, 141] width 428 height 1549
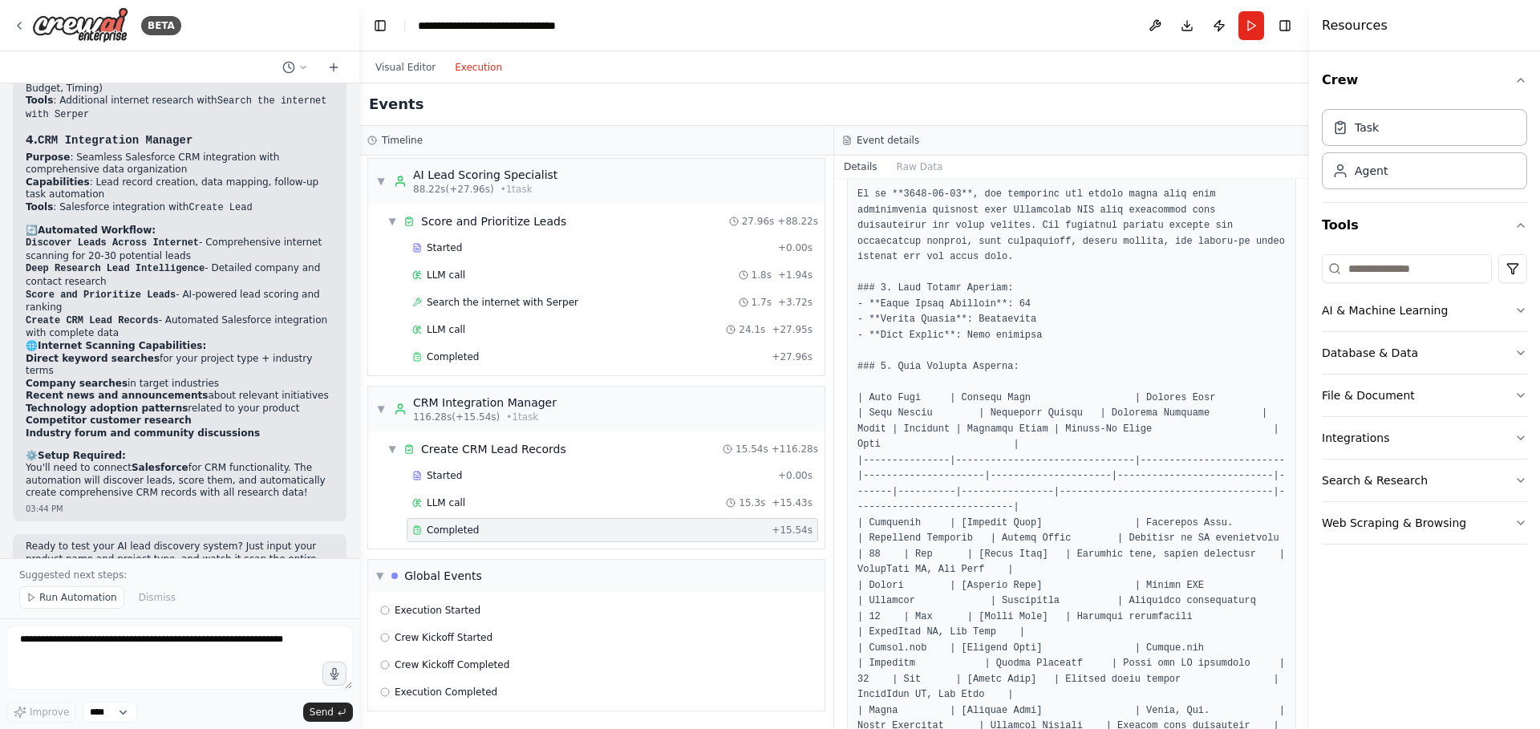
scroll to position [0, 0]
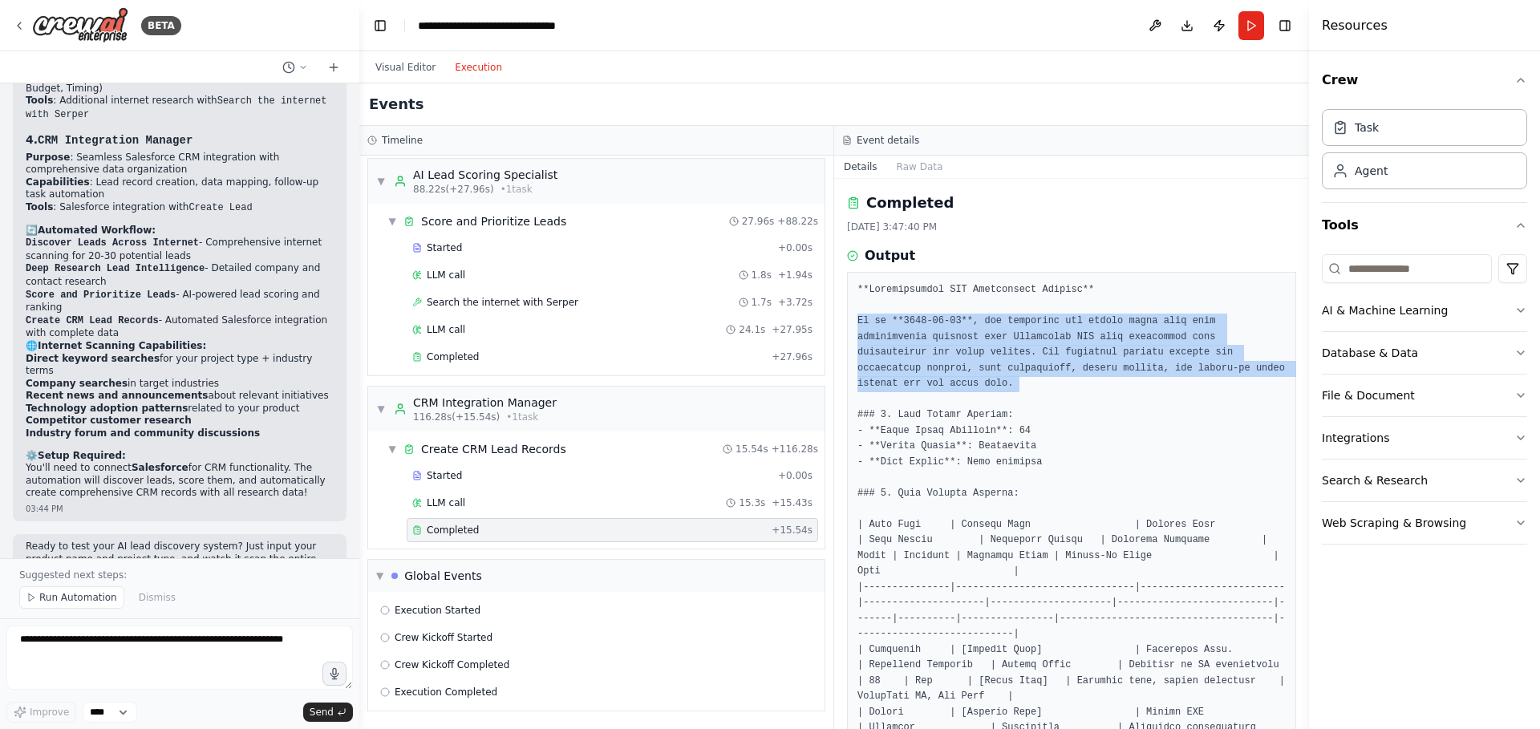
click at [912, 167] on button "Raw Data" at bounding box center [920, 167] width 66 height 22
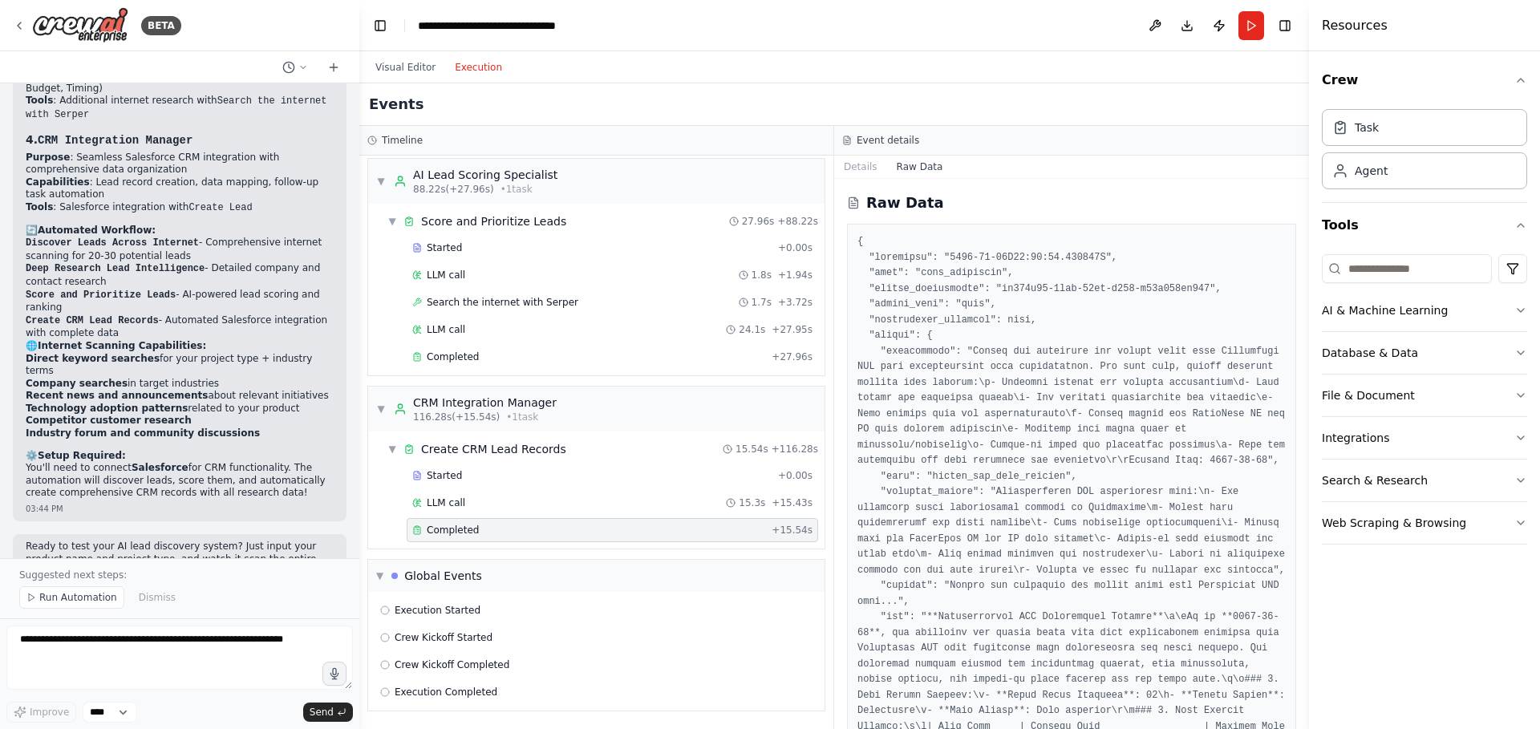
drag, startPoint x: 874, startPoint y: 243, endPoint x: 874, endPoint y: 229, distance: 14.4
click at [855, 205] on icon at bounding box center [853, 205] width 4 height 0
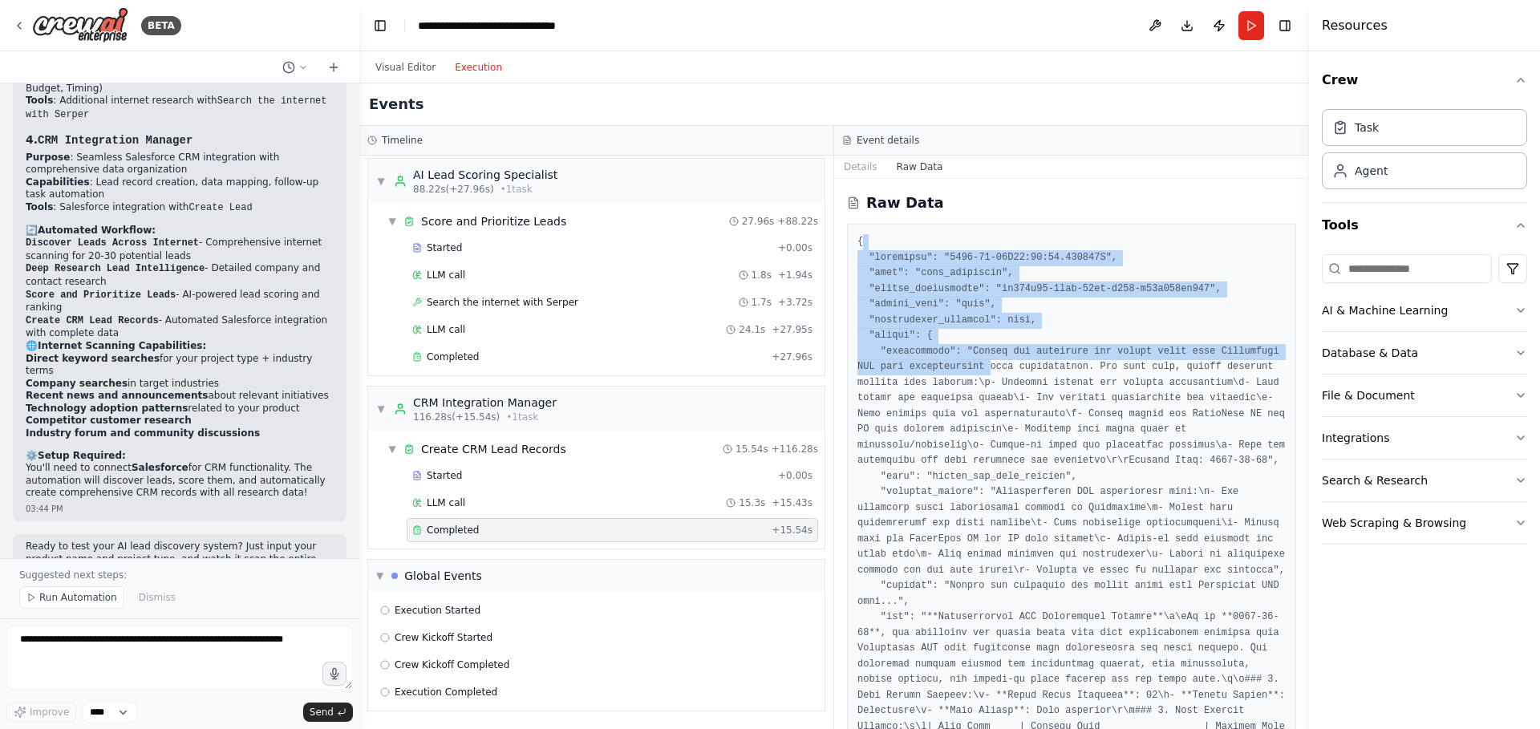
drag, startPoint x: 861, startPoint y: 243, endPoint x: 993, endPoint y: 366, distance: 180.5
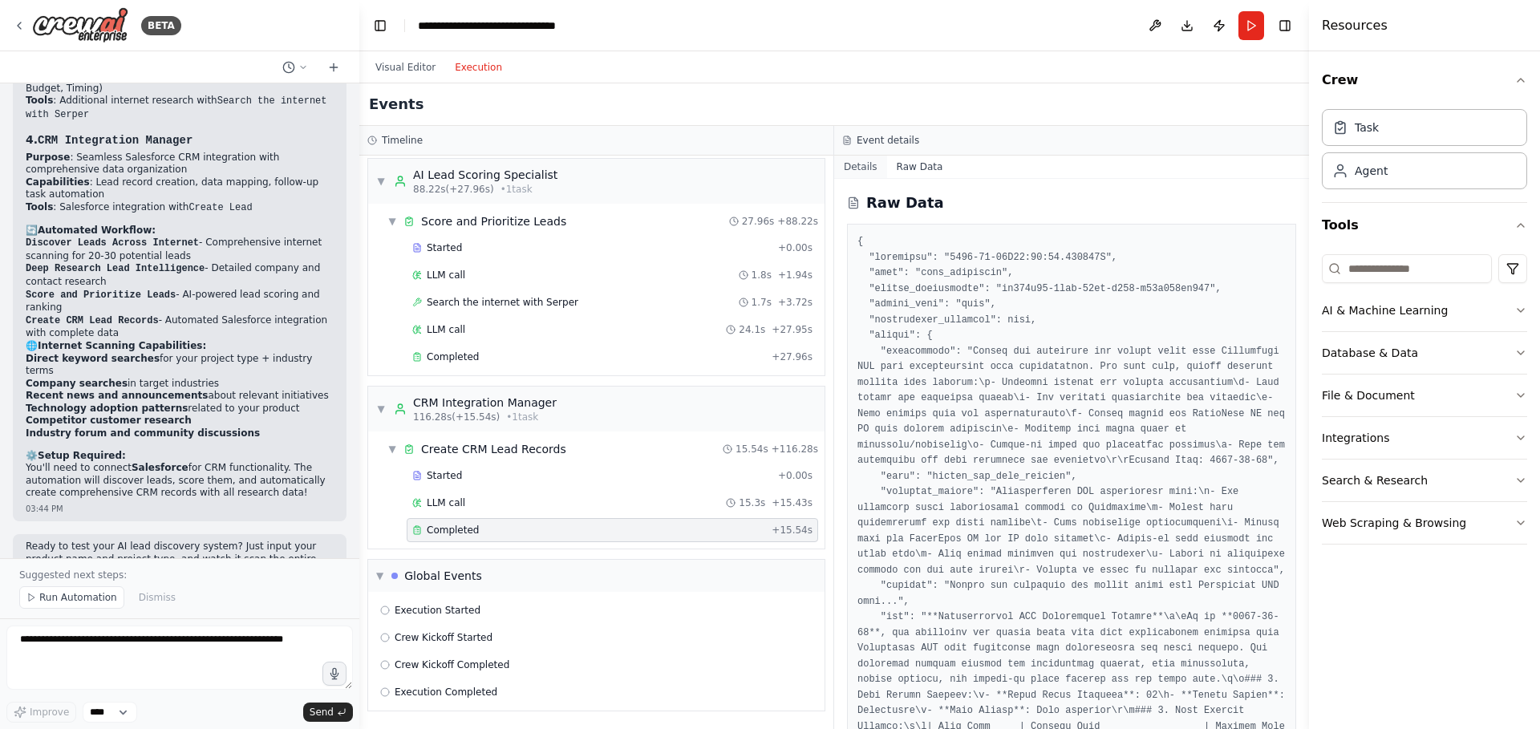
click at [862, 176] on button "Details" at bounding box center [860, 167] width 53 height 22
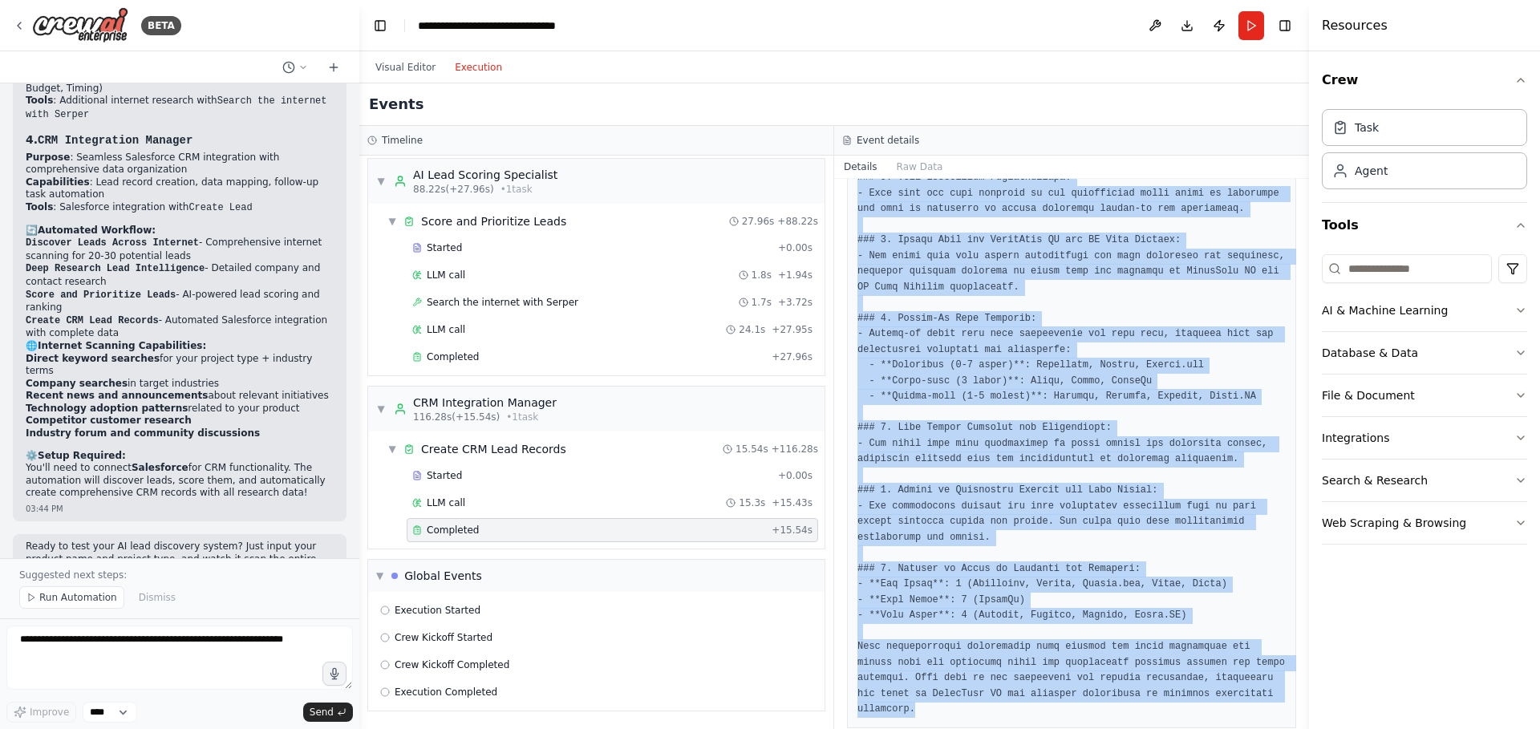
scroll to position [1138, 0]
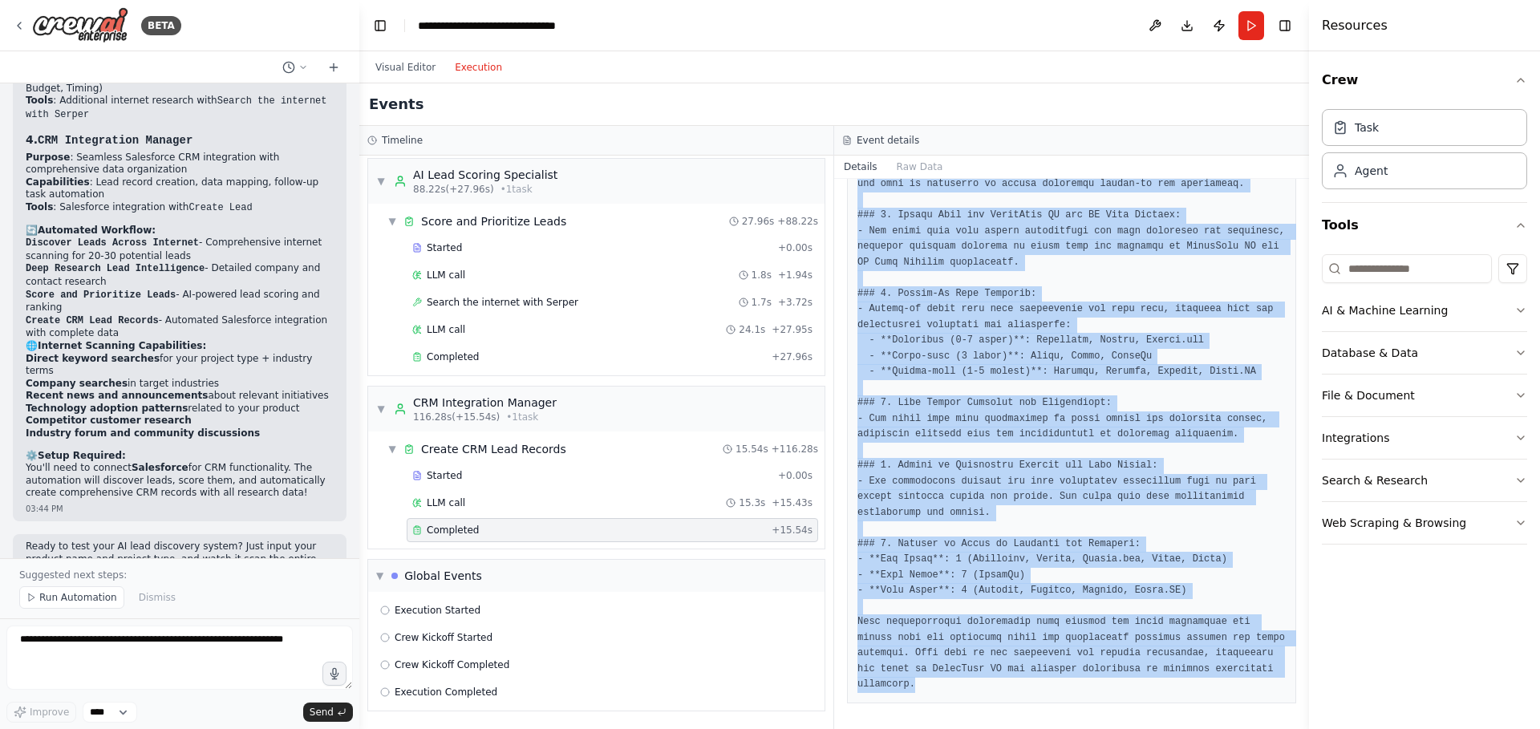
drag, startPoint x: 857, startPoint y: 399, endPoint x: 1202, endPoint y: 689, distance: 450.4
copy pre "### 2. Lead Records Created: | Lead Name | Contact Info | Company Info | Lead S…"
